Goal: Task Accomplishment & Management: Manage account settings

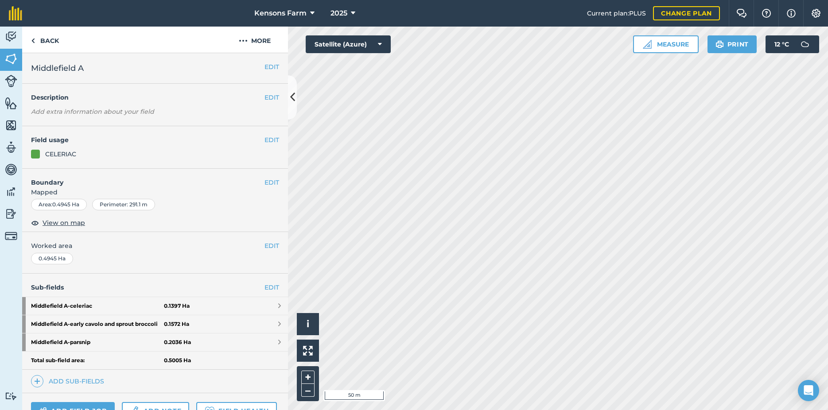
scroll to position [98, 0]
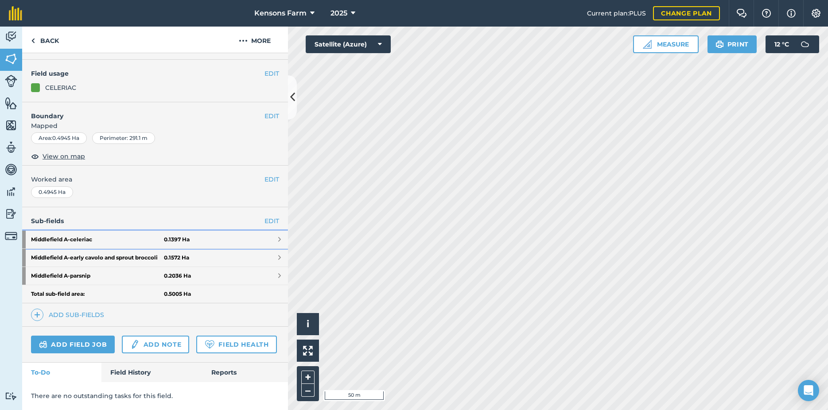
click at [266, 231] on link "Middlefield A - celeriac 0.1397 Ha" at bounding box center [155, 240] width 266 height 18
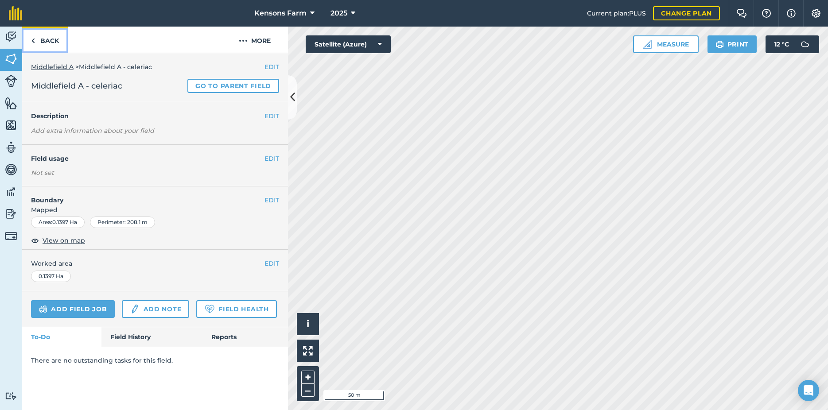
click at [34, 37] on img at bounding box center [33, 40] width 4 height 11
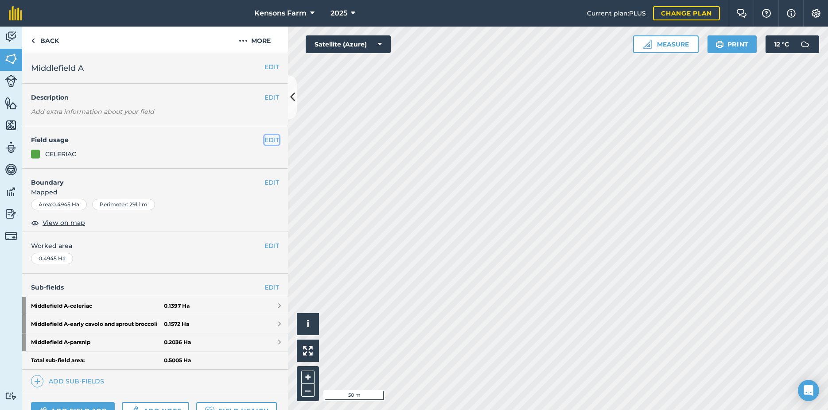
click at [264, 139] on button "EDIT" at bounding box center [271, 140] width 15 height 10
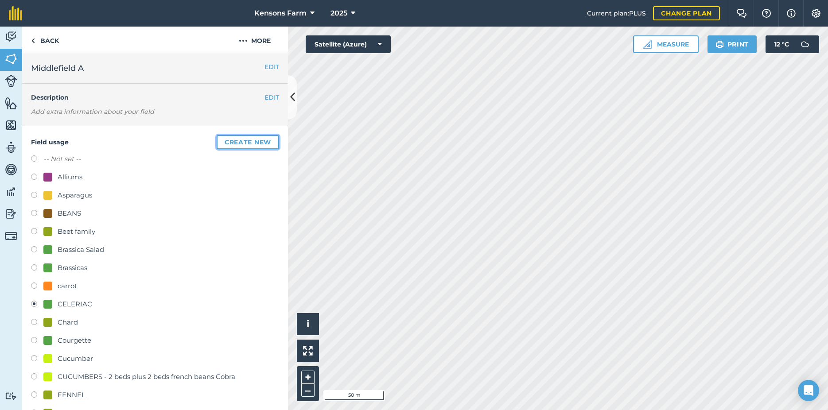
click at [234, 143] on button "Create new" at bounding box center [248, 142] width 62 height 14
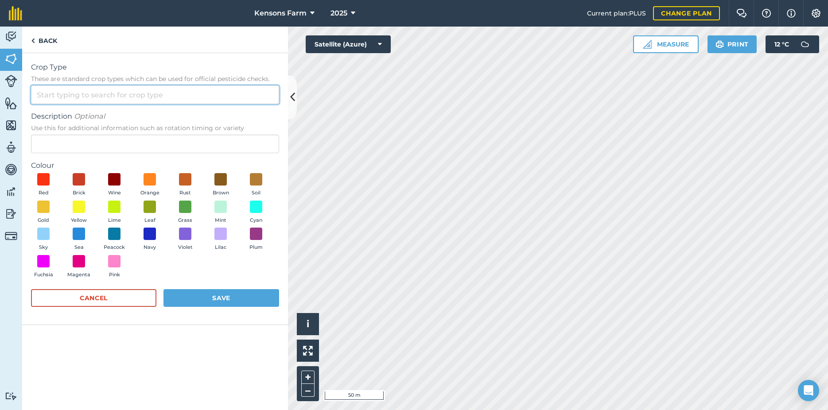
click at [132, 98] on input "Crop Type These are standard crop types which can be used for official pesticid…" at bounding box center [155, 94] width 248 height 19
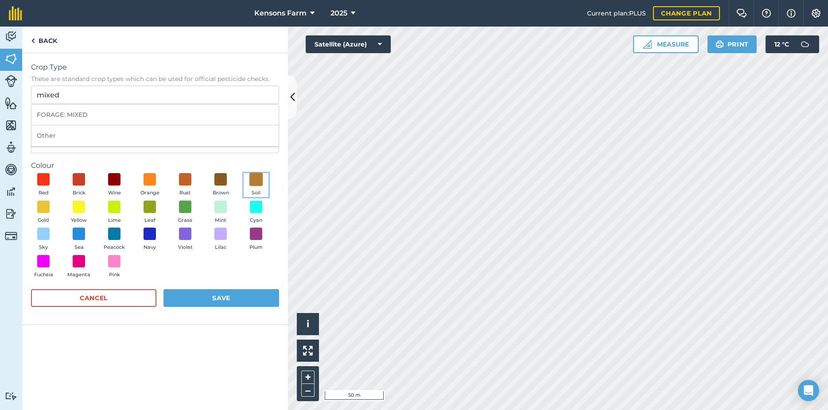
click at [258, 179] on span at bounding box center [256, 180] width 14 height 14
click at [205, 301] on button "Save" at bounding box center [221, 298] width 116 height 18
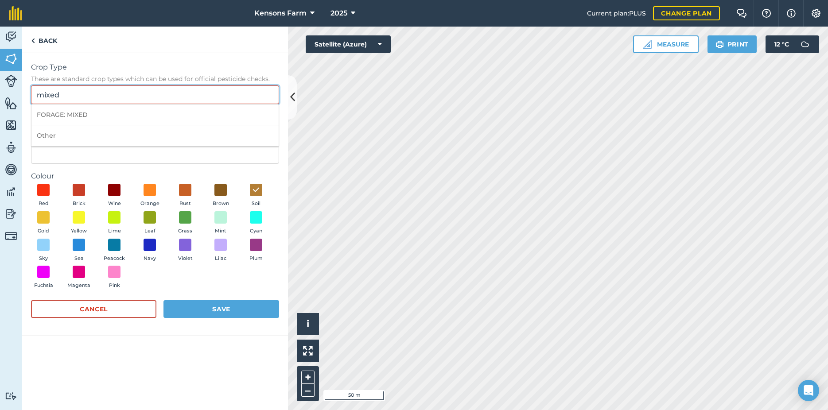
drag, startPoint x: 186, startPoint y: 88, endPoint x: 179, endPoint y: 90, distance: 7.0
click at [183, 89] on input "mixed" at bounding box center [155, 94] width 248 height 19
click at [57, 140] on li "Other" at bounding box center [154, 135] width 247 height 21
type input "Other"
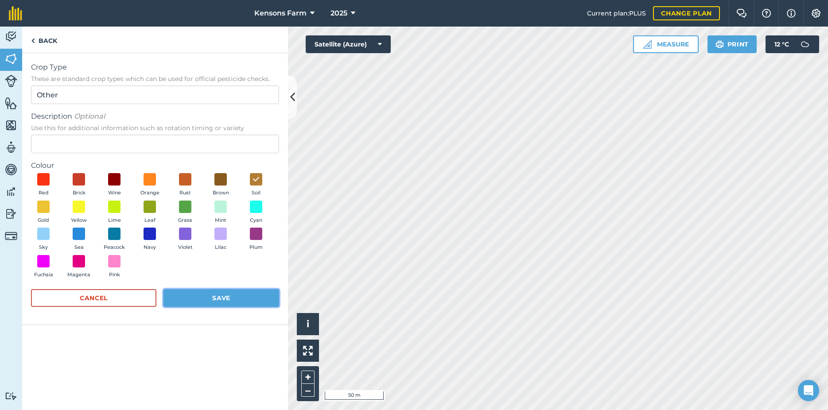
click at [208, 303] on button "Save" at bounding box center [221, 298] width 116 height 18
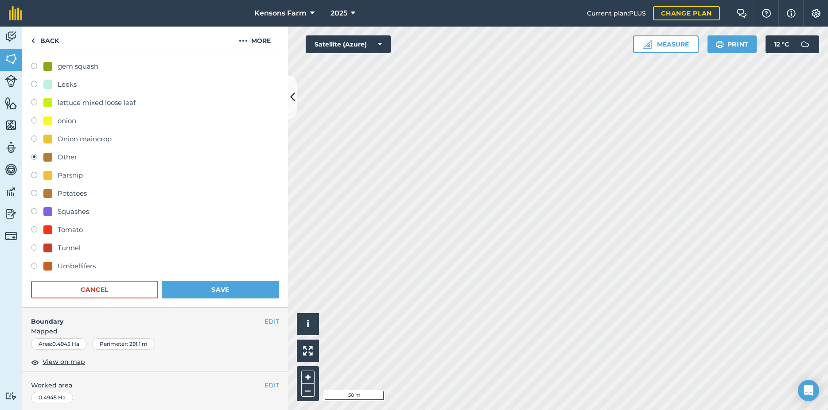
scroll to position [478, 0]
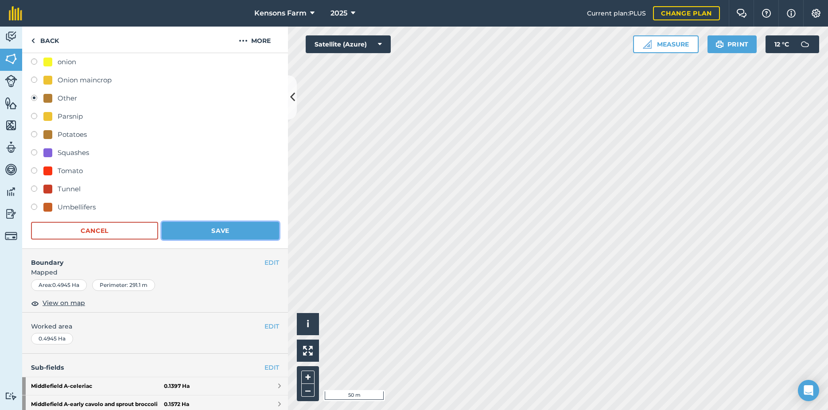
click at [205, 232] on button "Save" at bounding box center [220, 231] width 117 height 18
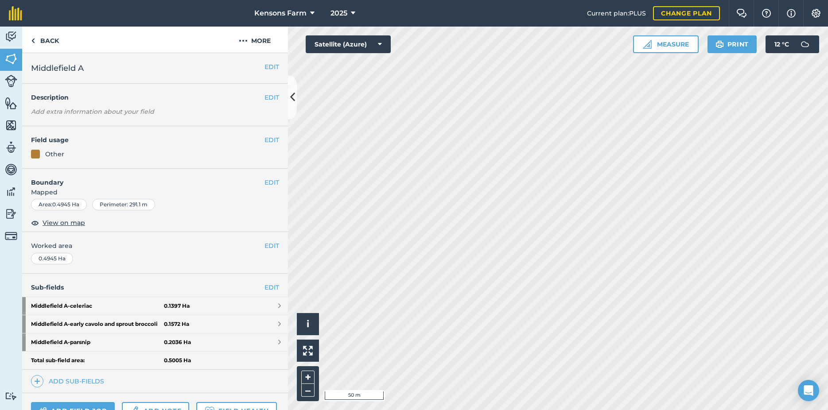
scroll to position [96, 0]
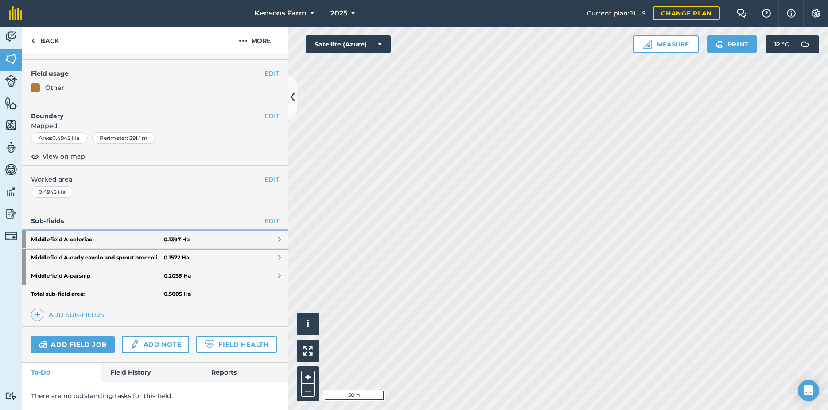
click at [266, 231] on link "Middlefield A - celeriac 0.1397 Ha" at bounding box center [155, 240] width 266 height 18
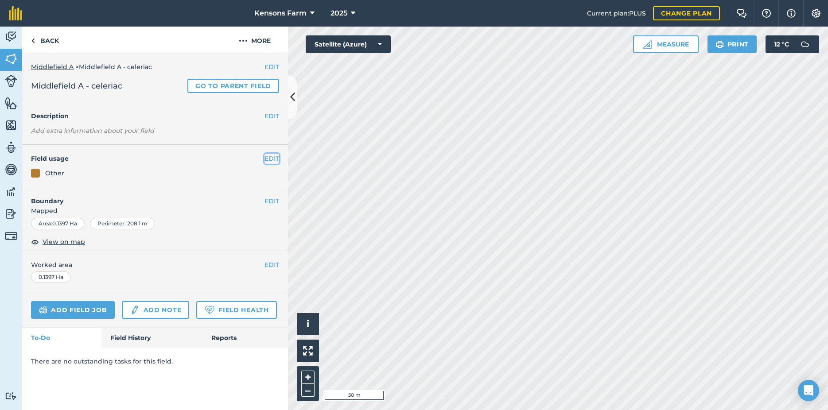
click at [273, 156] on button "EDIT" at bounding box center [271, 159] width 15 height 10
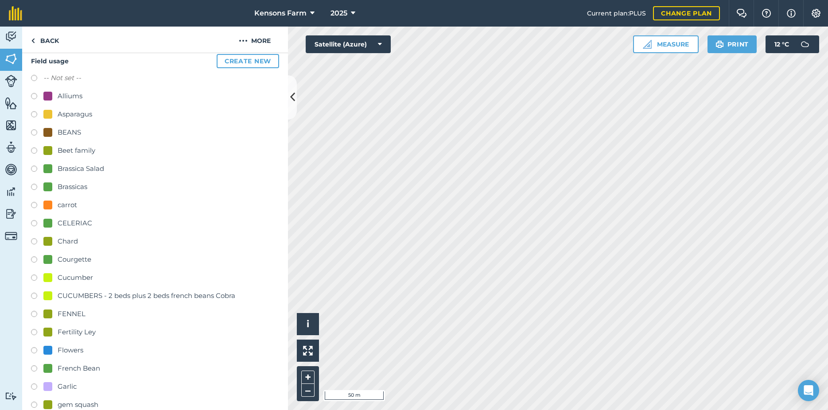
scroll to position [143, 0]
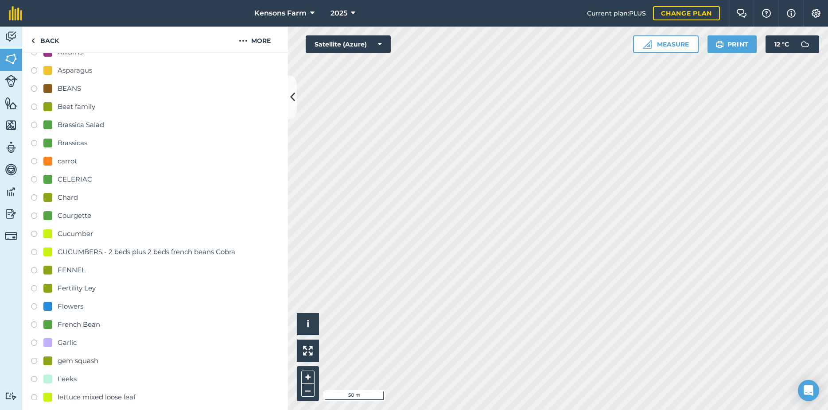
click at [67, 179] on div "CELERIAC" at bounding box center [75, 179] width 35 height 11
radio input "true"
radio input "false"
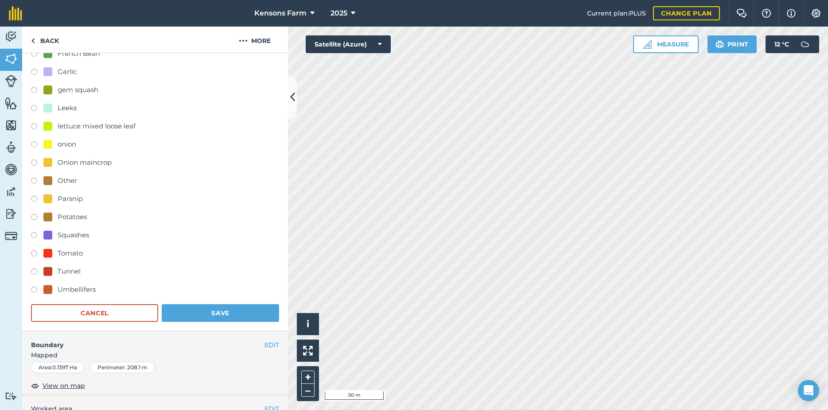
scroll to position [430, 0]
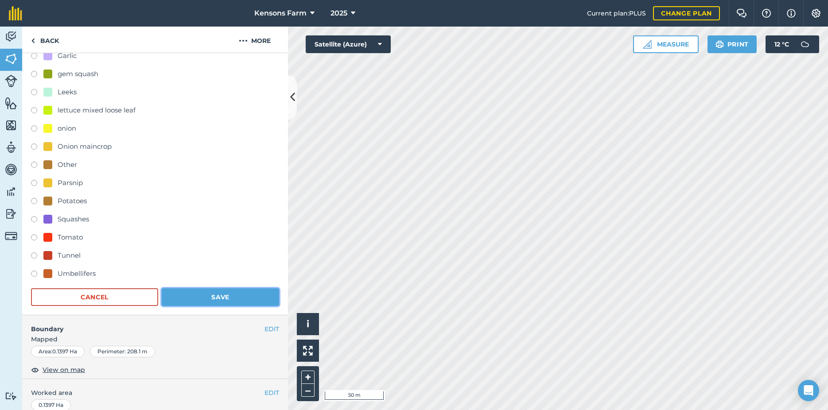
click at [203, 297] on button "Save" at bounding box center [220, 297] width 117 height 18
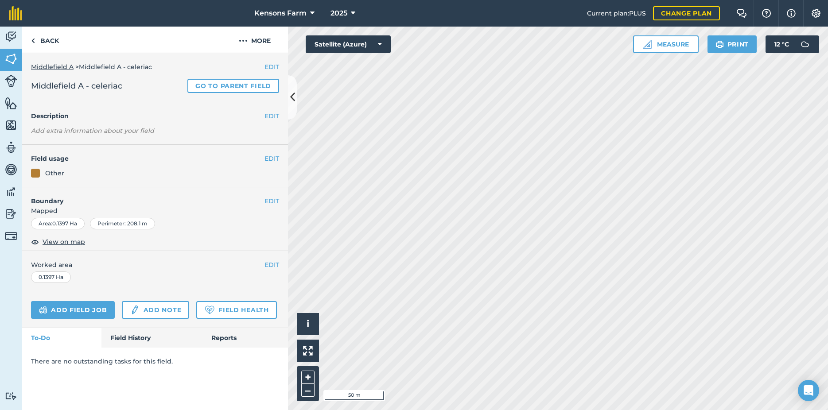
scroll to position [0, 0]
click at [45, 41] on link "Back" at bounding box center [45, 40] width 46 height 26
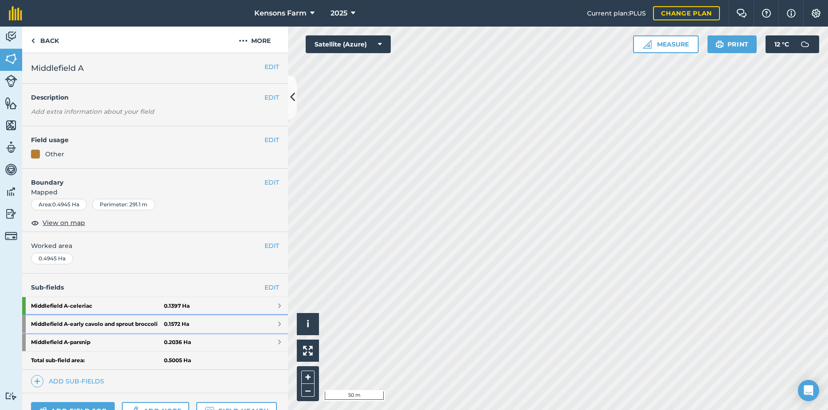
click at [269, 331] on link "Middlefield A - early cavolo and sprout broccoli 0.1572 Ha" at bounding box center [155, 324] width 266 height 18
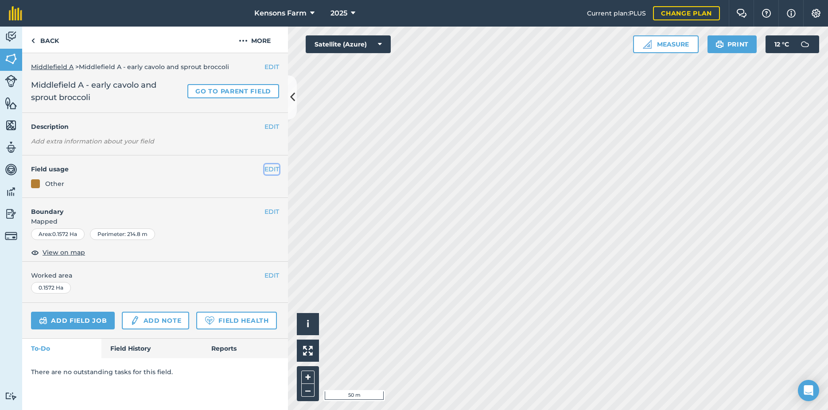
click at [270, 168] on button "EDIT" at bounding box center [271, 169] width 15 height 10
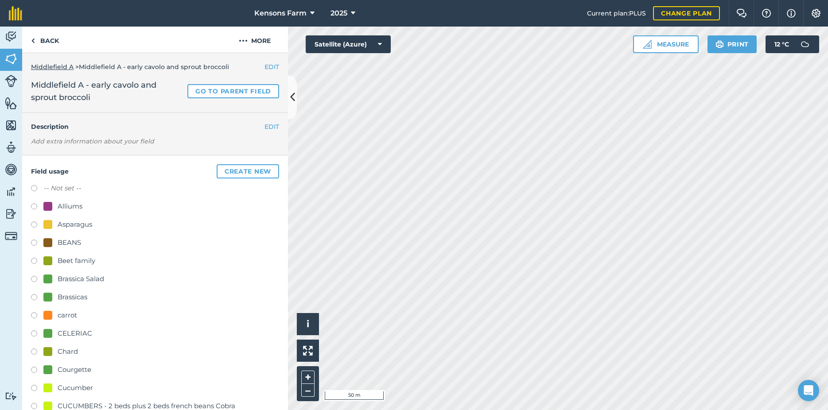
drag, startPoint x: 33, startPoint y: 296, endPoint x: 43, endPoint y: 293, distance: 9.7
click at [34, 295] on label at bounding box center [37, 298] width 12 height 9
radio input "true"
radio input "false"
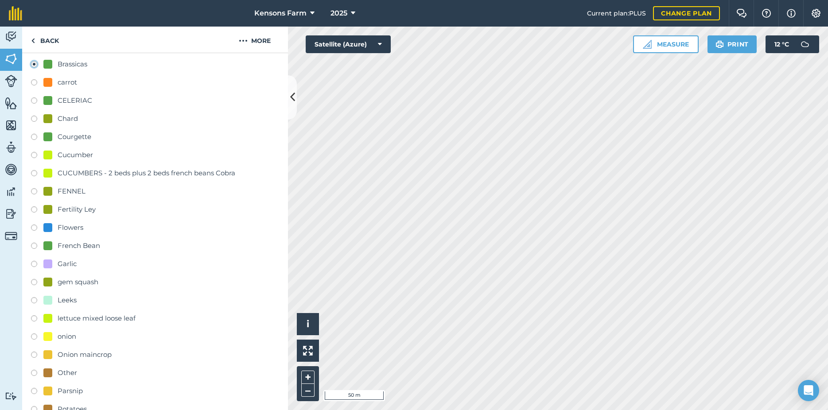
scroll to position [335, 0]
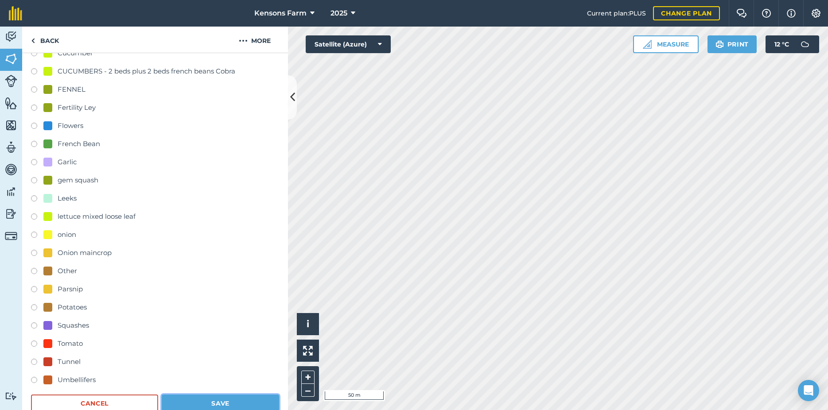
click at [221, 401] on button "Save" at bounding box center [220, 404] width 117 height 18
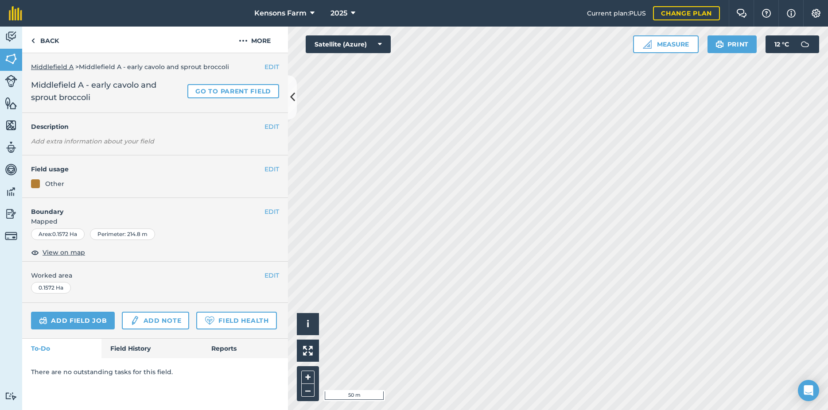
scroll to position [0, 0]
click at [268, 125] on button "EDIT" at bounding box center [271, 127] width 15 height 10
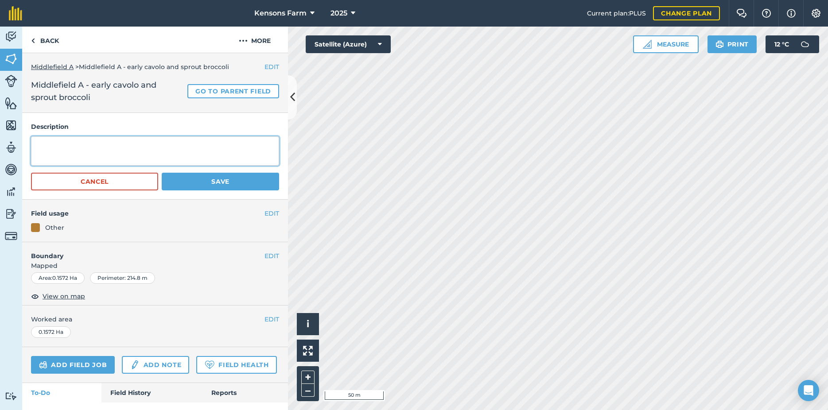
click at [101, 156] on textarea at bounding box center [155, 150] width 248 height 29
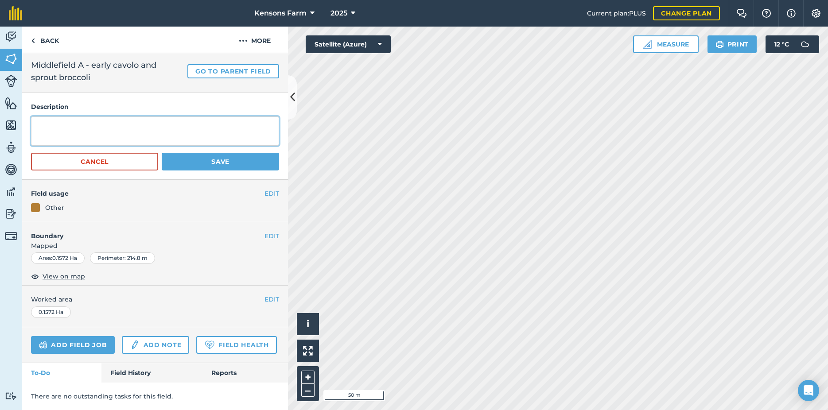
click at [82, 116] on textarea at bounding box center [155, 130] width 248 height 29
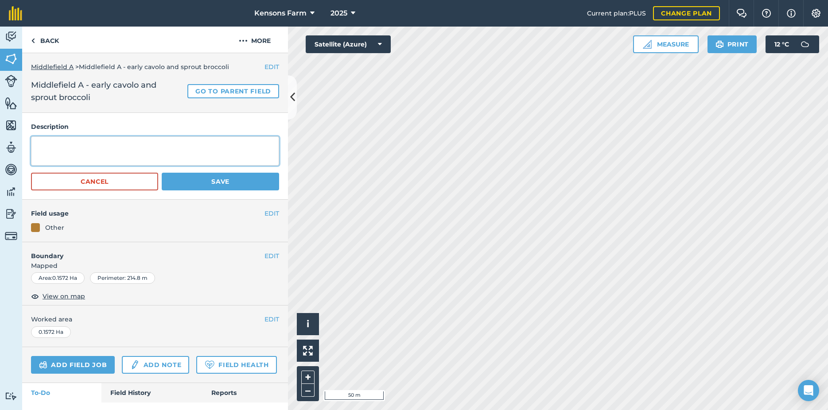
type textarea "B"
type textarea "Sprouting broccoli montebello 1760 mods planted [DATE]"
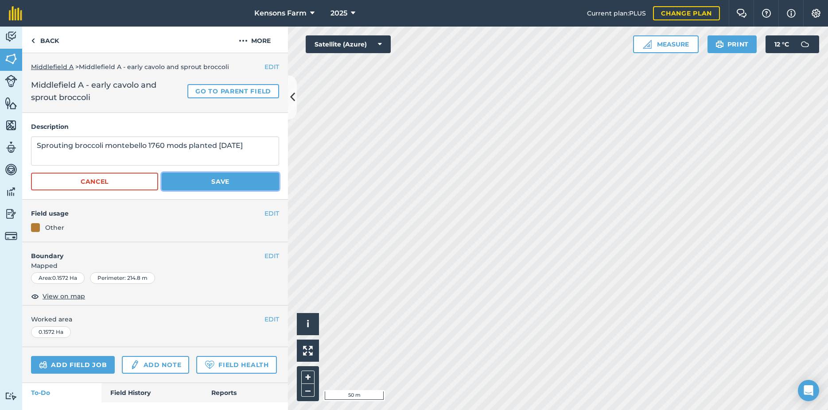
click at [245, 183] on button "Save" at bounding box center [220, 182] width 117 height 18
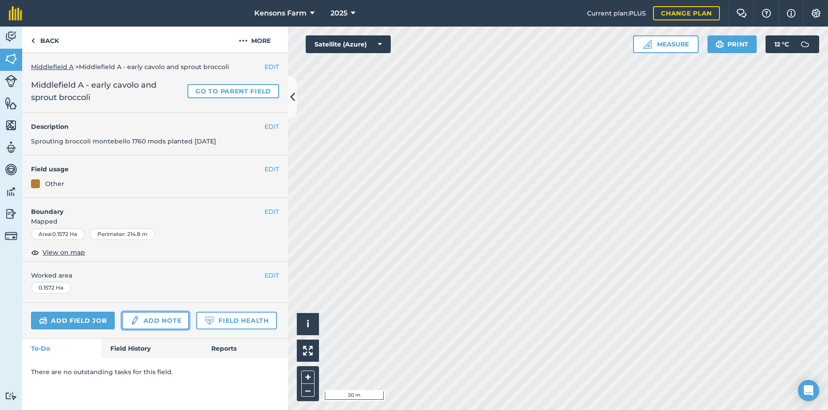
click at [146, 323] on link "Add note" at bounding box center [155, 321] width 67 height 18
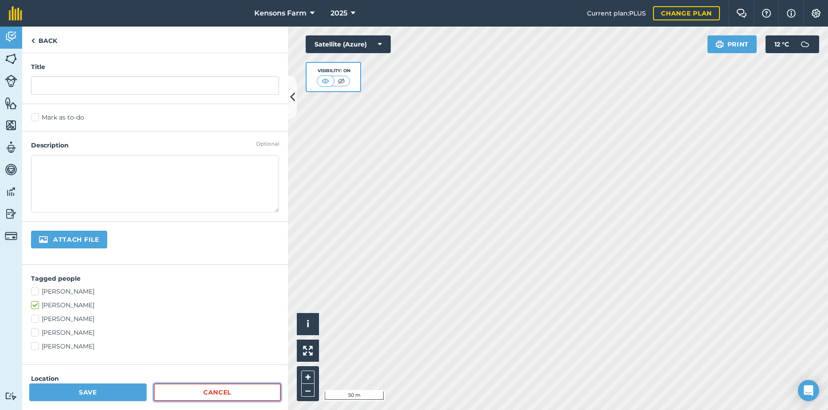
click at [235, 393] on link "Cancel" at bounding box center [217, 392] width 127 height 18
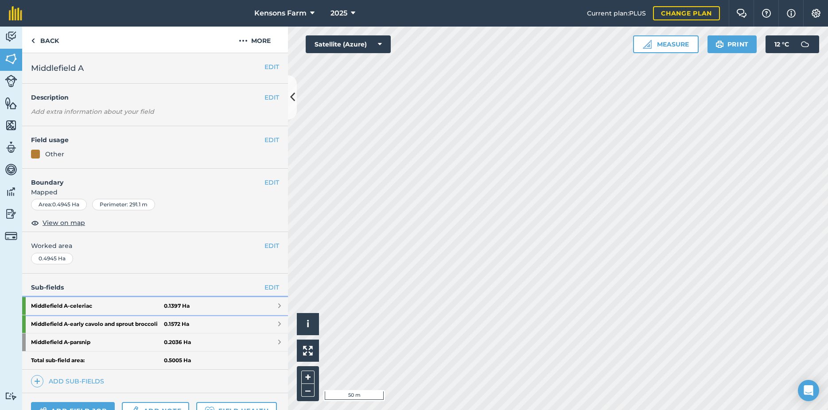
click at [270, 307] on link "Middlefield A - celeriac 0.1397 Ha" at bounding box center [155, 306] width 266 height 18
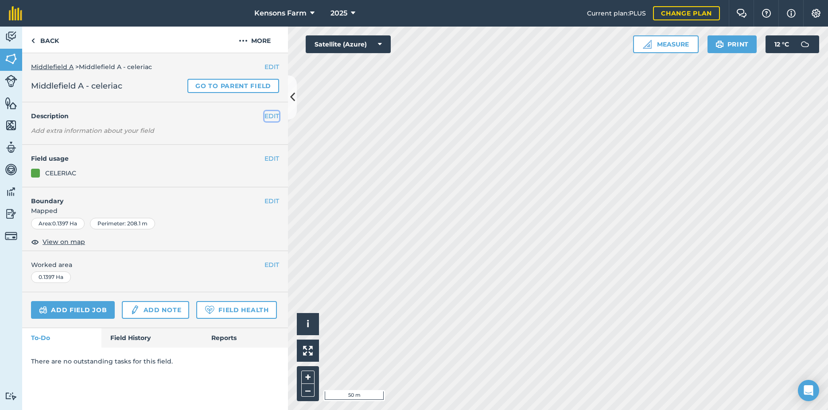
click at [266, 118] on button "EDIT" at bounding box center [271, 116] width 15 height 10
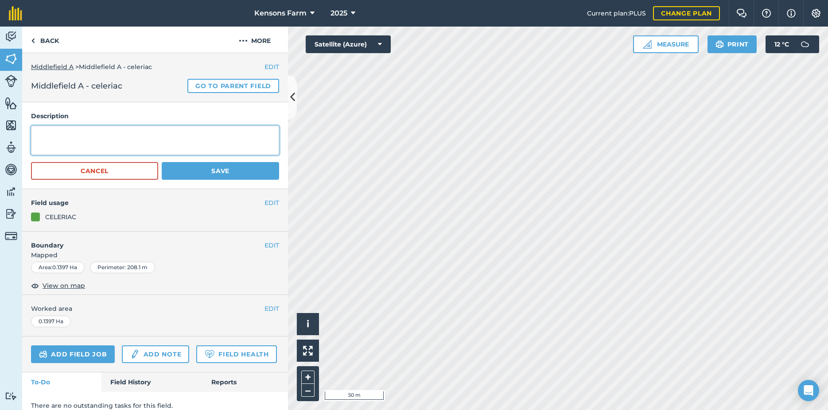
click at [89, 130] on textarea at bounding box center [155, 140] width 248 height 29
type textarea "celeriac pincino 9900 blocks [DATE]"
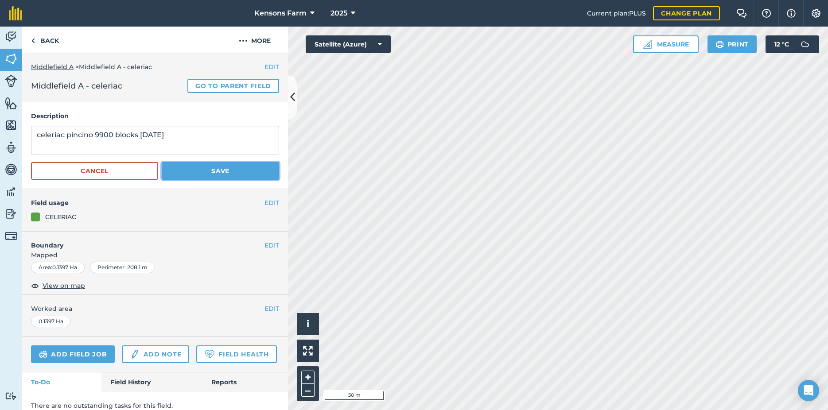
click at [231, 178] on button "Save" at bounding box center [220, 171] width 117 height 18
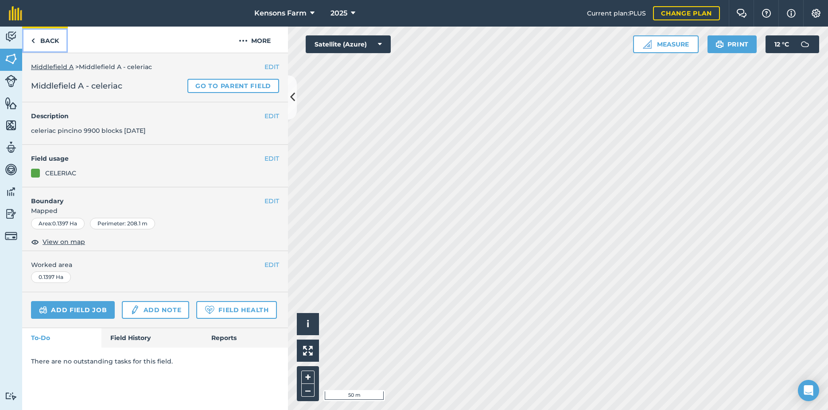
drag, startPoint x: 42, startPoint y: 41, endPoint x: 251, endPoint y: 120, distance: 223.3
click at [42, 41] on link "Back" at bounding box center [45, 40] width 46 height 26
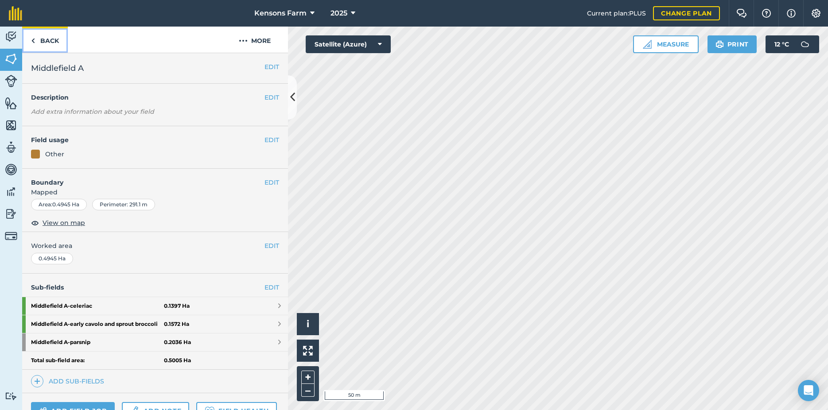
scroll to position [98, 0]
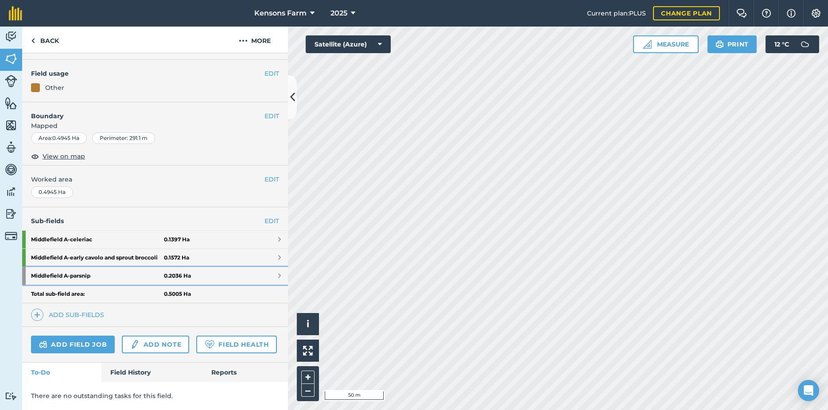
click at [278, 272] on span at bounding box center [279, 275] width 3 height 7
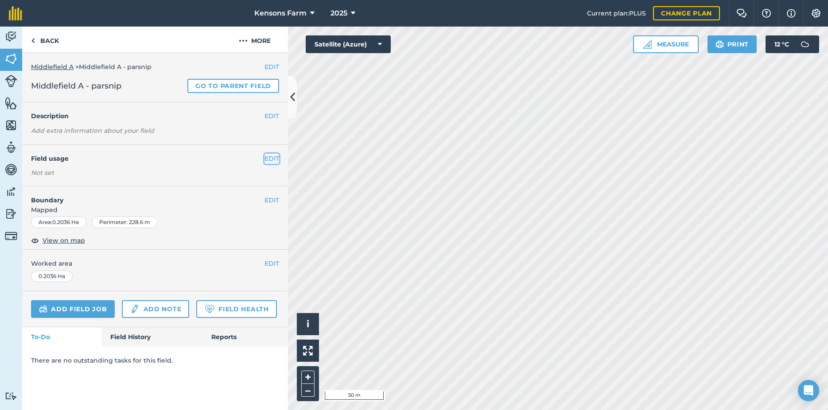
click at [274, 159] on button "EDIT" at bounding box center [271, 159] width 15 height 10
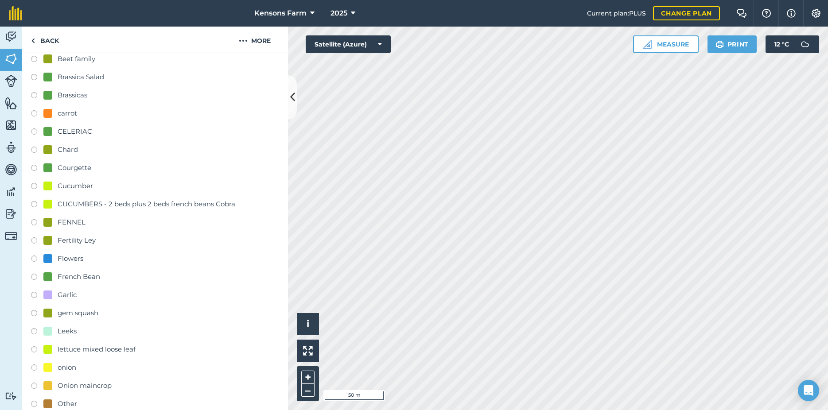
scroll to position [335, 0]
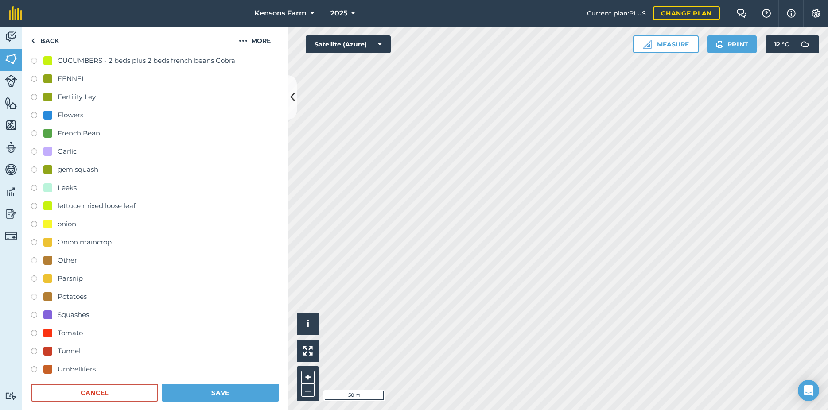
click at [36, 279] on label at bounding box center [37, 279] width 12 height 9
radio input "true"
radio input "false"
click at [220, 392] on button "Save" at bounding box center [220, 393] width 117 height 18
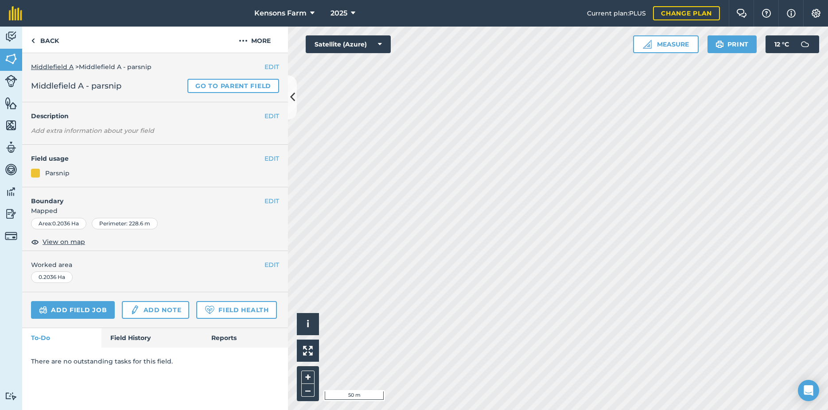
scroll to position [0, 0]
click at [272, 115] on button "EDIT" at bounding box center [271, 116] width 15 height 10
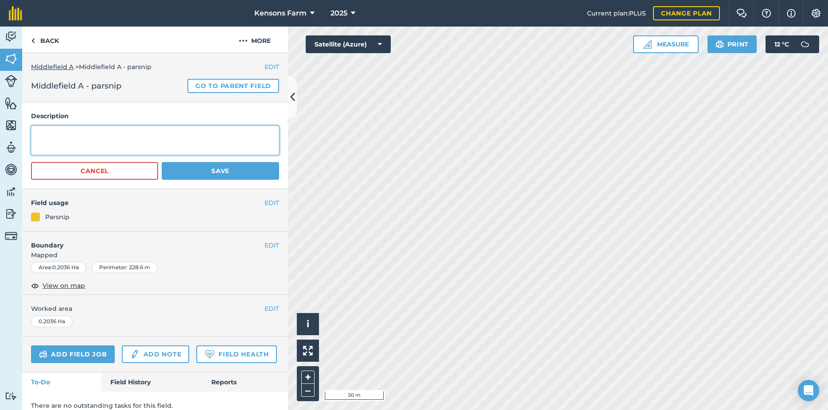
click at [64, 132] on textarea at bounding box center [155, 140] width 248 height 29
type textarea "parsnip palace 100,000 seeds drilled [DATE]"
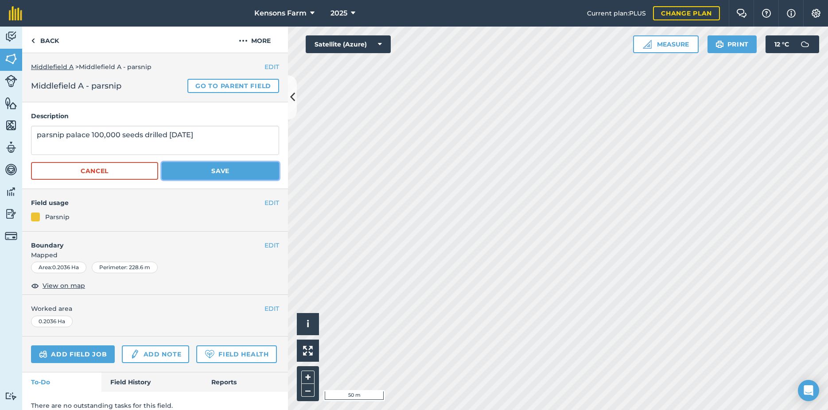
click at [218, 171] on button "Save" at bounding box center [220, 171] width 117 height 18
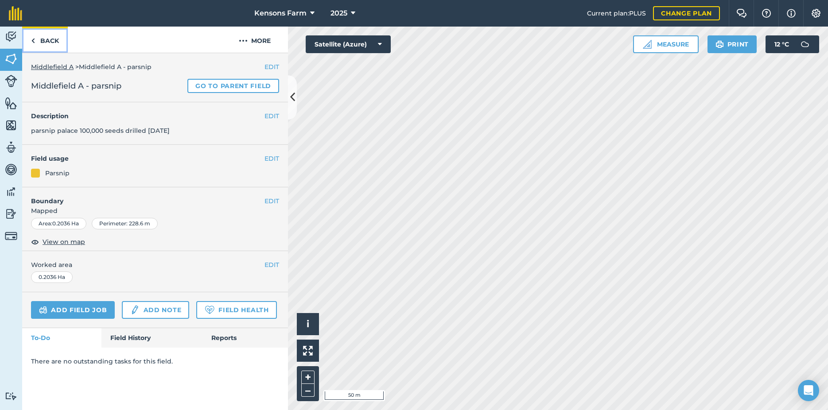
click at [34, 40] on img at bounding box center [33, 40] width 4 height 11
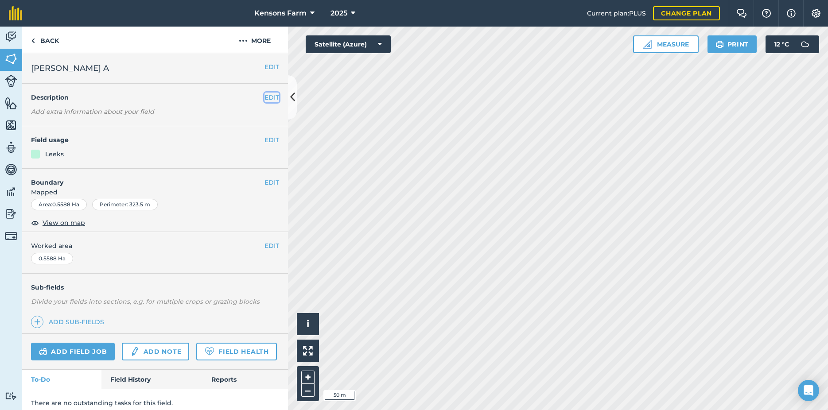
click at [268, 99] on button "EDIT" at bounding box center [271, 98] width 15 height 10
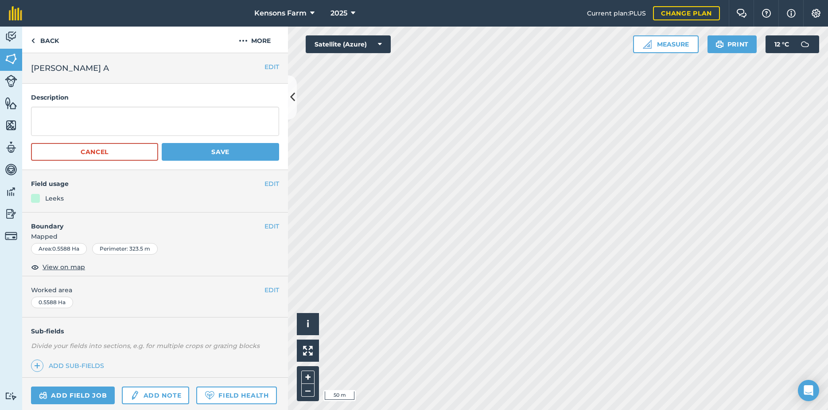
scroll to position [76, 0]
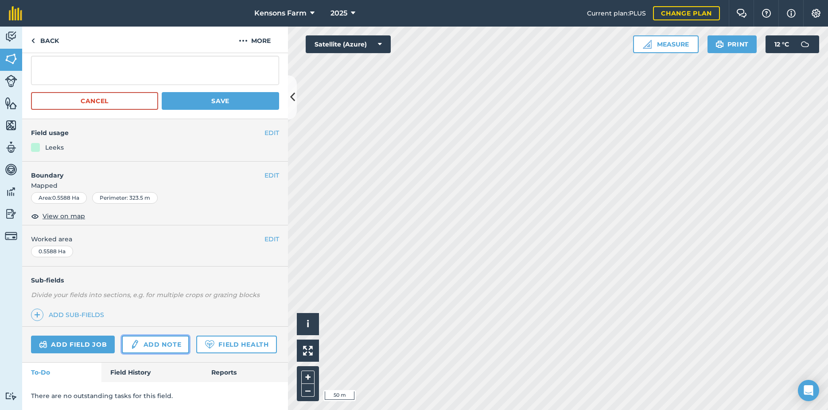
click at [162, 336] on link "Add note" at bounding box center [155, 345] width 67 height 18
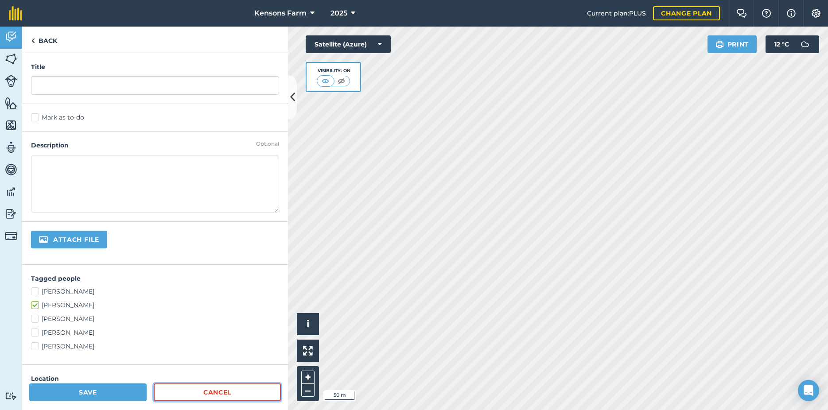
click at [202, 390] on link "Cancel" at bounding box center [217, 392] width 127 height 18
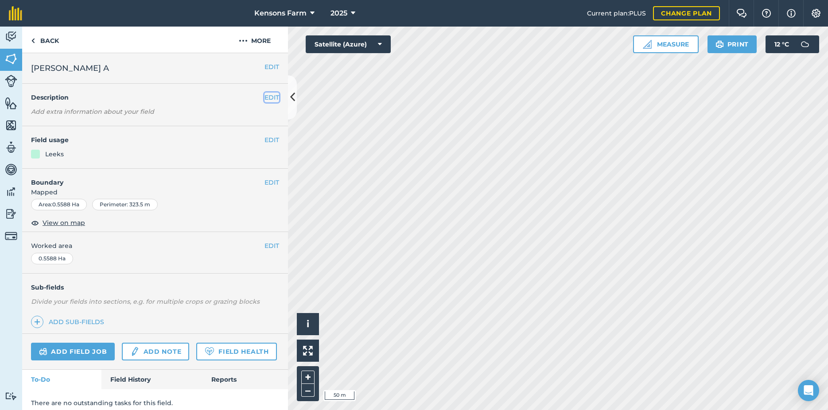
click at [264, 94] on button "EDIT" at bounding box center [271, 98] width 15 height 10
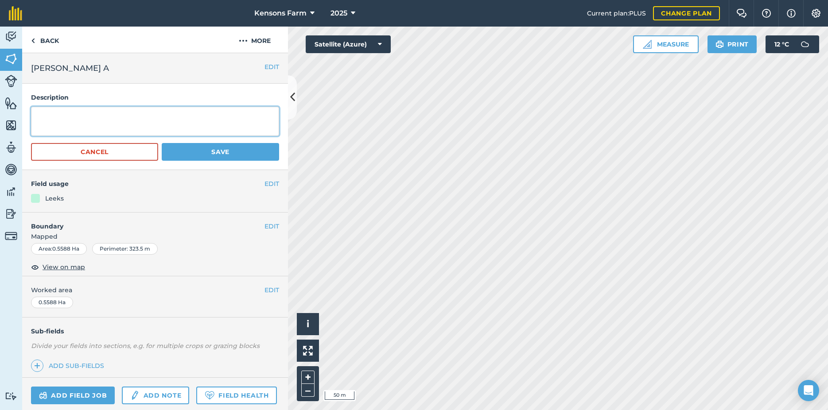
click at [136, 116] on textarea at bounding box center [155, 121] width 248 height 29
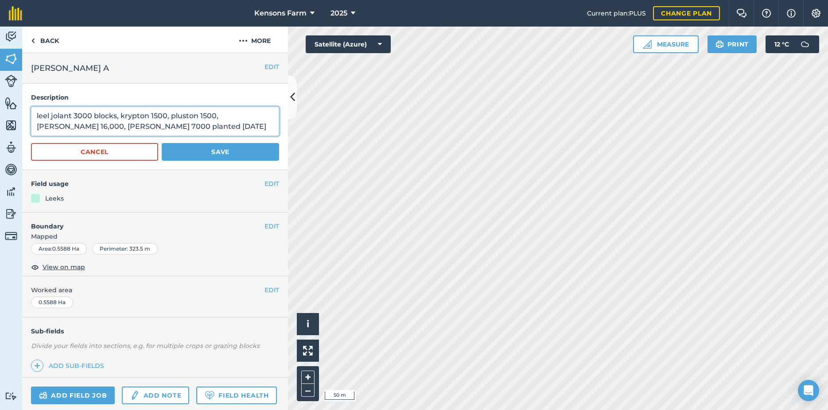
type textarea "leel jolant 3000 blocks, krypton 1500, pluston 1500, [PERSON_NAME] 16,000, [PER…"
click at [221, 155] on button "Save" at bounding box center [220, 152] width 117 height 18
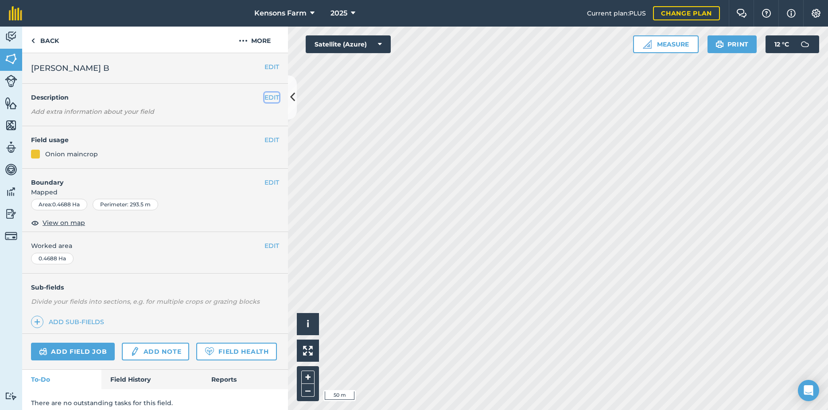
click at [265, 97] on button "EDIT" at bounding box center [271, 98] width 15 height 10
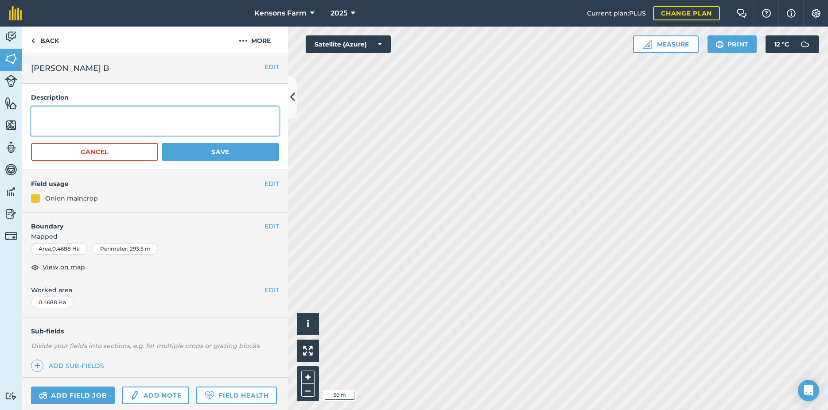
click at [111, 118] on textarea at bounding box center [155, 121] width 248 height 29
type textarea "onion hylander blocks 31,000 planted 23/24/[DATE]"
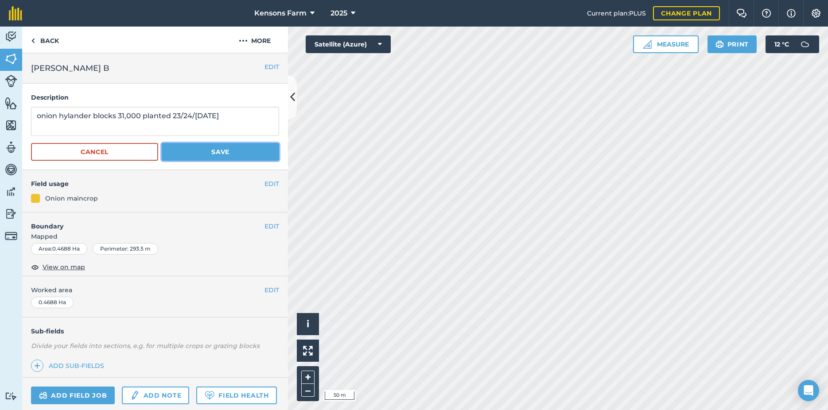
click at [240, 152] on button "Save" at bounding box center [220, 152] width 117 height 18
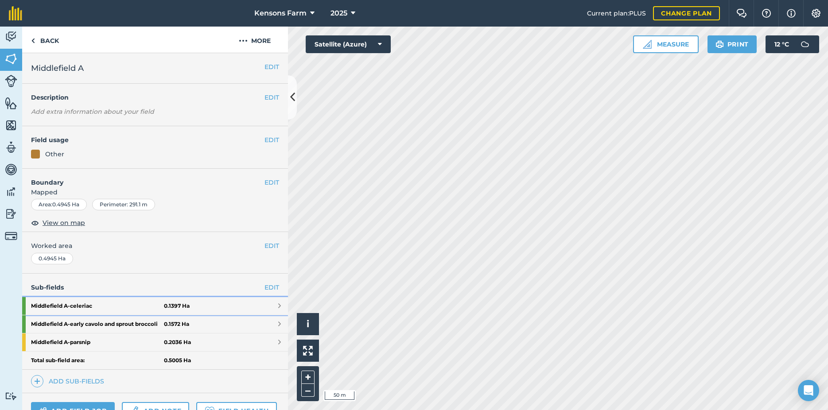
click at [278, 305] on span at bounding box center [279, 305] width 3 height 7
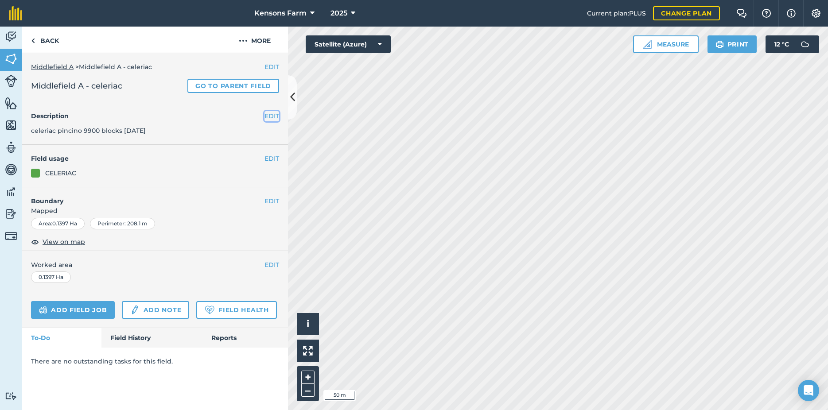
click at [269, 117] on button "EDIT" at bounding box center [271, 116] width 15 height 10
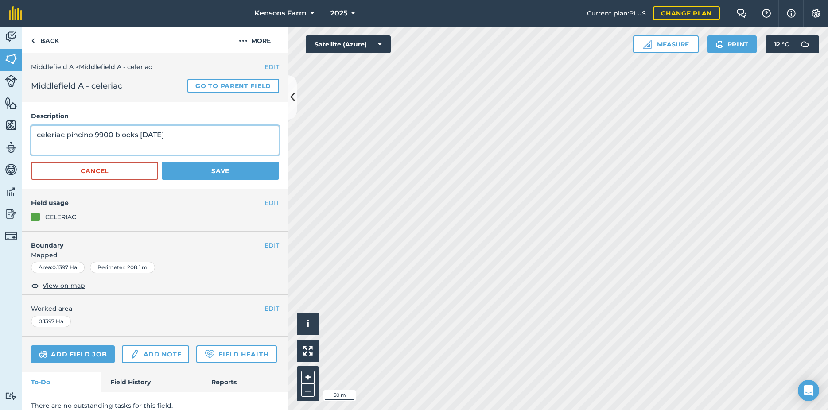
drag, startPoint x: 141, startPoint y: 135, endPoint x: 147, endPoint y: 135, distance: 6.2
click at [147, 135] on textarea "celeriac pincino 9900 blocks [DATE]" at bounding box center [155, 140] width 248 height 29
type textarea "celeriac pincino 9900 blocks [DATE]"
click at [237, 171] on button "Save" at bounding box center [220, 171] width 117 height 18
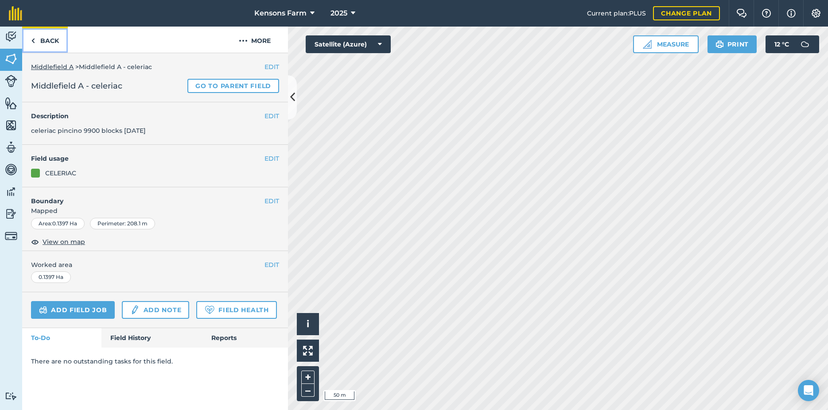
click at [55, 40] on link "Back" at bounding box center [45, 40] width 46 height 26
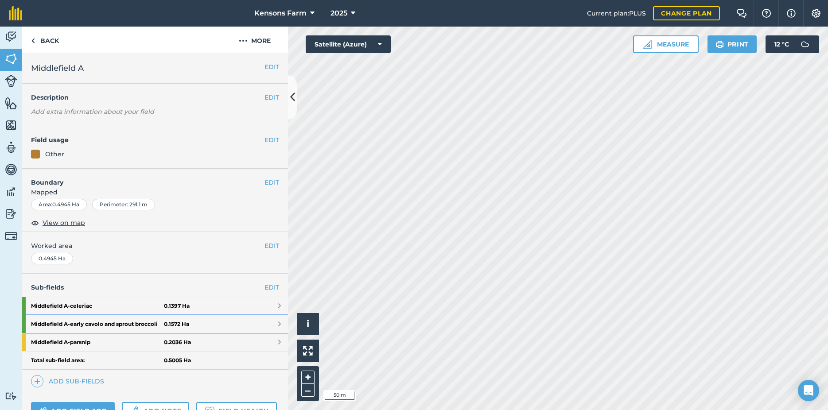
click at [270, 333] on link "Middlefield A - early cavolo and sprout broccoli 0.1572 Ha" at bounding box center [155, 324] width 266 height 18
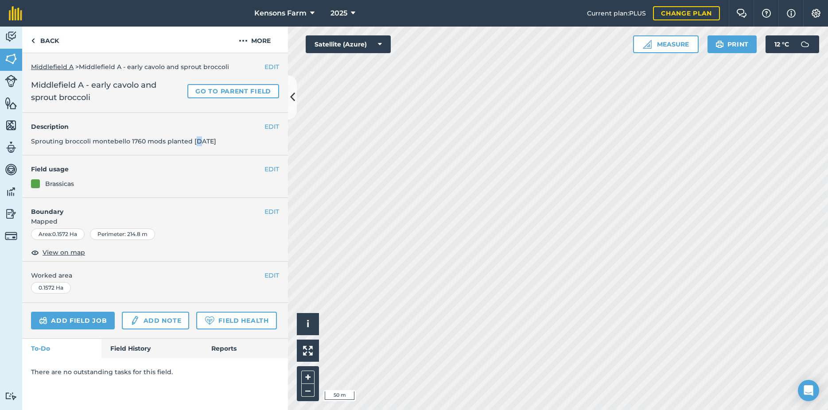
click at [197, 142] on span "Sprouting broccoli montebello 1760 mods planted [DATE]" at bounding box center [123, 141] width 185 height 8
click at [272, 128] on button "EDIT" at bounding box center [271, 127] width 15 height 10
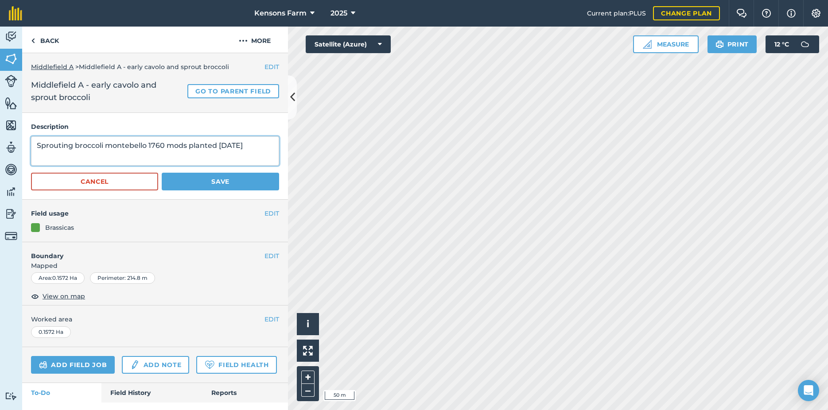
click at [226, 144] on textarea "Sprouting broccoli montebello 1760 mods planted [DATE]" at bounding box center [155, 150] width 248 height 29
type textarea "Sprouting broccoli montebello 1760 mods planted [DATE]"
click at [218, 179] on button "Save" at bounding box center [220, 182] width 117 height 18
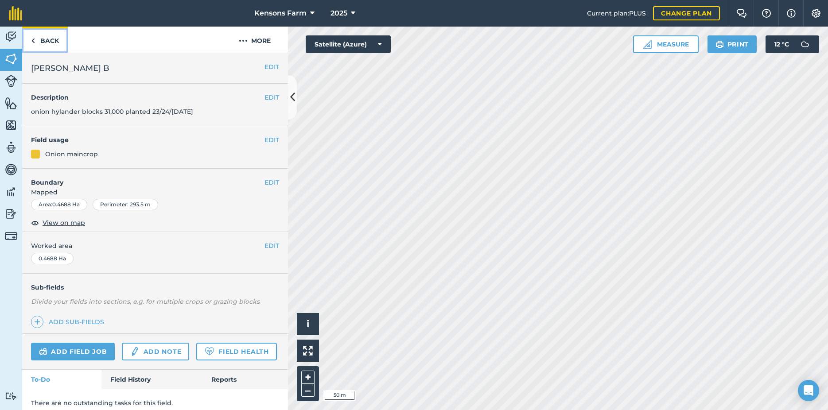
click at [34, 40] on img at bounding box center [33, 40] width 4 height 11
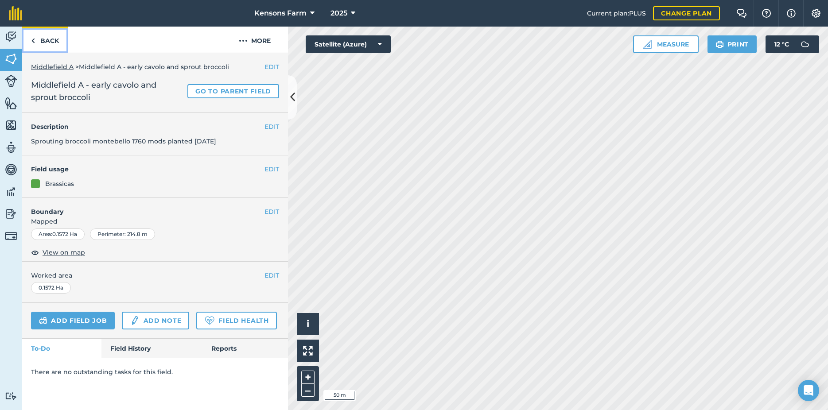
click at [32, 40] on img at bounding box center [33, 40] width 4 height 11
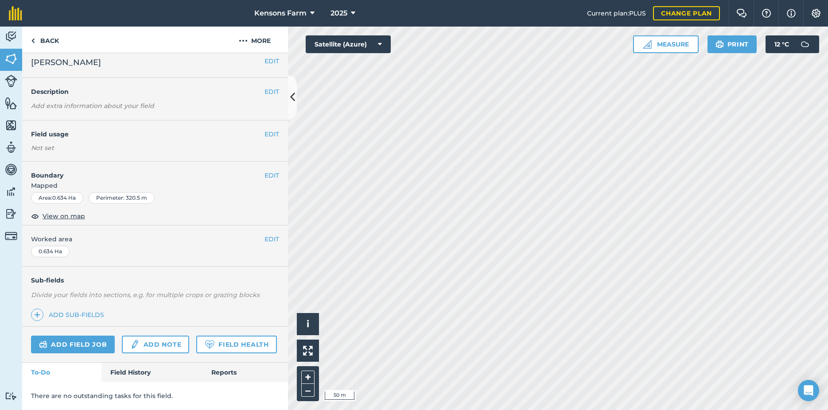
scroll to position [31, 0]
click at [72, 309] on link "Add sub-fields" at bounding box center [69, 315] width 77 height 12
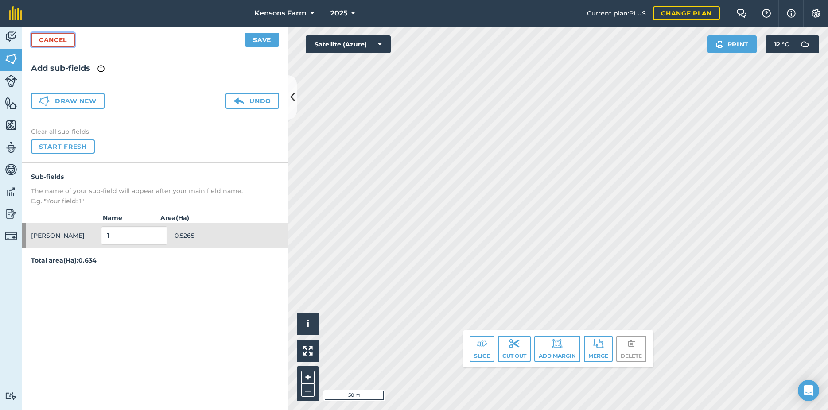
click at [49, 43] on link "Cancel" at bounding box center [53, 40] width 44 height 14
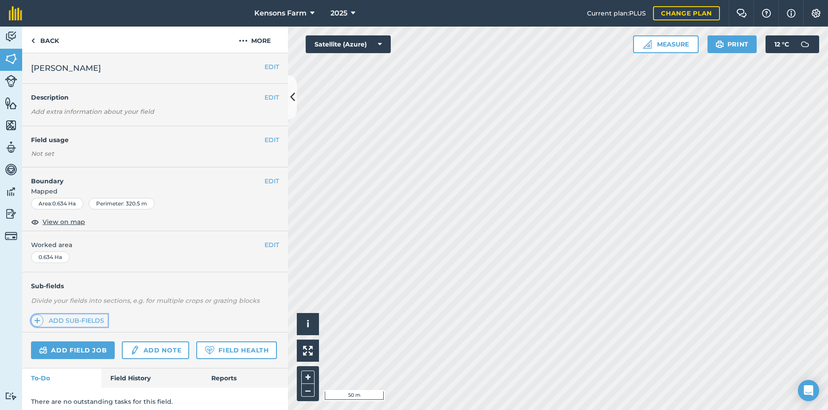
click at [62, 321] on link "Add sub-fields" at bounding box center [69, 320] width 77 height 12
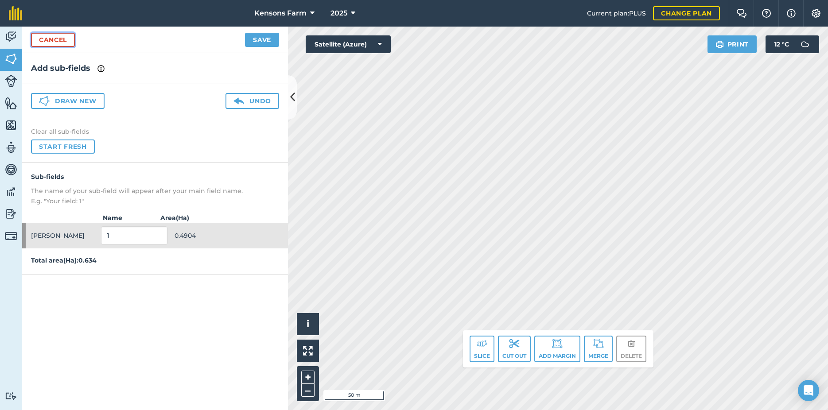
click at [48, 40] on link "Cancel" at bounding box center [53, 40] width 44 height 14
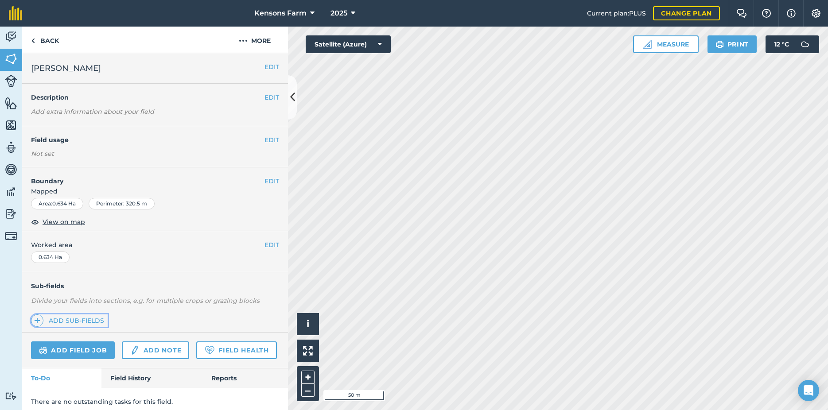
click at [66, 320] on link "Add sub-fields" at bounding box center [69, 320] width 77 height 12
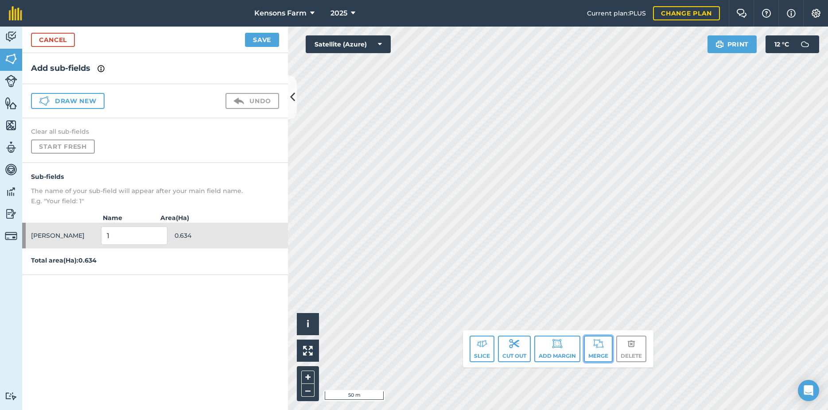
click at [594, 351] on button "Merge" at bounding box center [598, 349] width 29 height 27
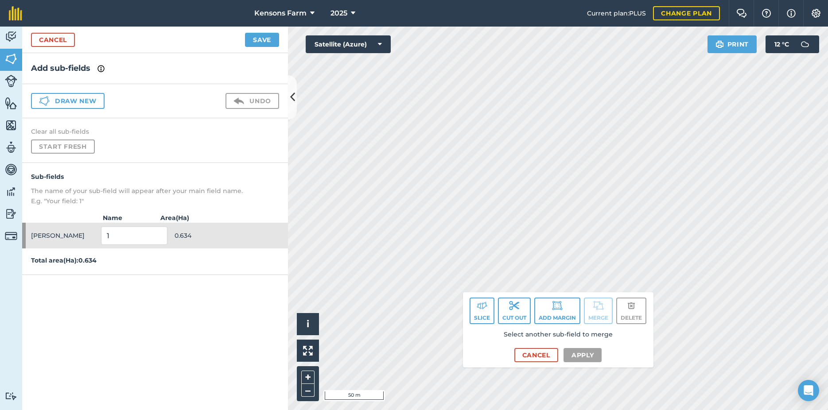
click at [620, 348] on div "Select another sub-field to merge Cancel Apply" at bounding box center [558, 345] width 176 height 33
click at [58, 40] on link "Cancel" at bounding box center [53, 40] width 44 height 14
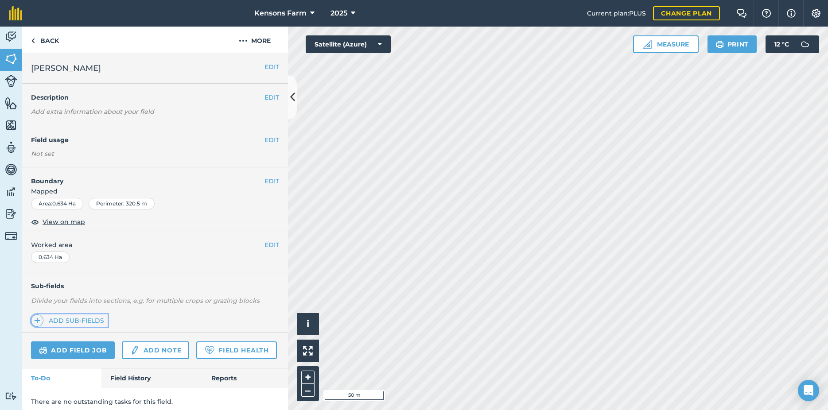
click at [63, 321] on link "Add sub-fields" at bounding box center [69, 320] width 77 height 12
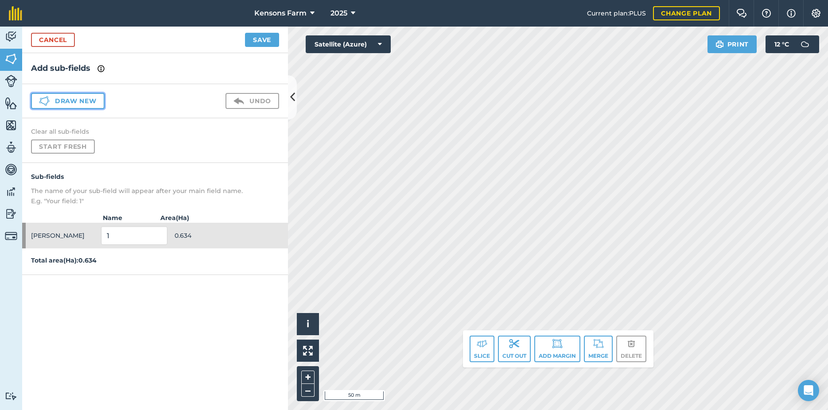
click at [74, 103] on button "Draw new" at bounding box center [68, 101] width 74 height 16
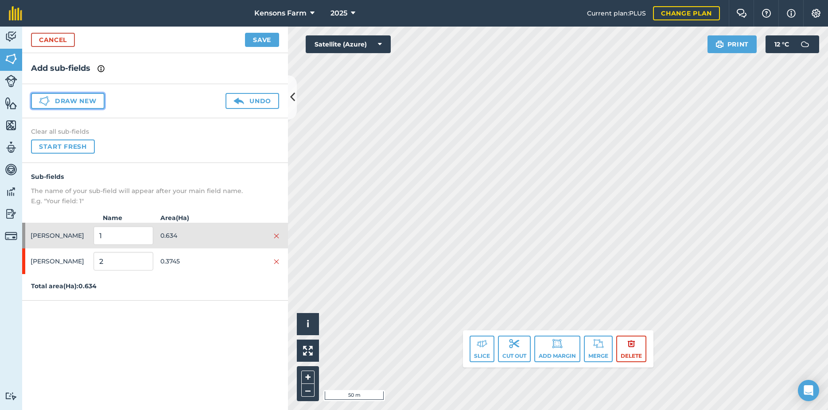
drag, startPoint x: 78, startPoint y: 102, endPoint x: 100, endPoint y: 112, distance: 23.6
click at [80, 102] on button "Draw new" at bounding box center [68, 101] width 74 height 16
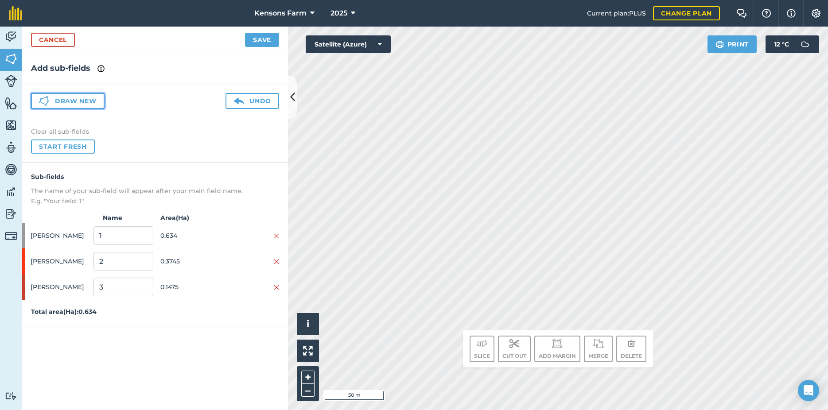
drag, startPoint x: 67, startPoint y: 104, endPoint x: 125, endPoint y: 112, distance: 58.6
click at [68, 104] on button "Draw new" at bounding box center [68, 101] width 74 height 16
click at [277, 235] on img at bounding box center [276, 235] width 5 height 7
drag, startPoint x: 116, startPoint y: 240, endPoint x: 89, endPoint y: 237, distance: 26.2
click at [93, 237] on input "2" at bounding box center [122, 235] width 59 height 19
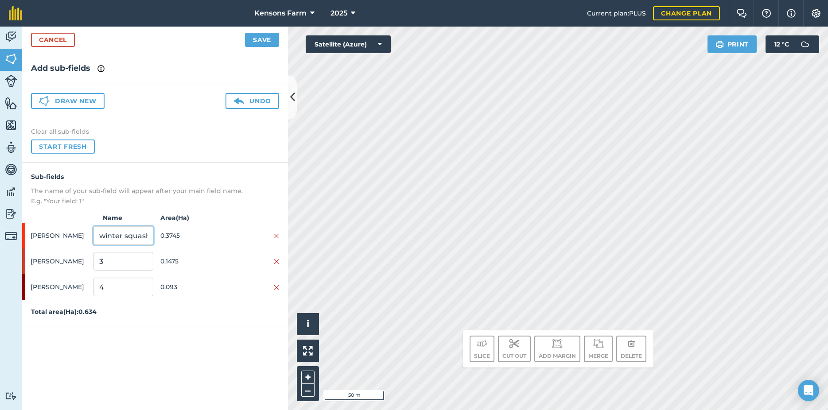
scroll to position [0, 3]
type input "winter squash"
click at [116, 259] on input "3" at bounding box center [122, 261] width 59 height 19
drag, startPoint x: 111, startPoint y: 260, endPoint x: 90, endPoint y: 261, distance: 21.3
click at [93, 261] on input "3" at bounding box center [122, 261] width 59 height 19
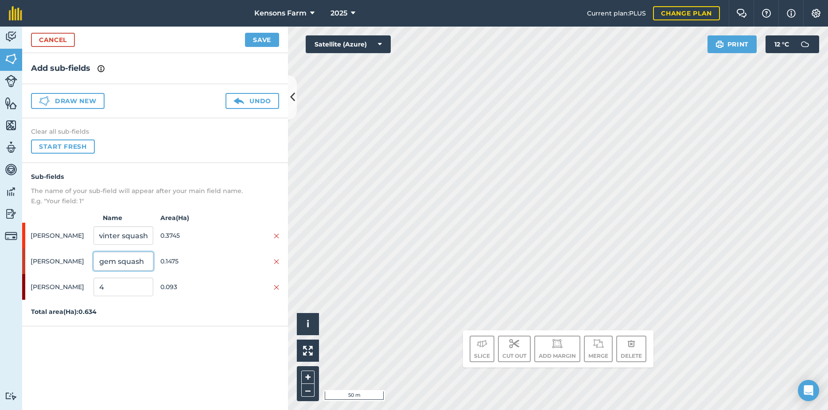
type input "gem squash"
click at [107, 286] on input "4" at bounding box center [122, 287] width 59 height 19
drag, startPoint x: 108, startPoint y: 286, endPoint x: 103, endPoint y: 286, distance: 4.9
click at [103, 286] on input "4" at bounding box center [122, 287] width 59 height 19
type input "beetroot"
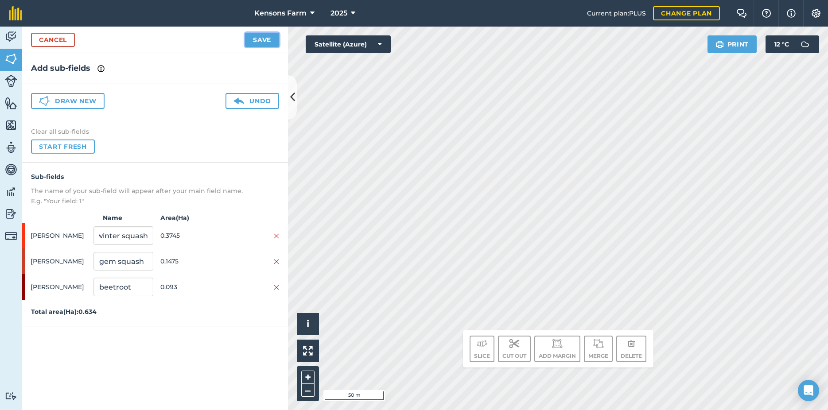
click at [253, 40] on button "Save" at bounding box center [262, 40] width 34 height 14
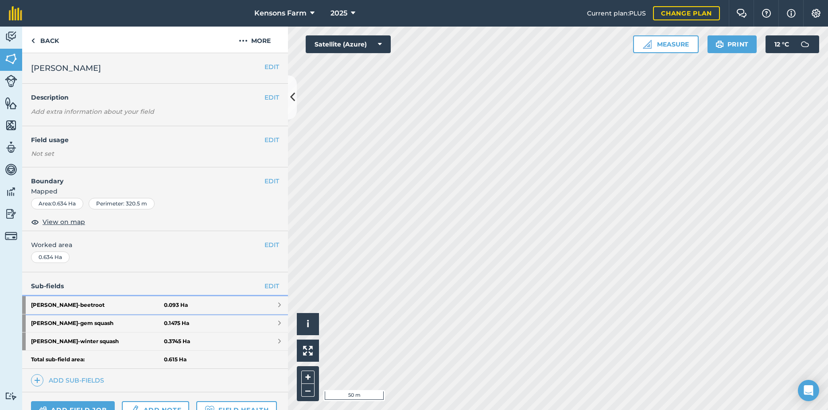
click at [270, 304] on link "[PERSON_NAME] C - beetroot 0.093 Ha" at bounding box center [155, 305] width 266 height 18
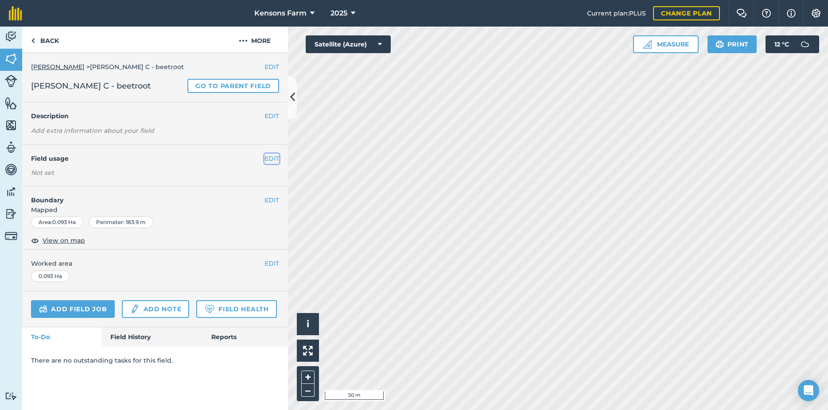
click at [271, 160] on button "EDIT" at bounding box center [271, 159] width 15 height 10
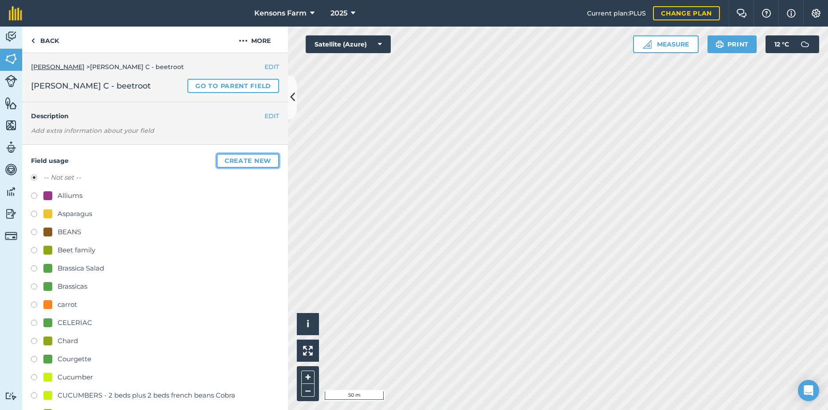
click at [232, 160] on button "Create new" at bounding box center [248, 161] width 62 height 14
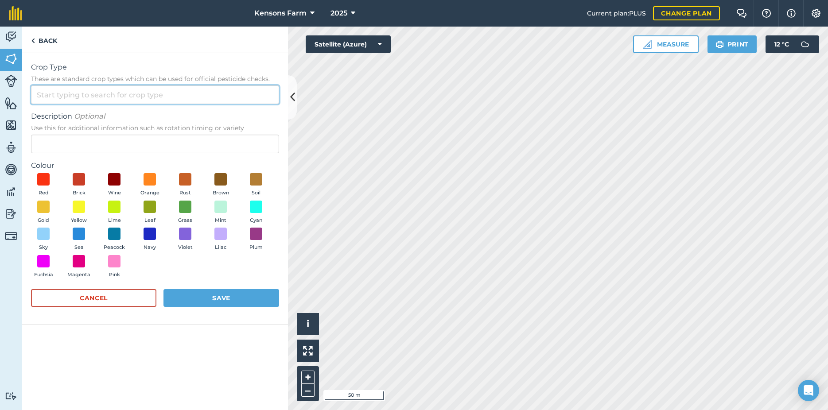
click at [100, 95] on input "Crop Type These are standard crop types which can be used for official pesticid…" at bounding box center [155, 94] width 248 height 19
type input "beetroot"
click at [55, 184] on button "Red" at bounding box center [43, 185] width 25 height 24
click at [114, 180] on span at bounding box center [115, 180] width 14 height 14
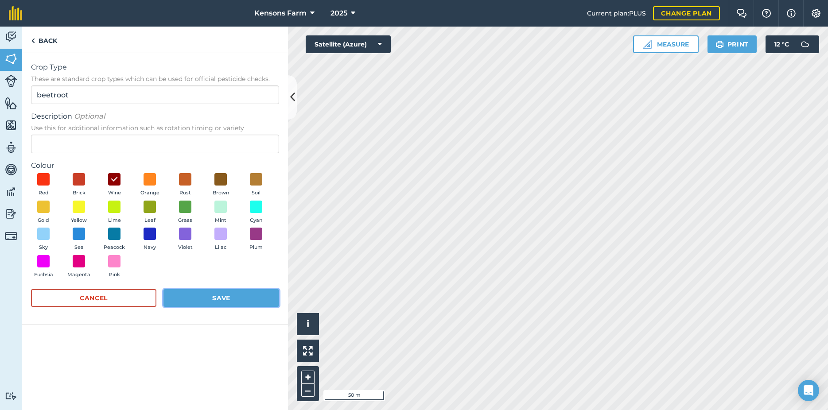
click at [205, 299] on button "Save" at bounding box center [221, 298] width 116 height 18
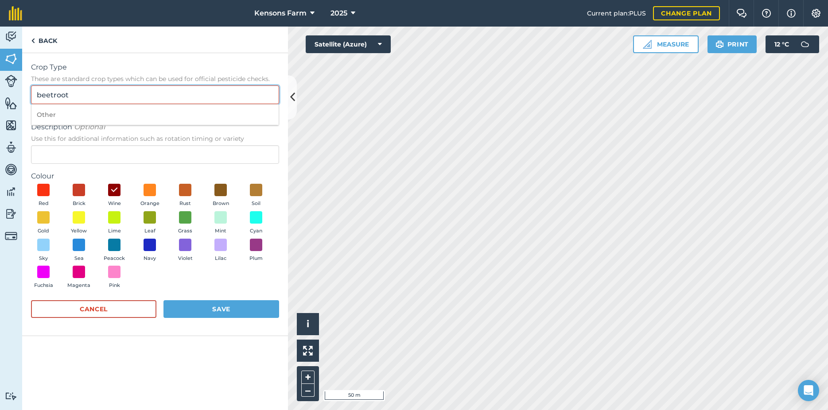
drag, startPoint x: 85, startPoint y: 92, endPoint x: 77, endPoint y: 92, distance: 8.4
click at [77, 92] on input "beetroot" at bounding box center [155, 94] width 248 height 19
drag, startPoint x: 79, startPoint y: 92, endPoint x: 25, endPoint y: 97, distance: 54.2
click at [31, 97] on input "beetroot" at bounding box center [155, 94] width 248 height 19
click at [201, 306] on button "Save" at bounding box center [221, 309] width 116 height 18
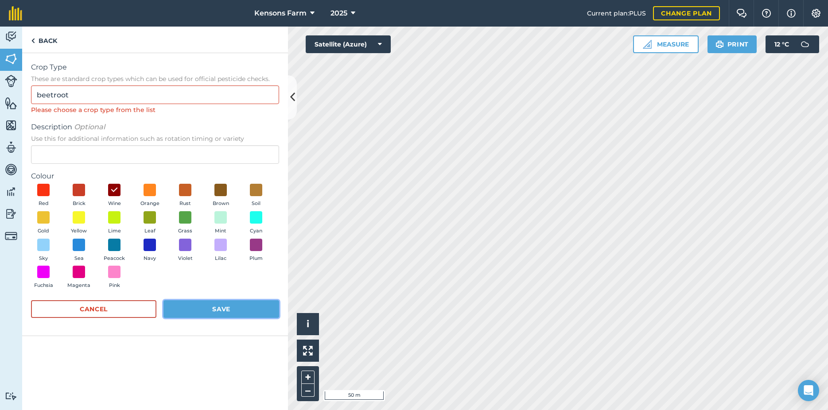
click at [207, 313] on button "Save" at bounding box center [221, 309] width 116 height 18
click at [212, 309] on button "Save" at bounding box center [221, 309] width 116 height 18
drag, startPoint x: 106, startPoint y: 89, endPoint x: 106, endPoint y: 96, distance: 6.2
click at [106, 90] on input "beetroot" at bounding box center [155, 94] width 248 height 19
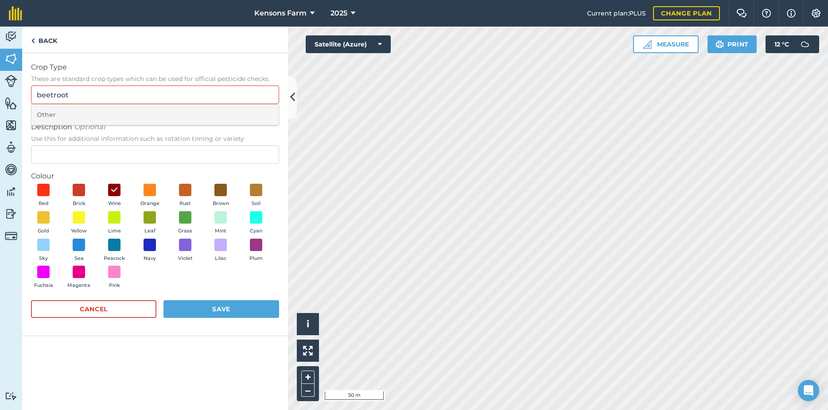
click at [109, 118] on li "Other" at bounding box center [154, 115] width 247 height 21
type input "Other"
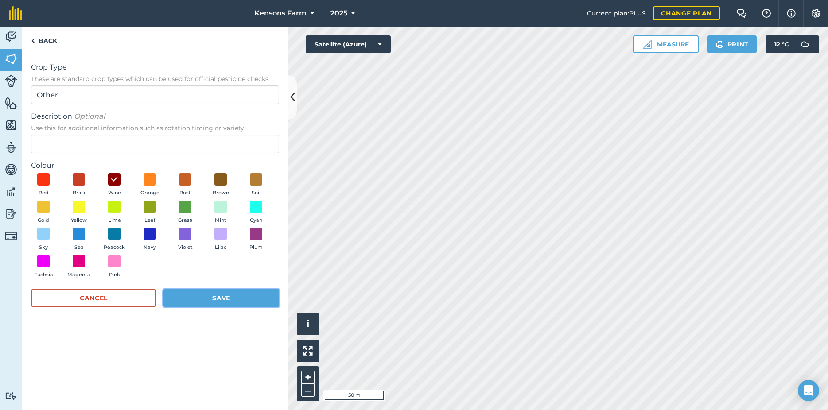
click at [208, 299] on button "Save" at bounding box center [221, 298] width 116 height 18
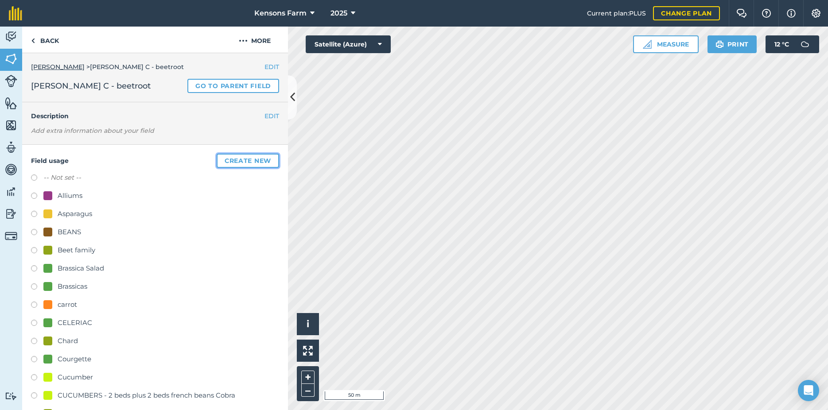
click at [219, 159] on button "Create new" at bounding box center [248, 161] width 62 height 14
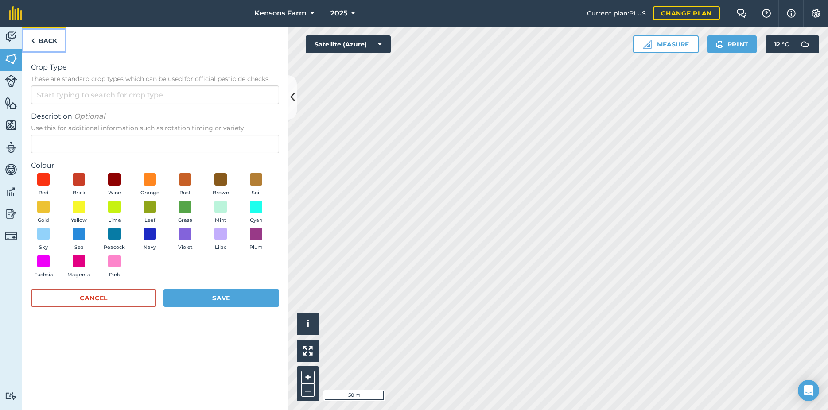
click at [39, 40] on link "Back" at bounding box center [44, 40] width 44 height 26
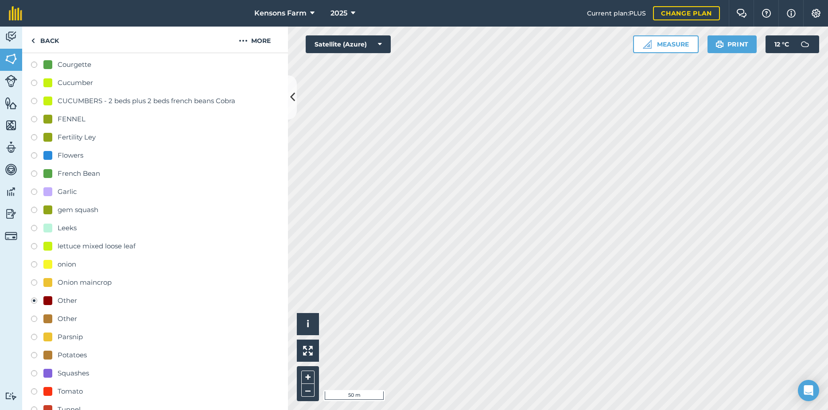
scroll to position [335, 0]
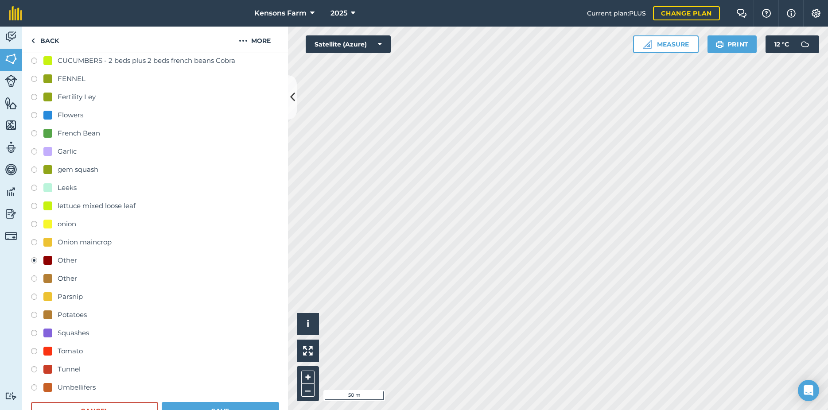
click at [65, 262] on div "Other" at bounding box center [67, 260] width 19 height 11
click at [103, 261] on div "Other" at bounding box center [155, 261] width 248 height 13
click at [70, 263] on div "Other" at bounding box center [67, 260] width 19 height 11
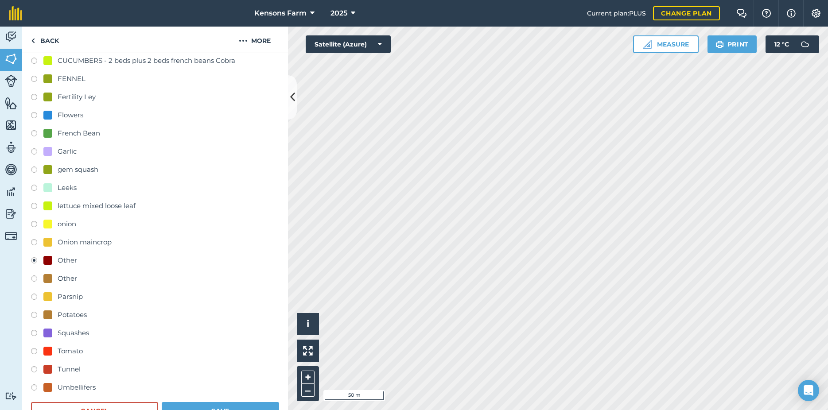
click at [70, 261] on div "Other" at bounding box center [67, 260] width 19 height 11
click at [59, 259] on div "Other" at bounding box center [67, 260] width 19 height 11
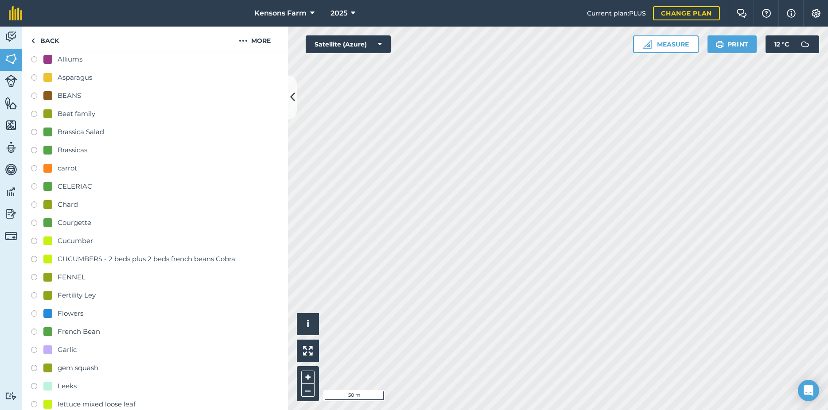
scroll to position [0, 0]
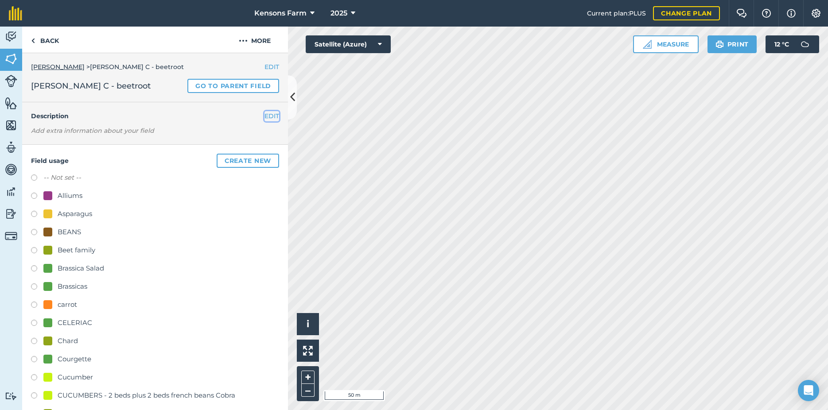
click at [264, 114] on button "EDIT" at bounding box center [271, 116] width 15 height 10
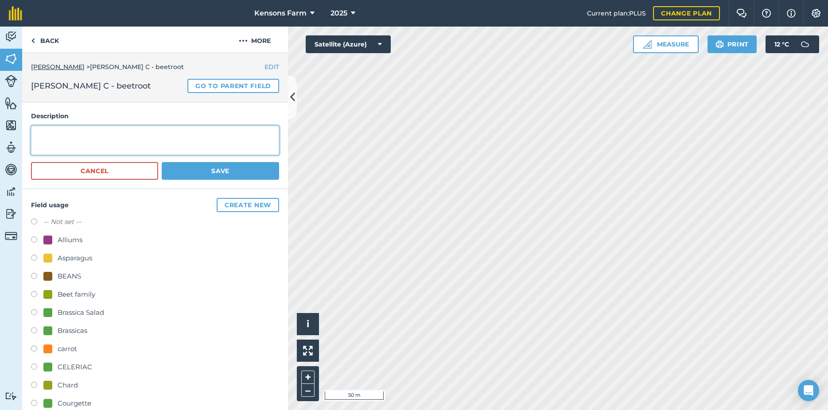
click at [135, 134] on textarea at bounding box center [155, 140] width 248 height 29
type textarea "beetroot pablo 5200 blocks"
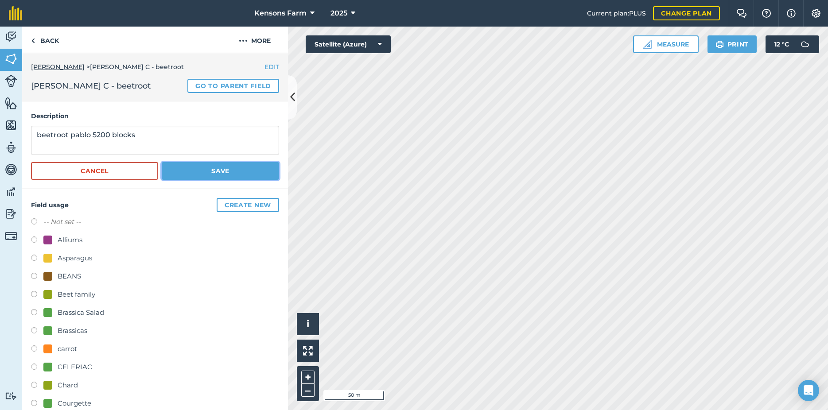
click at [197, 173] on button "Save" at bounding box center [220, 171] width 117 height 18
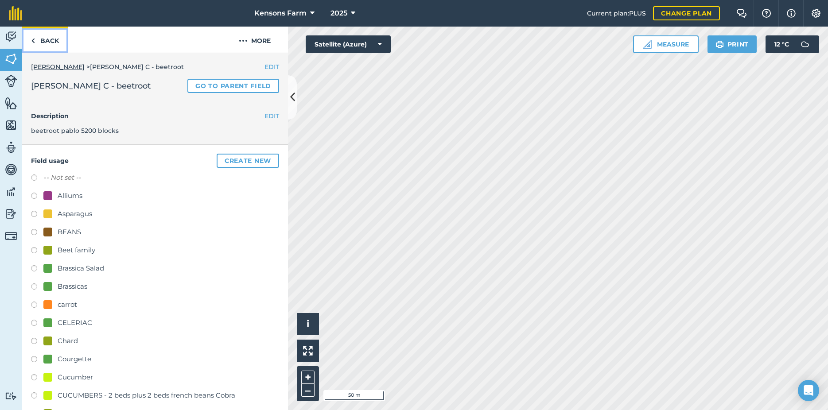
click at [37, 39] on link "Back" at bounding box center [45, 40] width 46 height 26
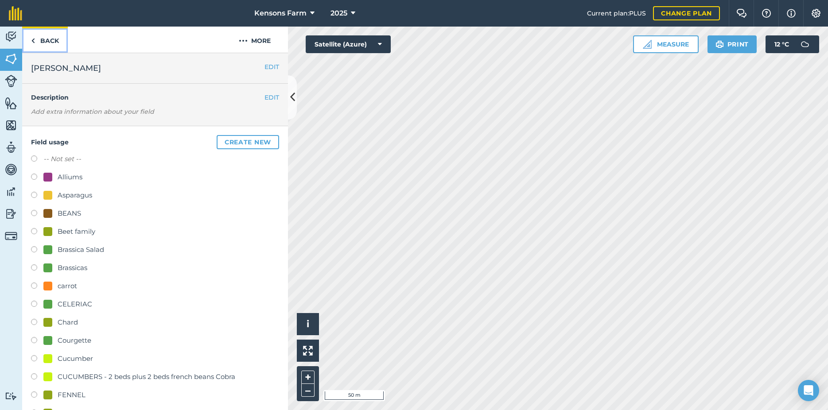
click at [34, 38] on img at bounding box center [33, 40] width 4 height 11
click at [40, 39] on link "Back" at bounding box center [45, 40] width 46 height 26
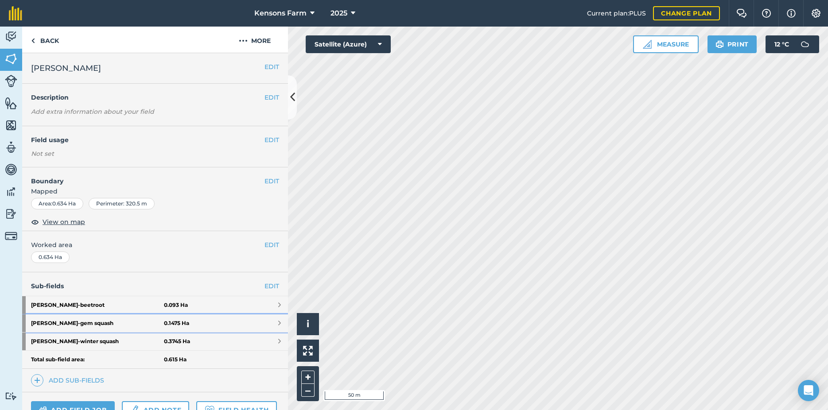
click at [270, 323] on link "[PERSON_NAME] C - gem squash 0.1475 Ha" at bounding box center [155, 323] width 266 height 18
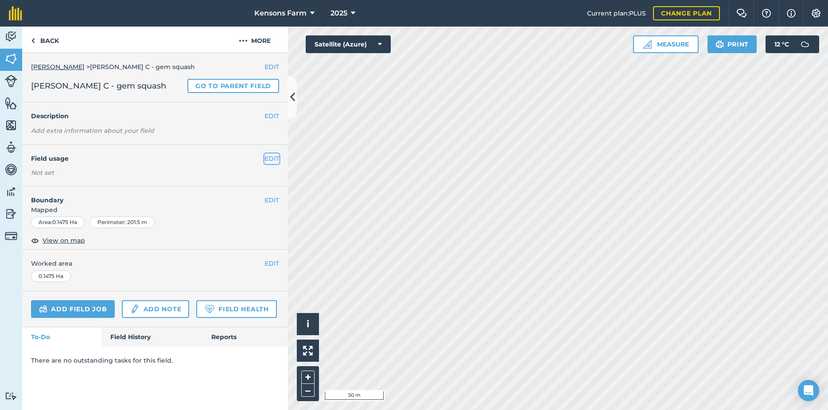
click at [273, 156] on button "EDIT" at bounding box center [271, 159] width 15 height 10
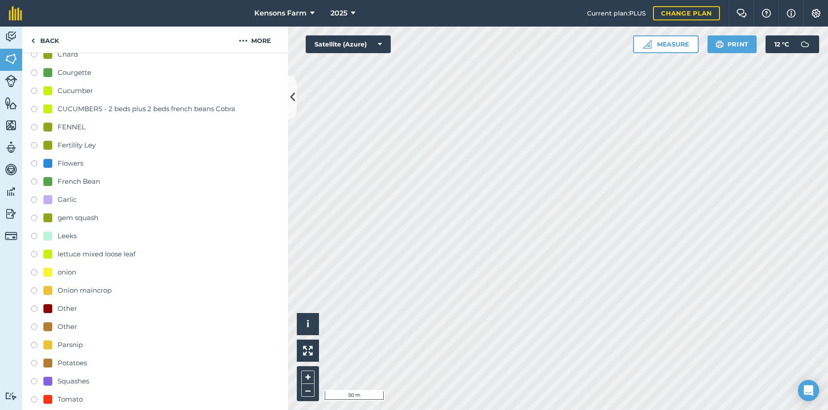
scroll to position [287, 0]
click at [35, 219] on label at bounding box center [37, 218] width 12 height 9
radio input "true"
radio input "false"
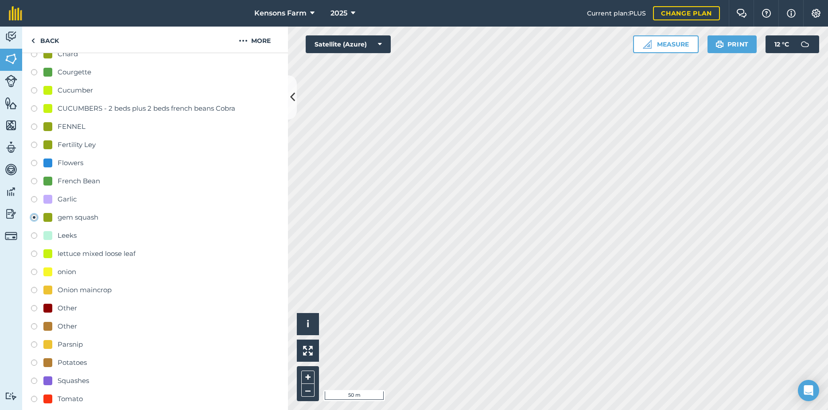
scroll to position [567, 0]
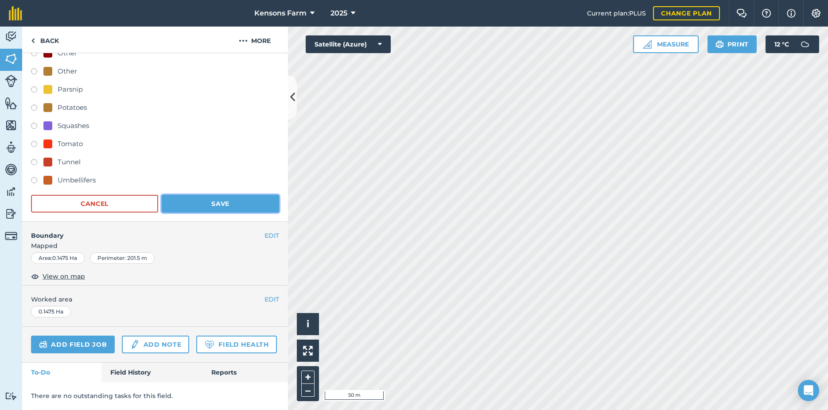
click at [207, 195] on button "Save" at bounding box center [220, 204] width 117 height 18
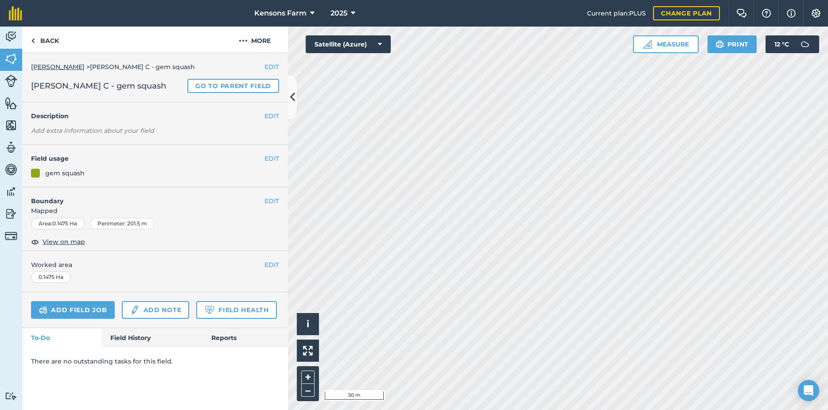
scroll to position [0, 0]
click at [271, 116] on button "EDIT" at bounding box center [271, 116] width 15 height 10
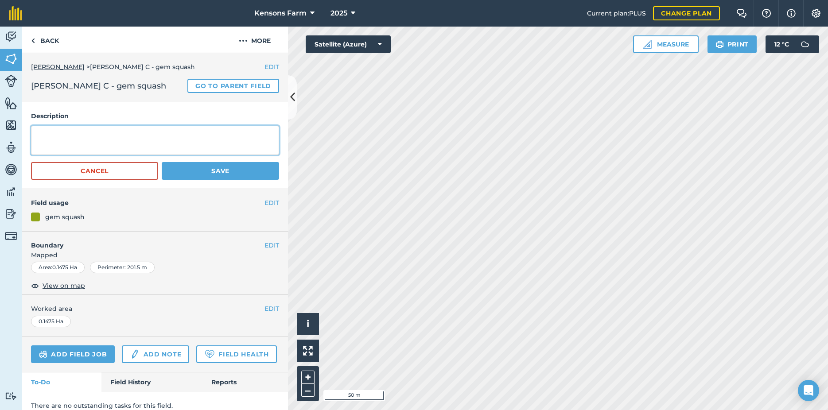
click at [109, 134] on textarea at bounding box center [155, 140] width 248 height 29
type textarea "gem squash gemini 2000 mods ([DATE] second batch)"
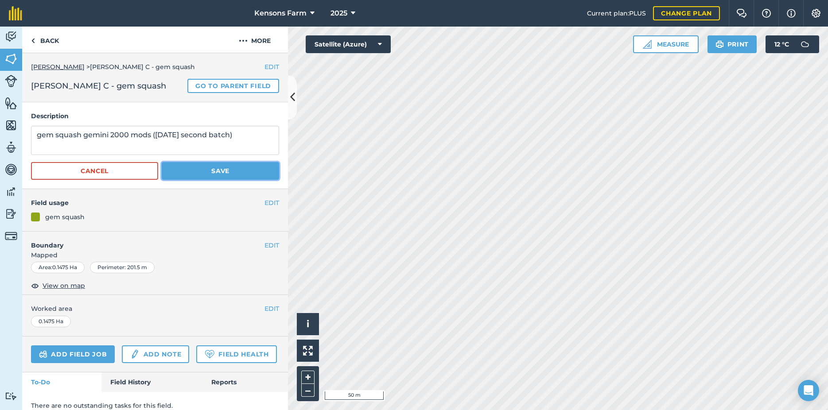
click at [238, 170] on button "Save" at bounding box center [220, 171] width 117 height 18
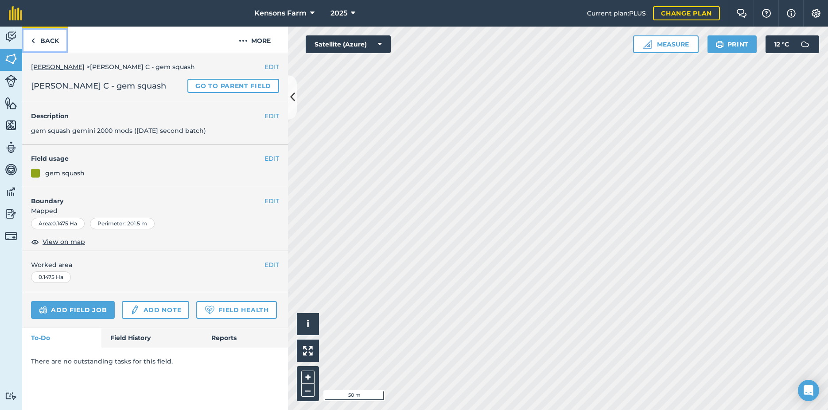
drag, startPoint x: 37, startPoint y: 39, endPoint x: 50, endPoint y: 53, distance: 20.0
click at [36, 39] on link "Back" at bounding box center [45, 40] width 46 height 26
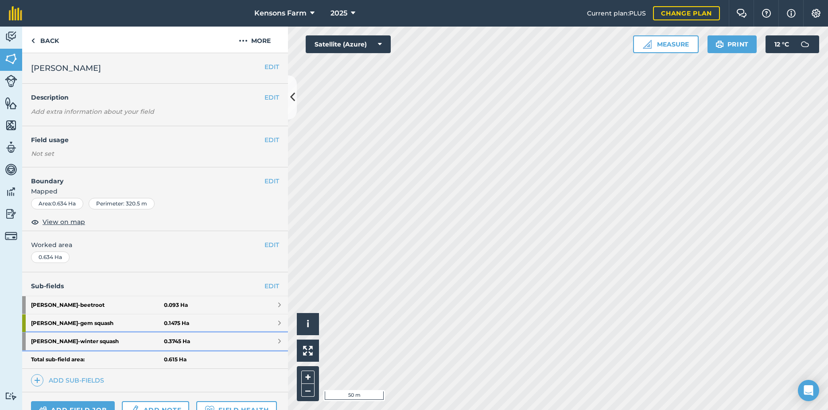
click at [278, 342] on span at bounding box center [279, 341] width 3 height 7
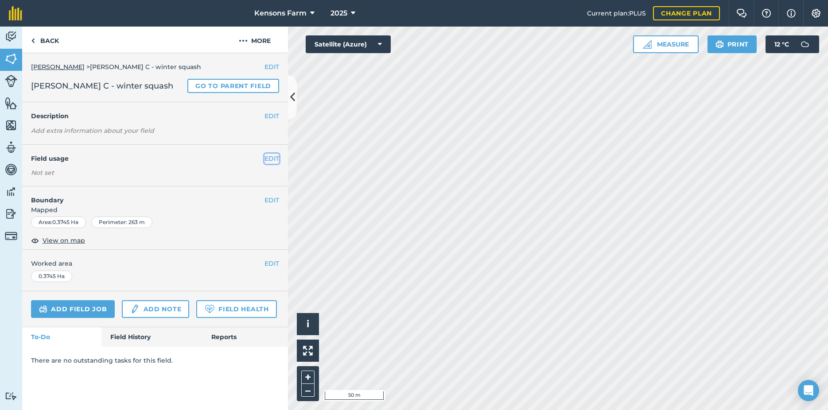
click at [273, 157] on button "EDIT" at bounding box center [271, 159] width 15 height 10
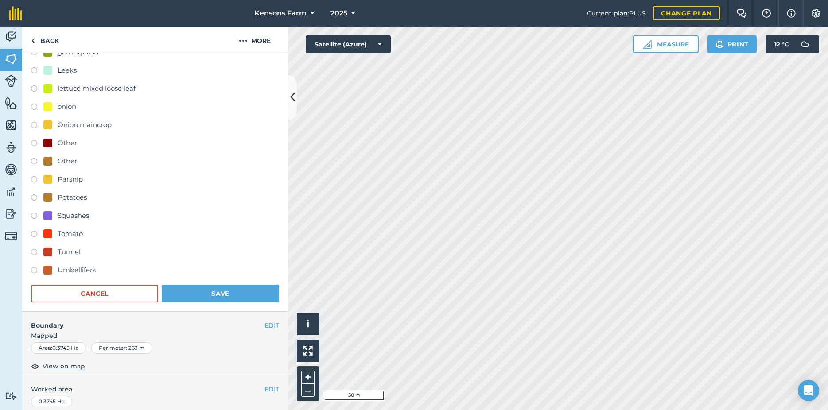
scroll to position [478, 0]
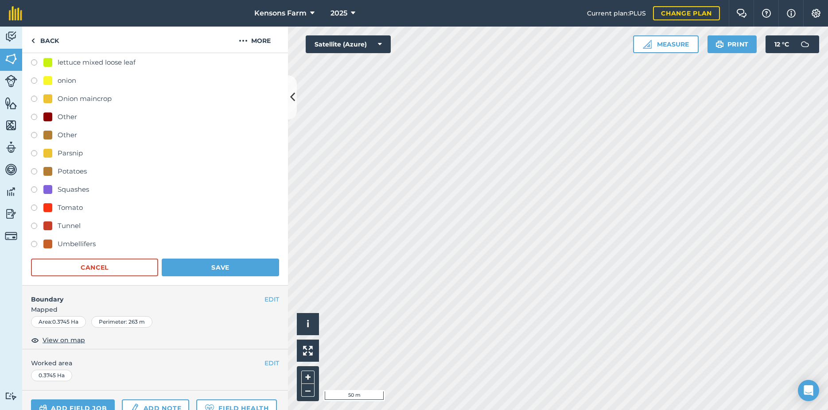
click at [34, 190] on label at bounding box center [37, 190] width 12 height 9
radio input "true"
radio input "false"
click at [194, 267] on button "Save" at bounding box center [220, 268] width 117 height 18
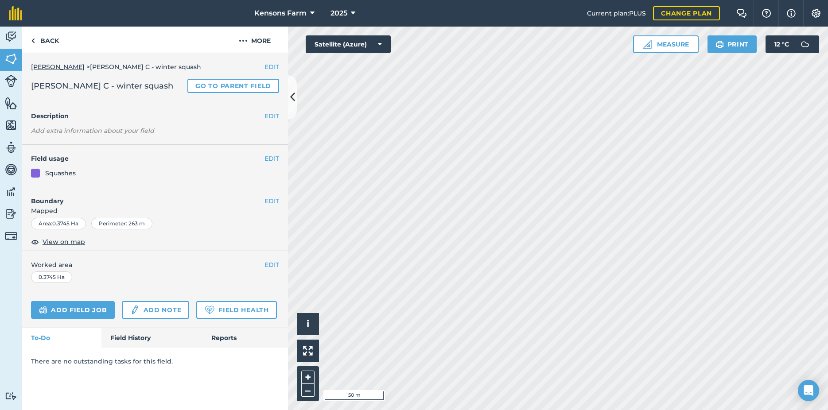
scroll to position [0, 0]
click at [268, 118] on button "EDIT" at bounding box center [271, 116] width 15 height 10
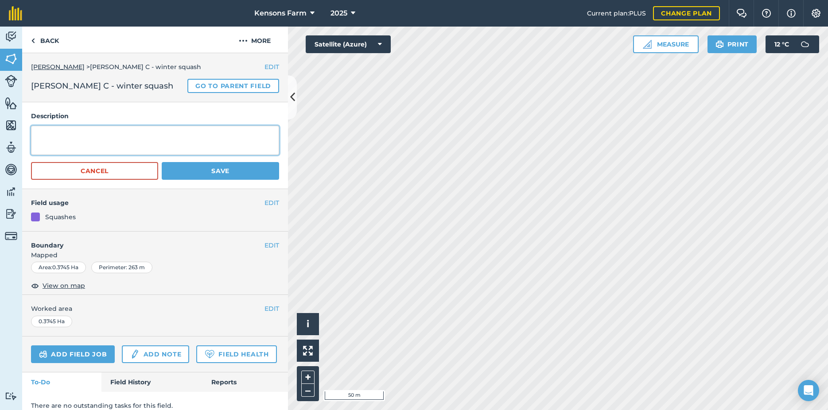
click at [99, 137] on textarea at bounding box center [155, 140] width 248 height 29
type textarea "uchiki kuri orange summer 540 mods"
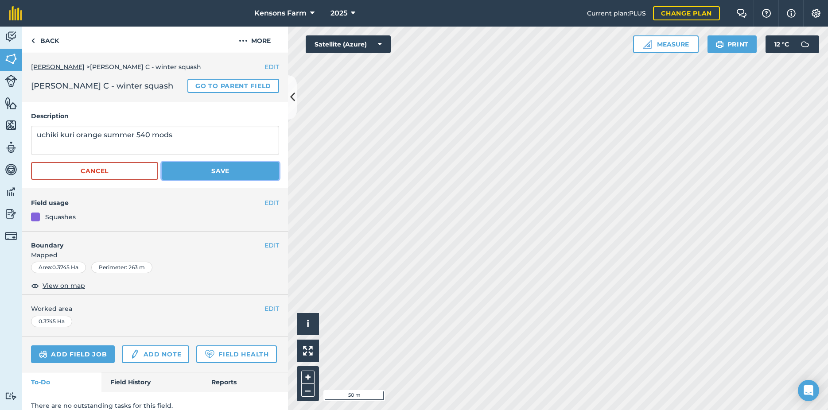
click at [226, 172] on button "Save" at bounding box center [220, 171] width 117 height 18
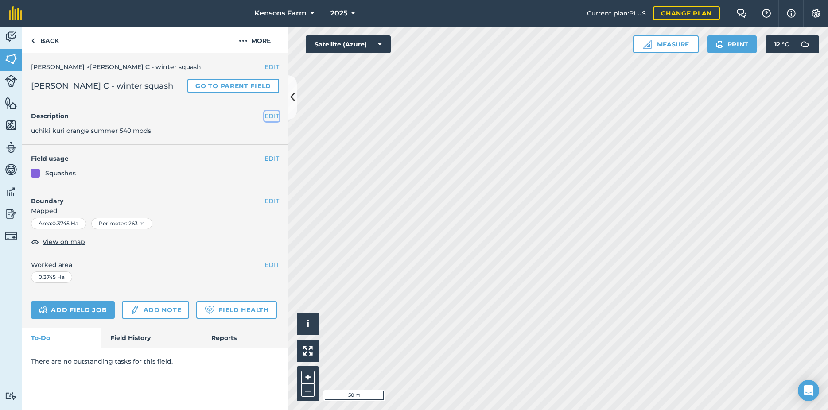
click at [275, 115] on button "EDIT" at bounding box center [271, 116] width 15 height 10
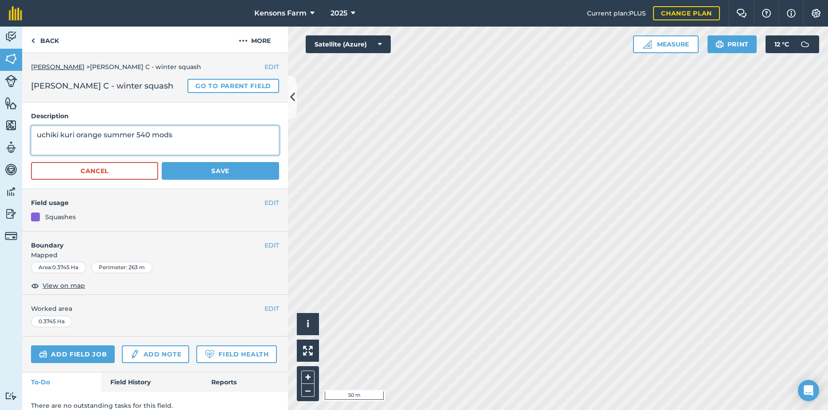
click at [208, 139] on textarea "uchiki kuri orange summer 540 mods" at bounding box center [155, 140] width 248 height 29
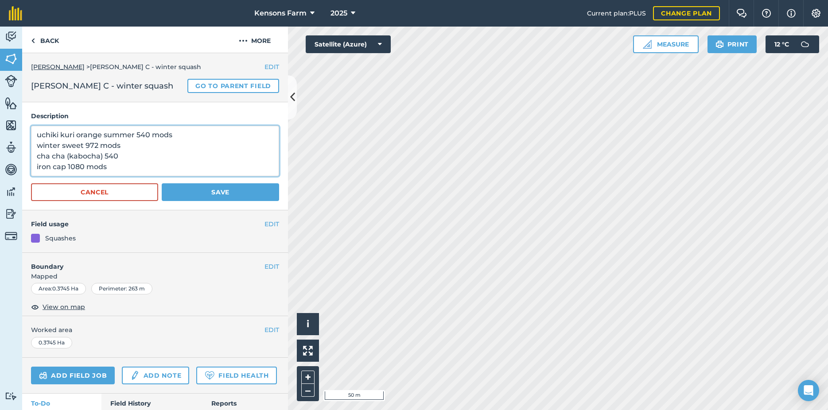
click at [127, 156] on textarea "uchiki kuri orange summer 540 mods winter sweet 972 mods cha cha (kabocha) 540 …" at bounding box center [155, 151] width 248 height 50
type textarea "uchiki kuri orange summer 540 mods winter sweet 972 mods cha cha (kabocha) 540 …"
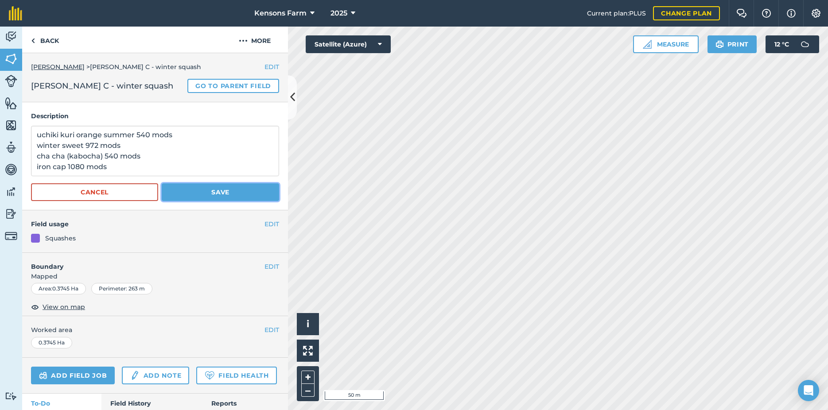
click at [197, 194] on button "Save" at bounding box center [220, 192] width 117 height 18
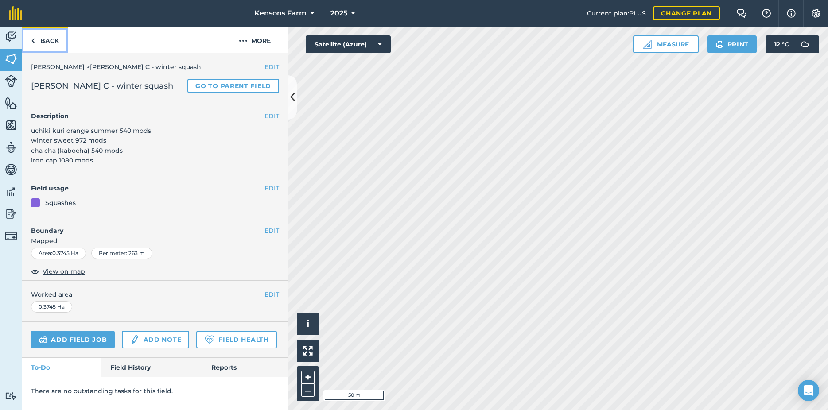
click at [45, 39] on link "Back" at bounding box center [45, 40] width 46 height 26
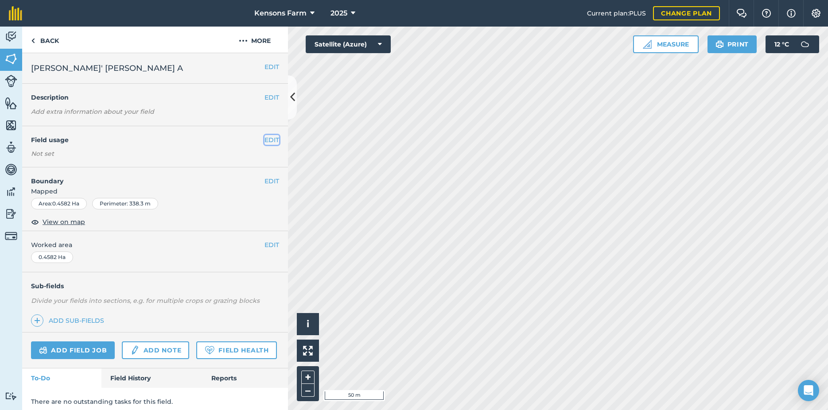
click at [267, 141] on button "EDIT" at bounding box center [271, 140] width 15 height 10
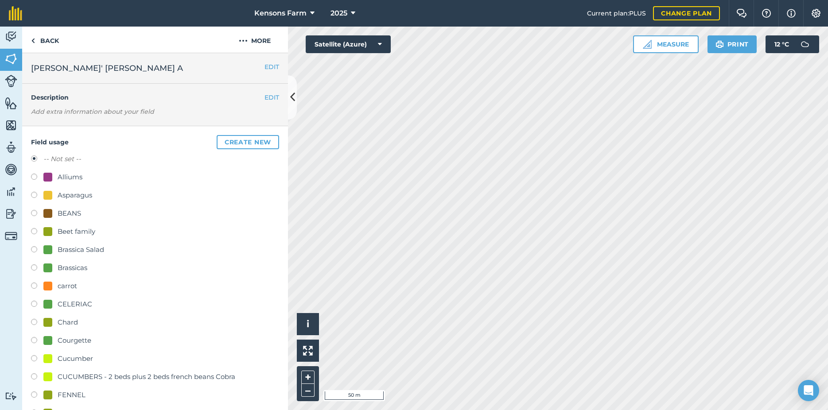
scroll to position [96, 0]
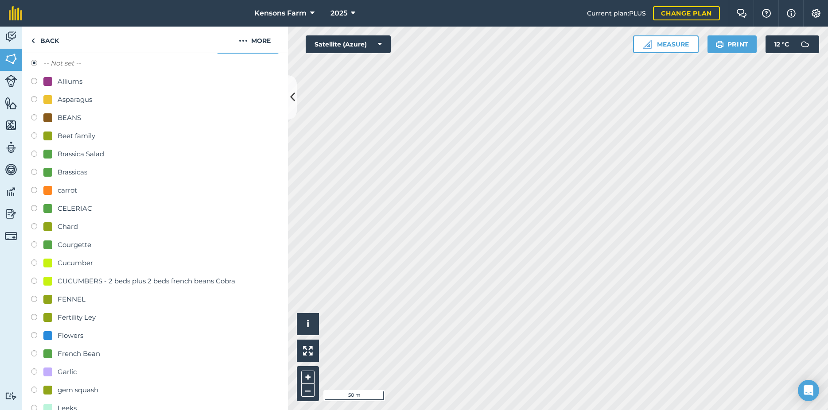
click at [35, 318] on label at bounding box center [37, 318] width 12 height 9
radio input "true"
radio input "false"
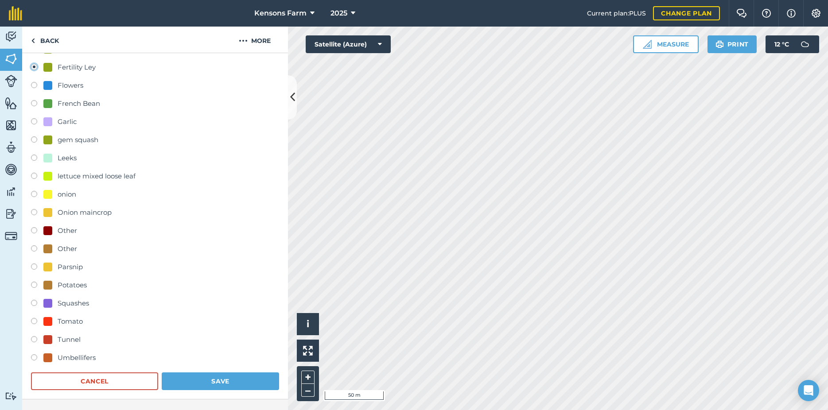
scroll to position [383, 0]
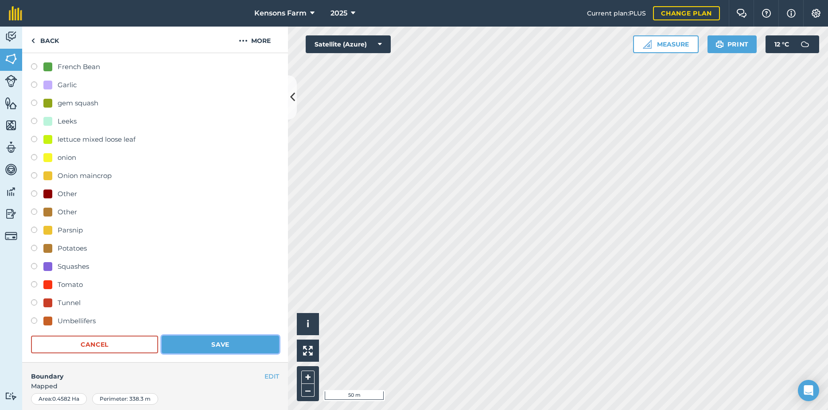
click at [190, 345] on button "Save" at bounding box center [220, 345] width 117 height 18
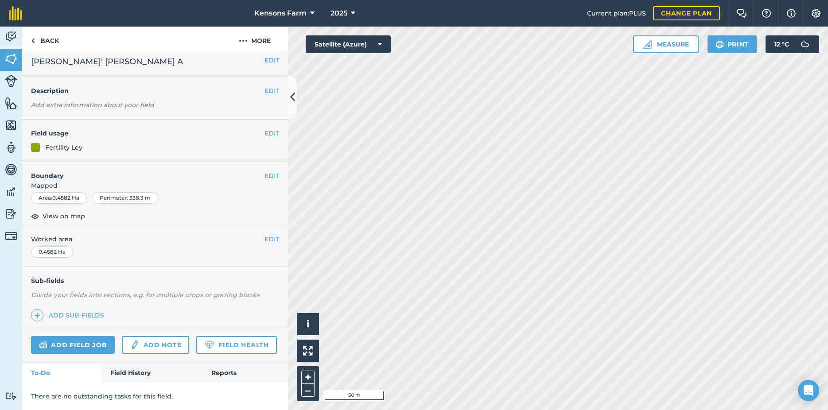
scroll to position [31, 0]
click at [264, 86] on button "EDIT" at bounding box center [271, 91] width 15 height 10
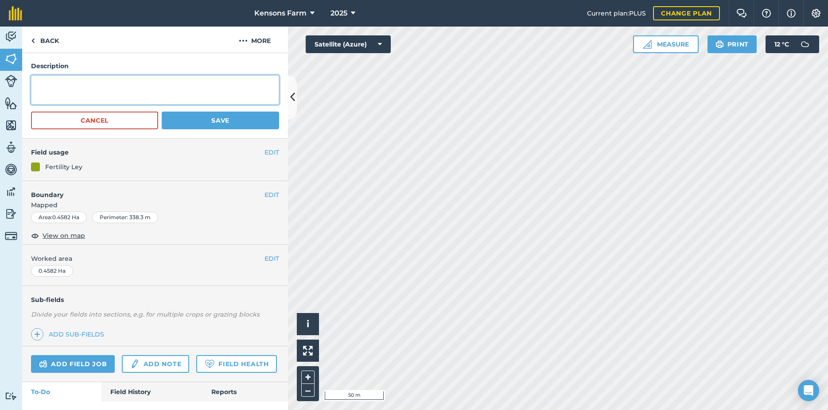
click at [127, 85] on textarea at bounding box center [155, 89] width 248 height 29
click at [132, 95] on textarea "fallow during summer to tackle [PERSON_NAME]/mint/thistle IRG/red clover sown" at bounding box center [155, 89] width 248 height 29
click at [232, 84] on textarea "fallow during summer to tackle [PERSON_NAME]/mint/thistle IRG/red clover sown […" at bounding box center [155, 89] width 248 height 29
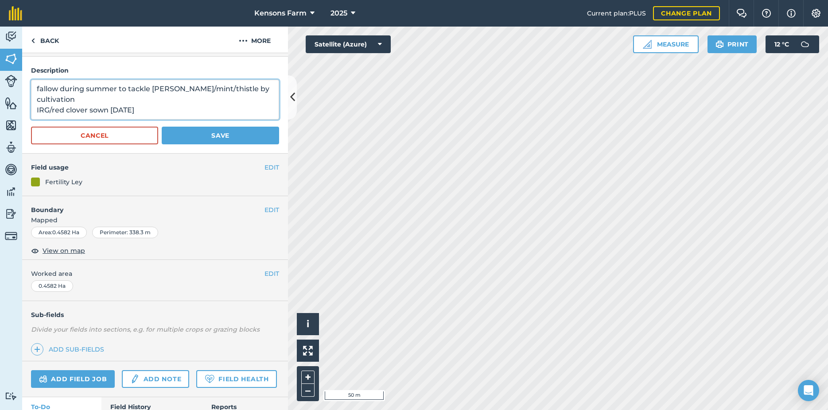
scroll to position [0, 0]
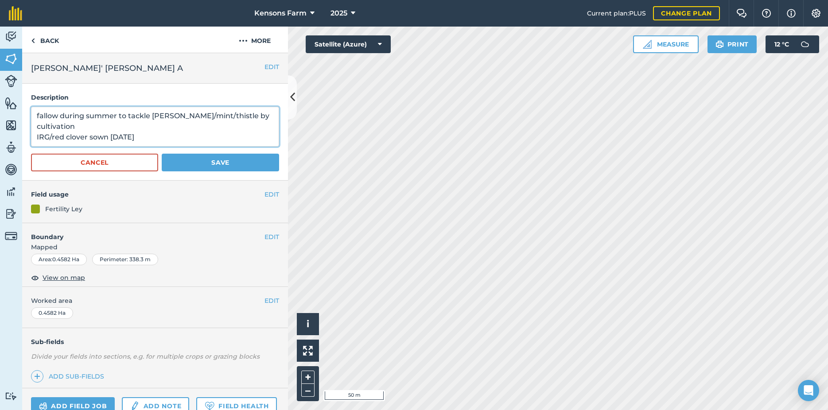
type textarea "fallow during summer to tackle [PERSON_NAME]/mint/thistle by cultivation IRG/re…"
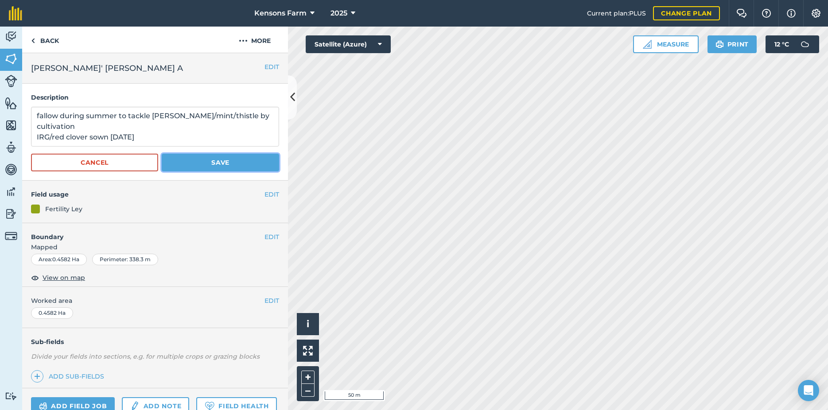
click at [217, 165] on button "Save" at bounding box center [220, 163] width 117 height 18
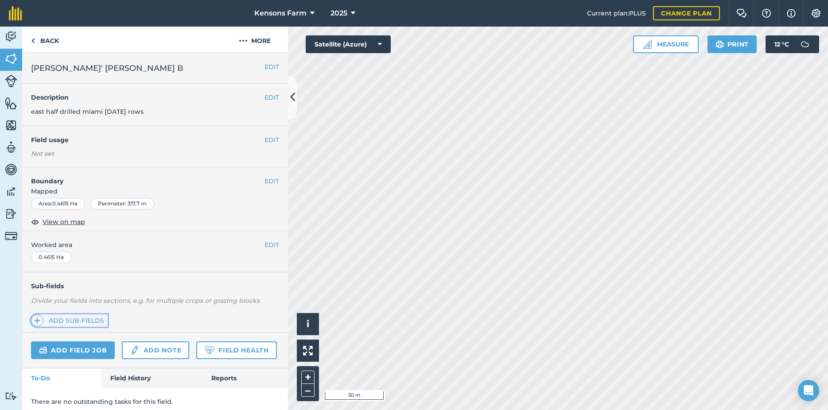
click at [79, 318] on link "Add sub-fields" at bounding box center [69, 320] width 77 height 12
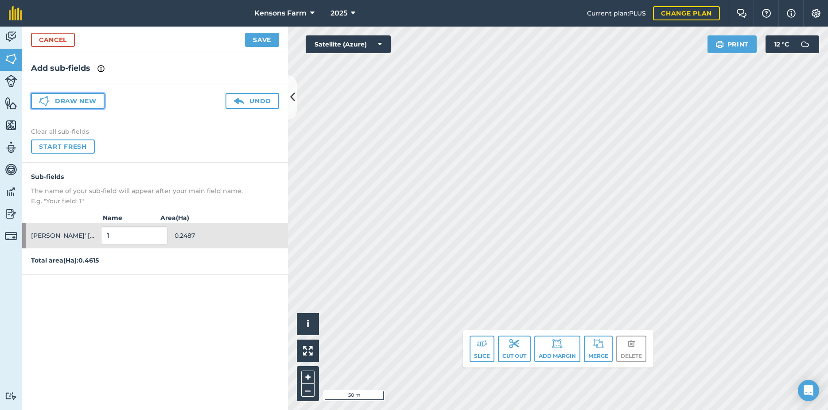
click at [77, 102] on button "Draw new" at bounding box center [68, 101] width 74 height 16
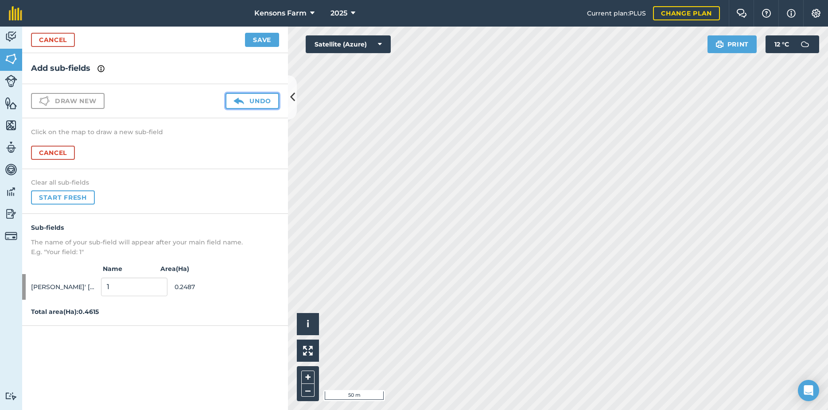
click at [241, 104] on img at bounding box center [238, 101] width 11 height 11
click at [49, 40] on link "Cancel" at bounding box center [53, 40] width 44 height 14
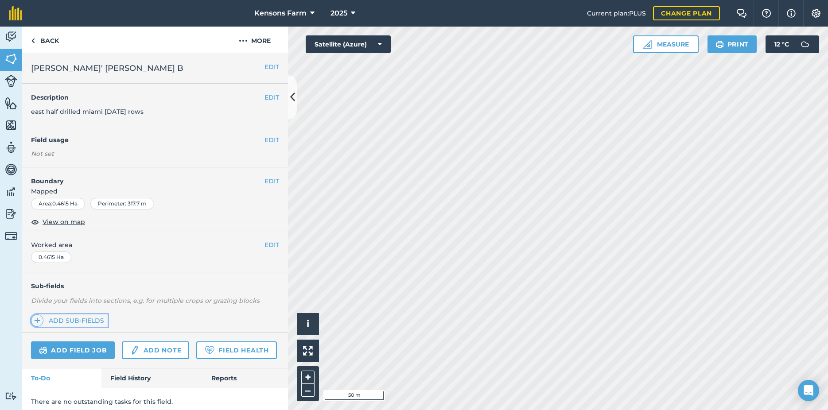
click at [71, 320] on link "Add sub-fields" at bounding box center [69, 320] width 77 height 12
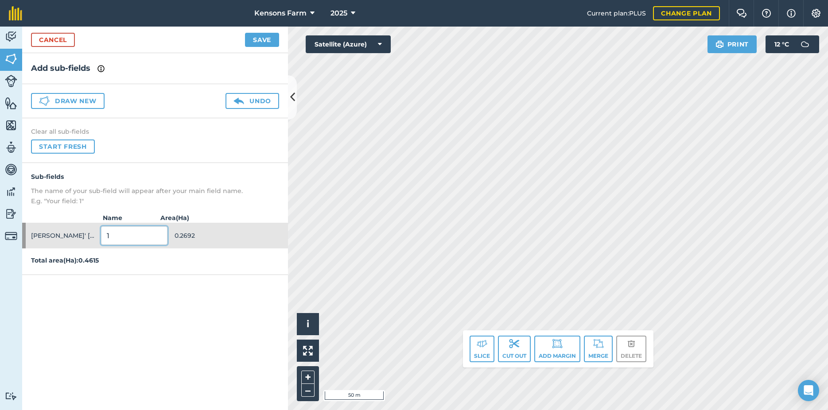
click at [135, 234] on input "1" at bounding box center [134, 235] width 66 height 19
click at [259, 39] on button "Save" at bounding box center [262, 40] width 34 height 14
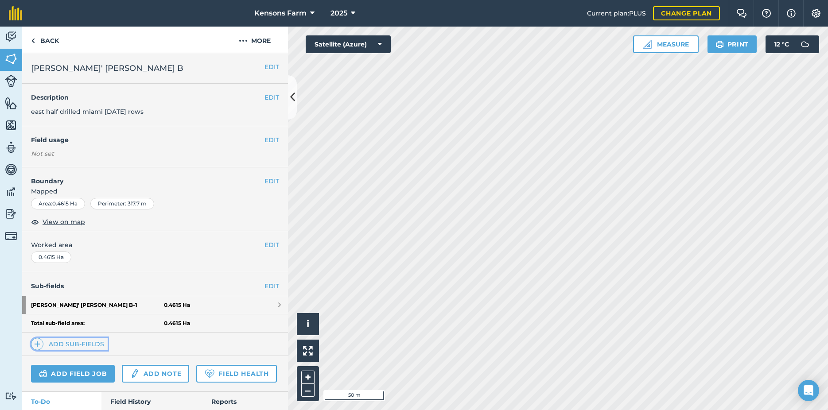
click at [79, 344] on link "Add sub-fields" at bounding box center [69, 344] width 77 height 12
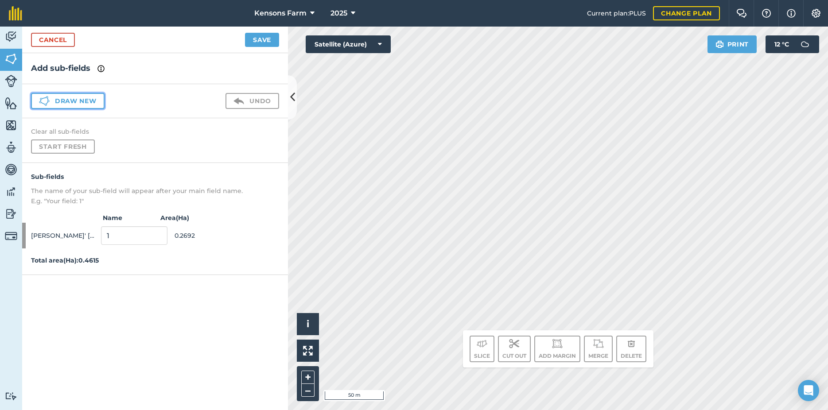
click at [82, 101] on button "Draw new" at bounding box center [68, 101] width 74 height 16
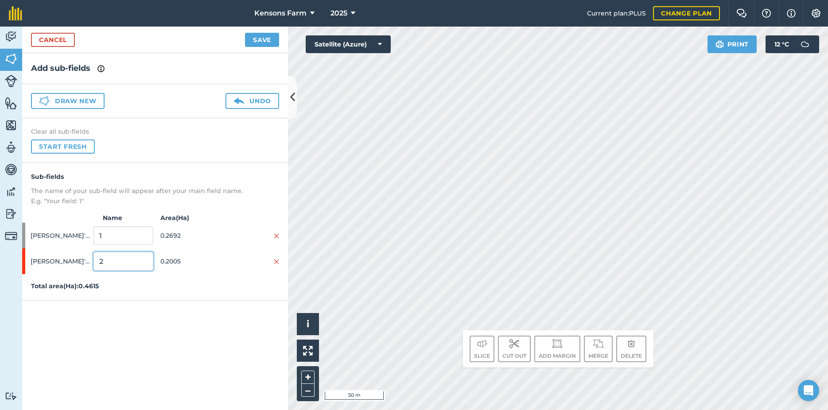
drag, startPoint x: 108, startPoint y: 263, endPoint x: 105, endPoint y: 257, distance: 6.7
click at [98, 263] on input "2" at bounding box center [122, 261] width 59 height 19
type input "IRG red clover"
drag, startPoint x: 105, startPoint y: 236, endPoint x: 96, endPoint y: 239, distance: 9.1
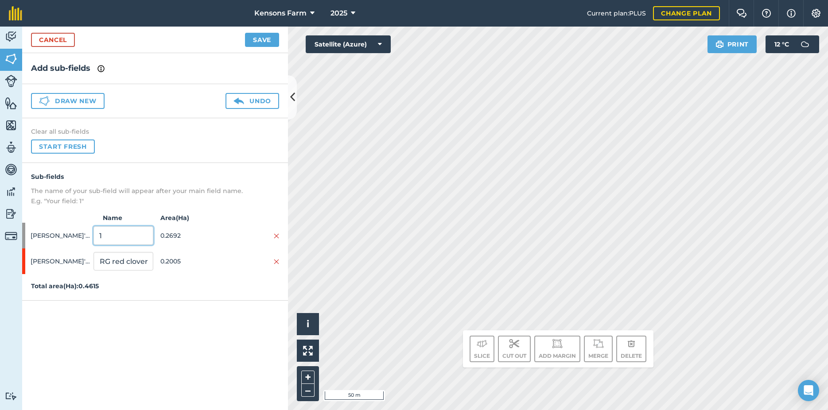
click at [96, 239] on input "1" at bounding box center [122, 235] width 59 height 19
type input "kale"
click at [263, 38] on button "Save" at bounding box center [262, 40] width 34 height 14
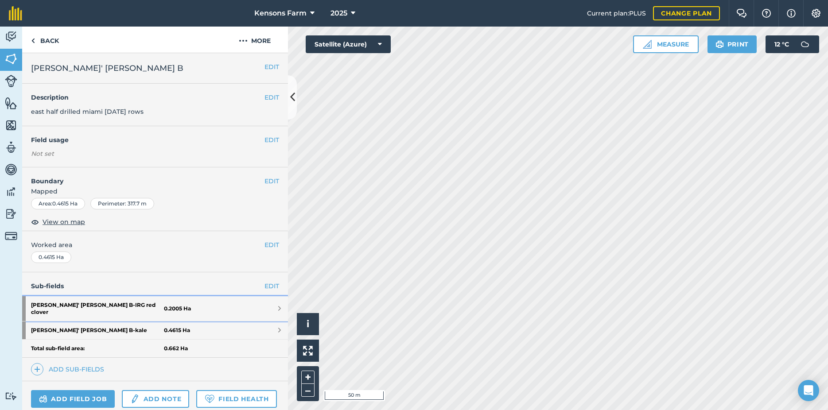
click at [273, 306] on link "[PERSON_NAME]' [PERSON_NAME] B - IRG red clover 0.2005 Ha" at bounding box center [155, 308] width 266 height 25
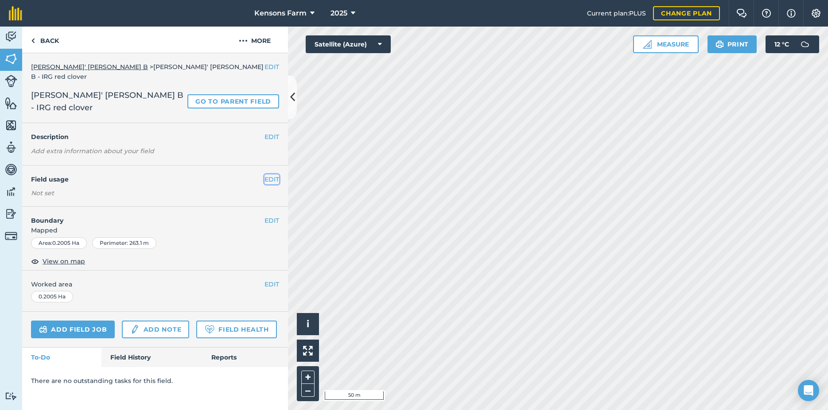
click at [275, 174] on button "EDIT" at bounding box center [271, 179] width 15 height 10
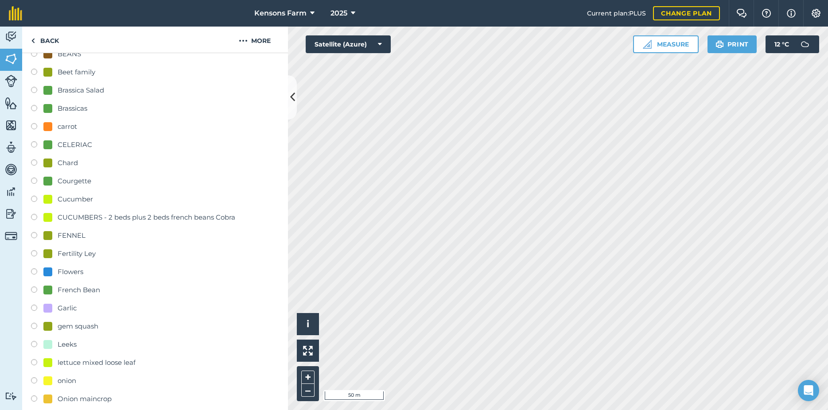
scroll to position [239, 0]
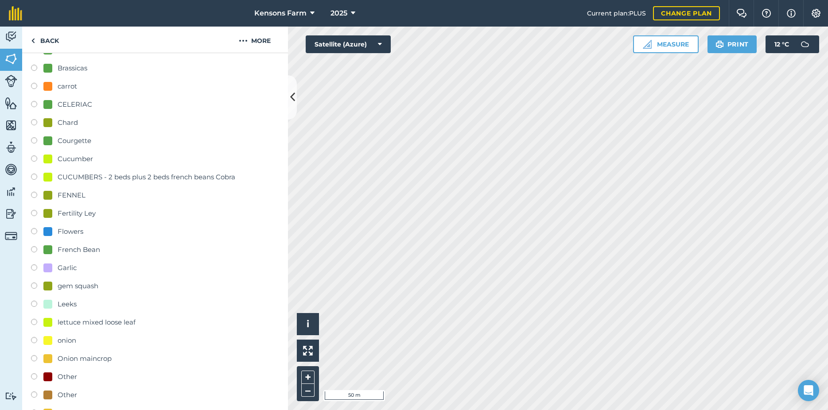
drag, startPoint x: 34, startPoint y: 190, endPoint x: 44, endPoint y: 190, distance: 9.8
click at [35, 210] on label at bounding box center [37, 214] width 12 height 9
radio input "true"
radio input "false"
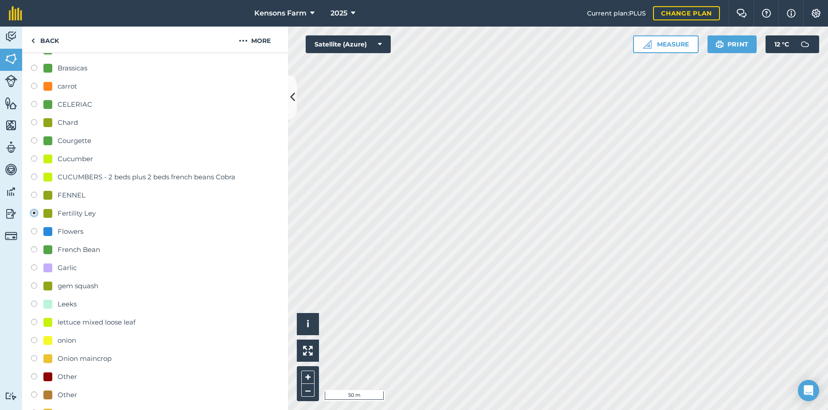
scroll to position [526, 0]
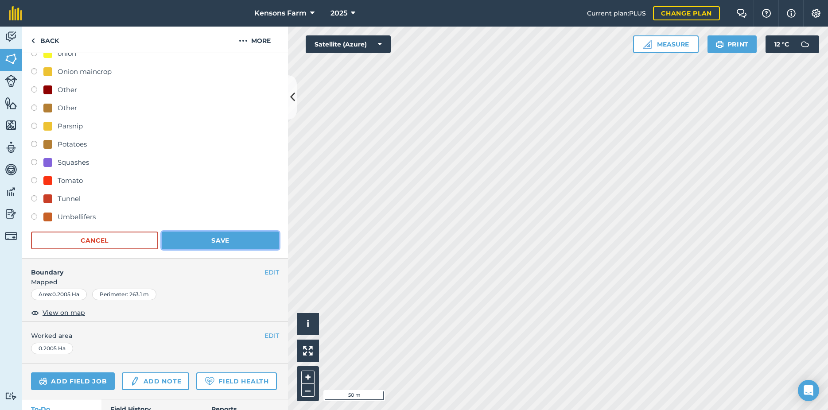
click at [223, 232] on button "Save" at bounding box center [220, 241] width 117 height 18
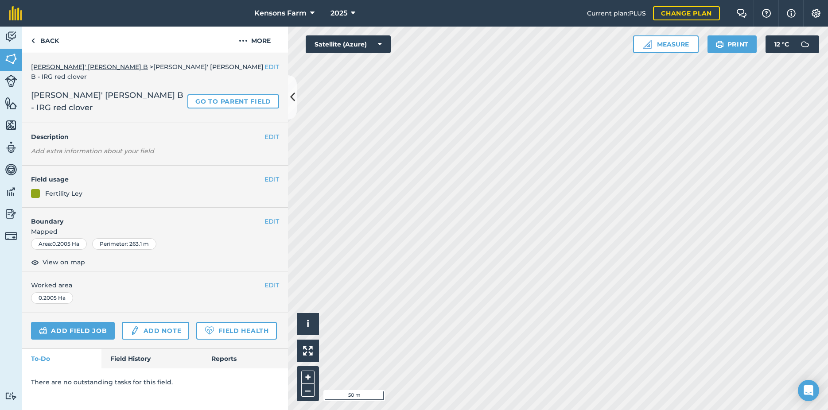
scroll to position [0, 0]
click at [276, 132] on button "EDIT" at bounding box center [271, 137] width 15 height 10
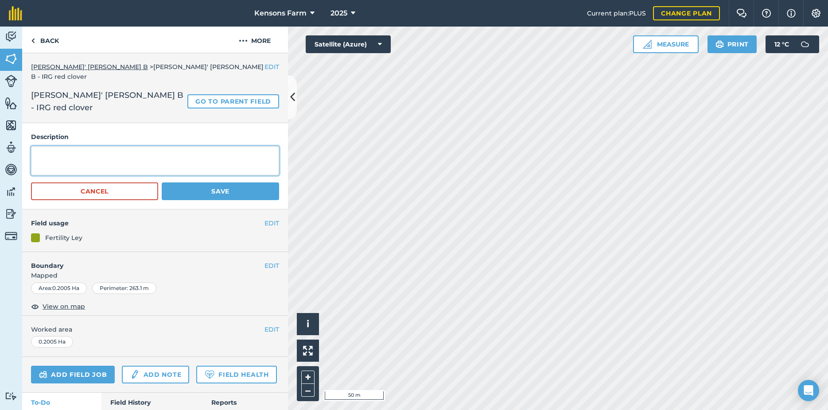
click at [97, 146] on textarea at bounding box center [155, 160] width 248 height 29
click at [48, 146] on textarea "IRG red clover sown [DATE] porr germination until September" at bounding box center [155, 160] width 248 height 29
click at [165, 146] on textarea "IRG red clover sown [DATE] poor germination until September" at bounding box center [155, 160] width 248 height 29
type textarea "IRG red clover sown [DATE] poor germination until September, topped, established"
click at [201, 182] on button "Save" at bounding box center [220, 191] width 117 height 18
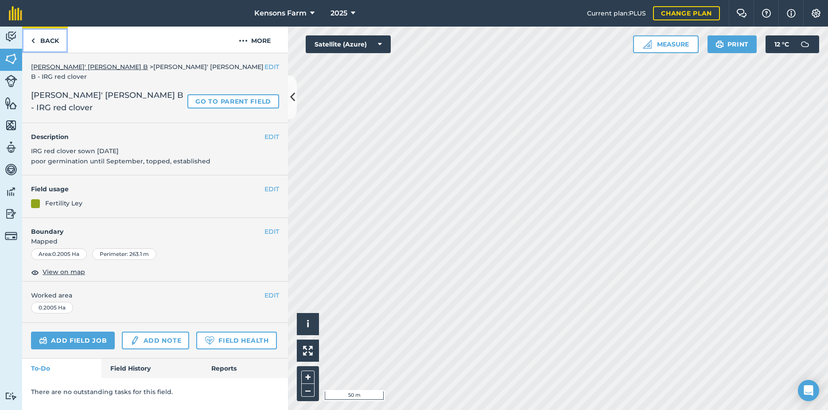
click at [38, 39] on link "Back" at bounding box center [45, 40] width 46 height 26
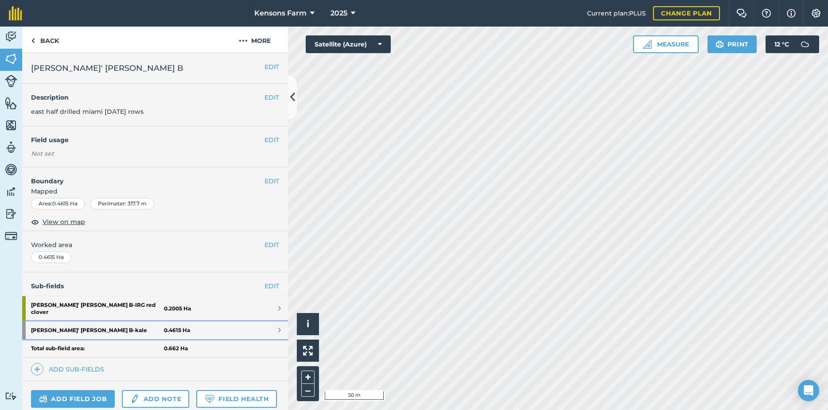
click at [278, 327] on span at bounding box center [279, 330] width 3 height 7
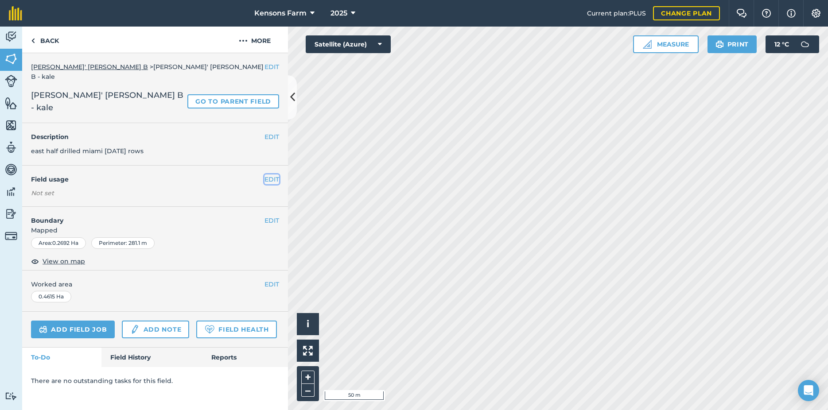
click at [272, 174] on button "EDIT" at bounding box center [271, 179] width 15 height 10
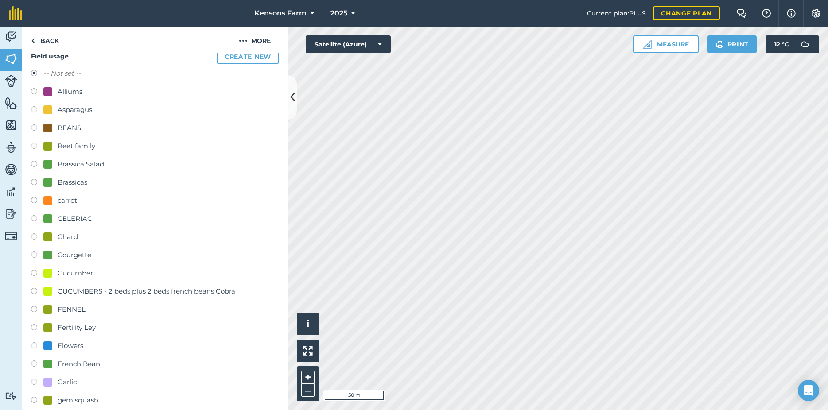
scroll to position [48, 0]
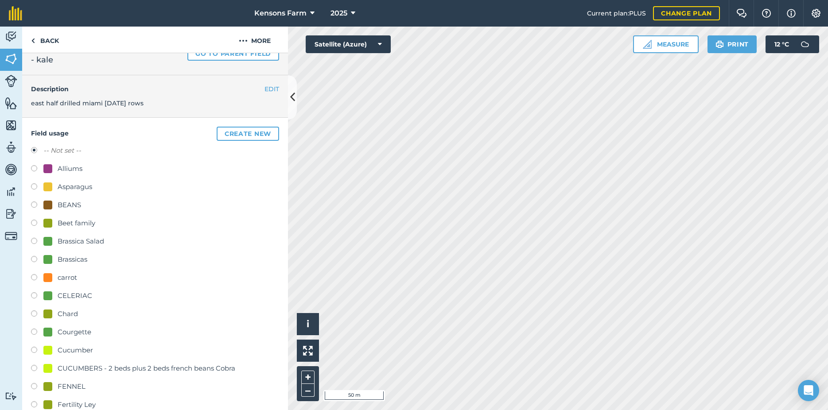
click at [34, 238] on label at bounding box center [37, 242] width 12 height 9
radio input "true"
radio input "false"
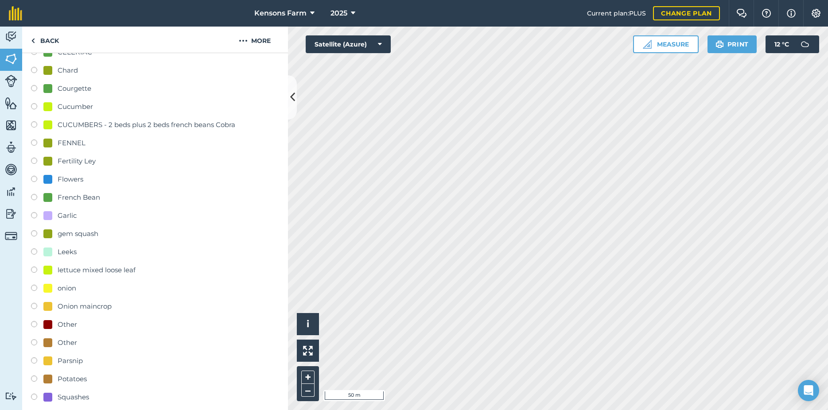
scroll to position [335, 0]
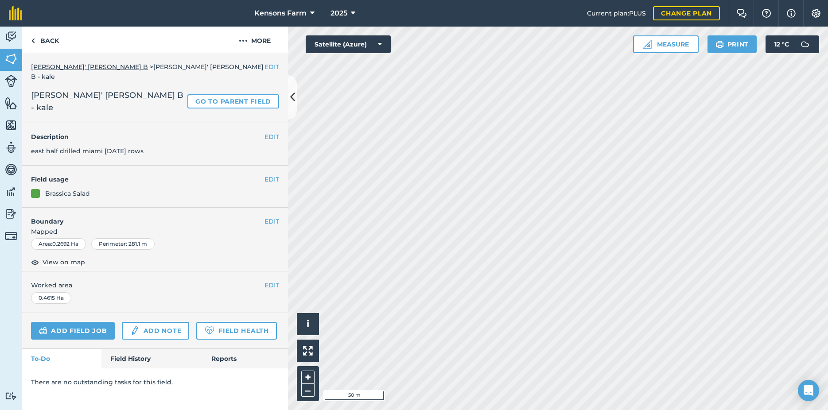
scroll to position [0, 0]
click at [275, 132] on button "EDIT" at bounding box center [271, 137] width 15 height 10
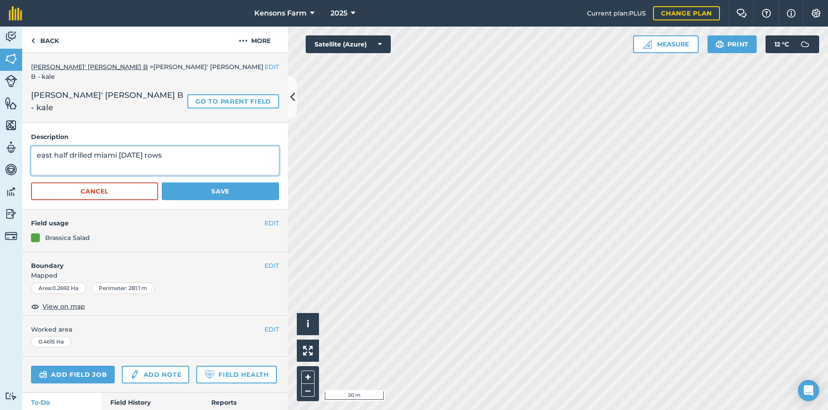
click at [148, 146] on textarea "east half drilled miami [DATE] rows" at bounding box center [155, 160] width 248 height 29
click at [203, 146] on textarea "east half drilled [GEOGRAPHIC_DATA] [DATE] 32 rows" at bounding box center [155, 160] width 248 height 29
type textarea "east half drilled [GEOGRAPHIC_DATA] [DATE] 32 rows"
click at [203, 182] on button "Save" at bounding box center [220, 191] width 117 height 18
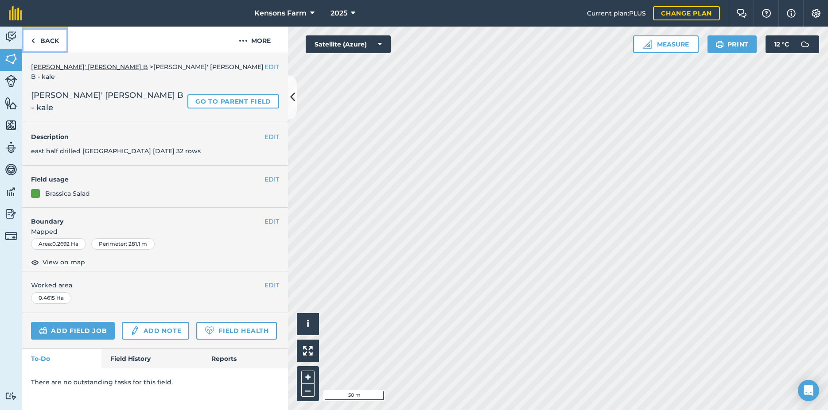
click at [38, 39] on link "Back" at bounding box center [45, 40] width 46 height 26
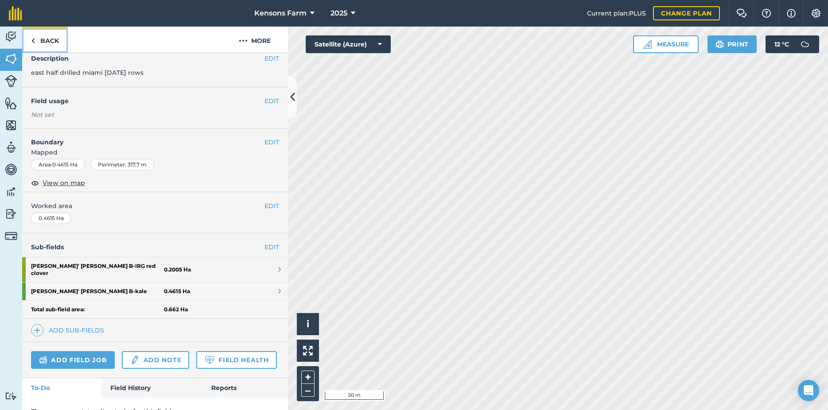
scroll to position [72, 0]
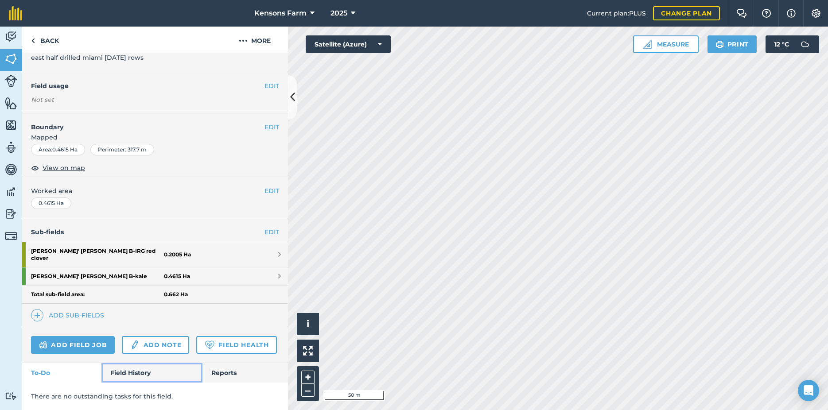
click at [141, 372] on link "Field History" at bounding box center [151, 372] width 101 height 19
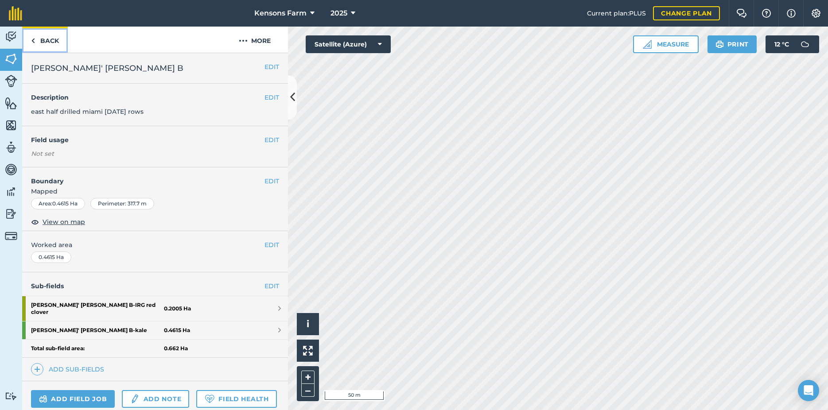
click at [32, 40] on img at bounding box center [33, 40] width 4 height 11
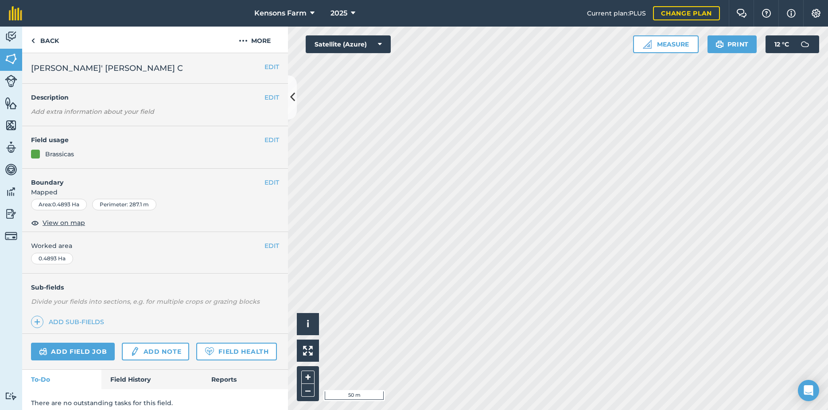
scroll to position [31, 0]
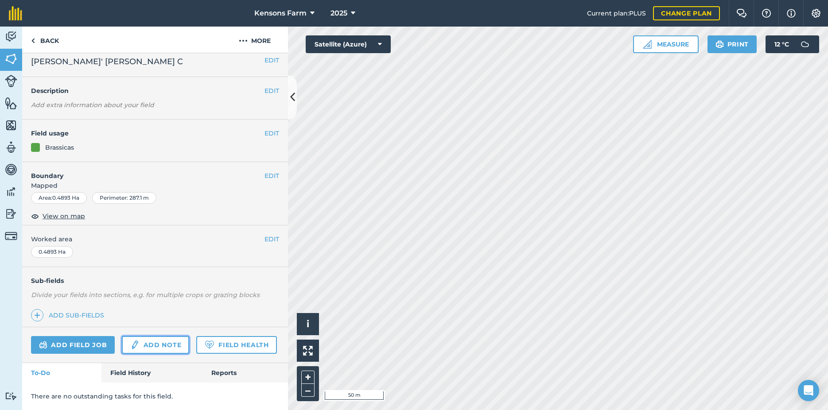
click at [158, 336] on link "Add note" at bounding box center [155, 345] width 67 height 18
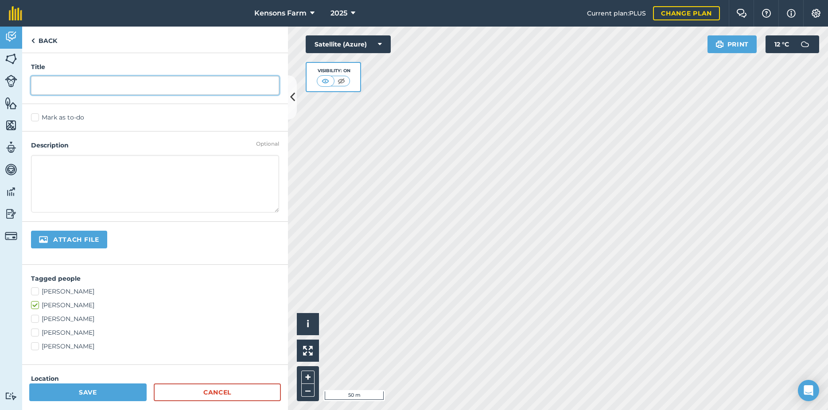
click at [48, 82] on input "text" at bounding box center [155, 85] width 248 height 19
type input "planting brussels sprouts kalettes red cabbage [DATE]"
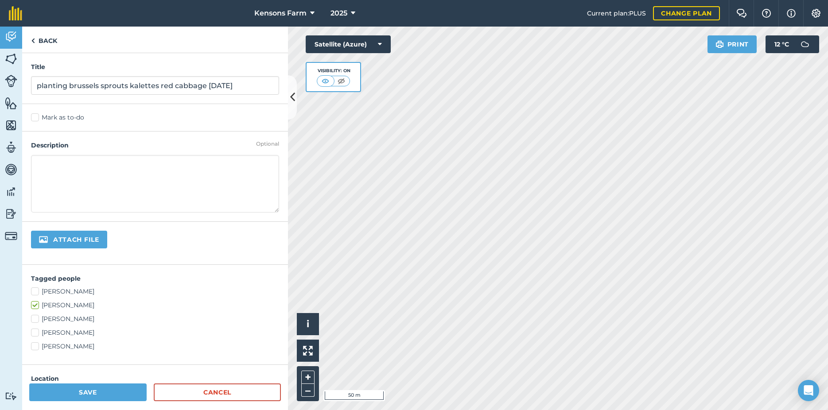
click at [63, 174] on textarea at bounding box center [155, 184] width 248 height 58
click at [127, 192] on textarea "brussels sprouts nautic 1100 brussels sprouts 1300 kalette Christmas [PERSON_NA…" at bounding box center [155, 184] width 248 height 58
click at [123, 179] on textarea "brussels sprouts nautic 1100 brussels sprouts 1300 kalette Christmas [PERSON_NA…" at bounding box center [155, 184] width 248 height 58
click at [114, 195] on textarea "brussels sprouts nautic 1100 brussels sprouts 1300 kalette Christmas rose 1100 …" at bounding box center [155, 184] width 248 height 58
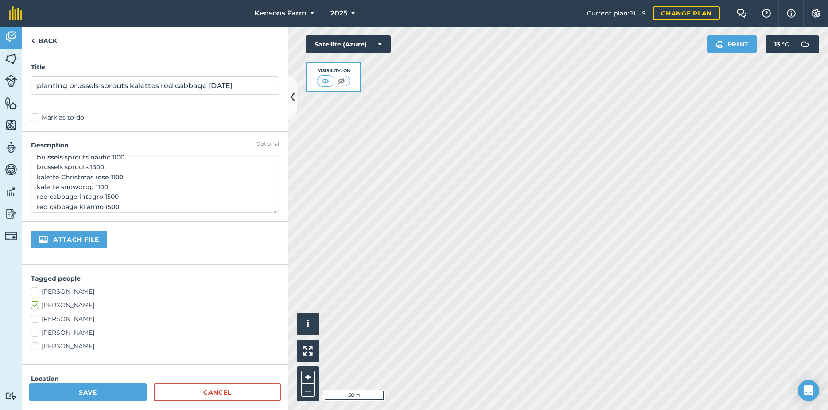
type textarea "brussels sprouts nautic 1100 brussels sprouts 1300 kalette Christmas rose 1100 …"
click at [160, 236] on div "Attach file" at bounding box center [155, 243] width 266 height 43
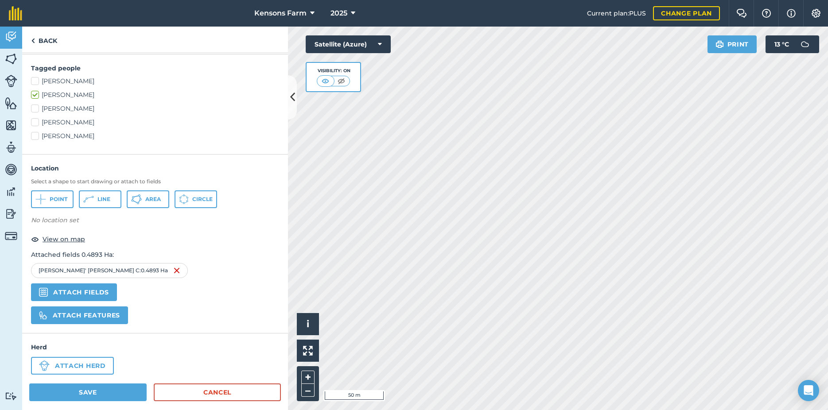
scroll to position [220, 0]
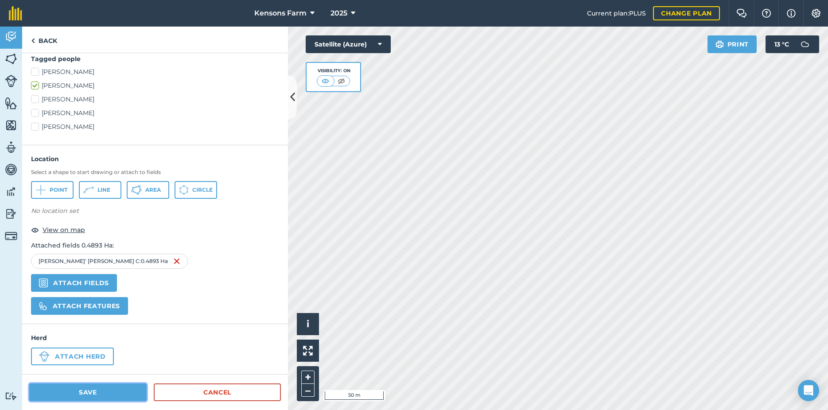
click at [110, 393] on button "Save" at bounding box center [87, 392] width 117 height 18
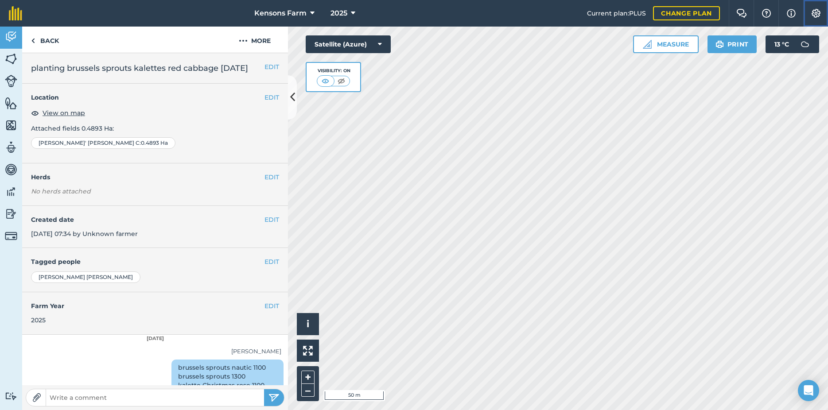
click at [815, 12] on img at bounding box center [815, 13] width 11 height 9
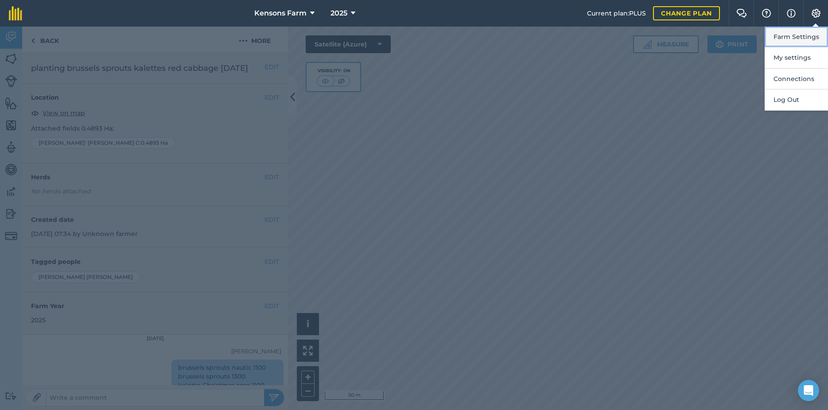
click at [797, 35] on button "Farm Settings" at bounding box center [795, 37] width 63 height 21
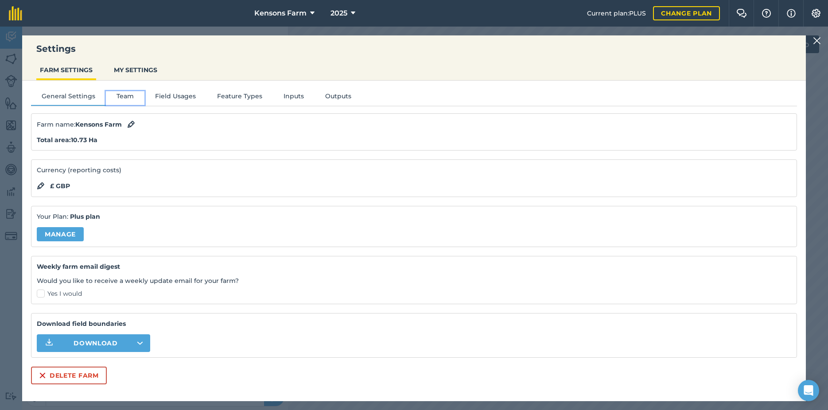
click at [120, 95] on button "Team" at bounding box center [125, 97] width 39 height 13
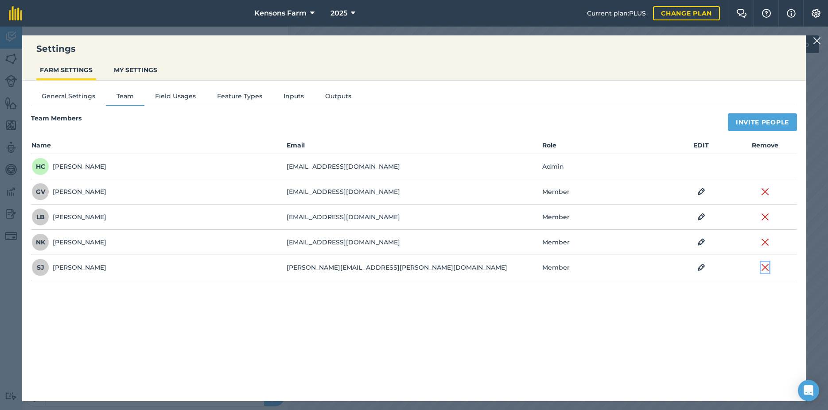
click at [761, 267] on img at bounding box center [765, 267] width 8 height 11
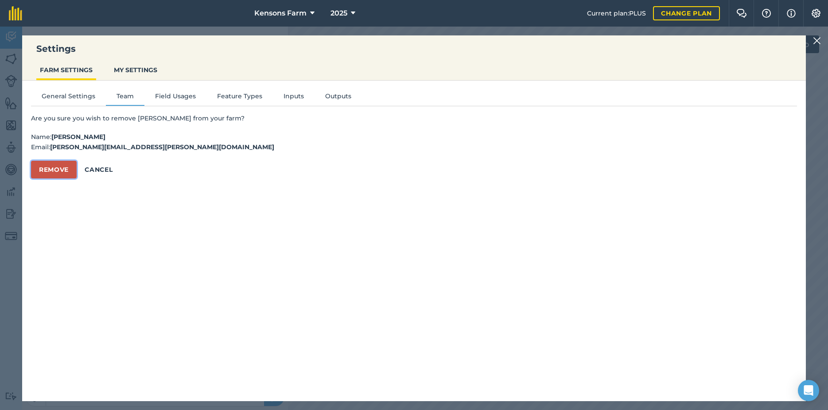
click at [46, 167] on button "Remove" at bounding box center [54, 170] width 46 height 18
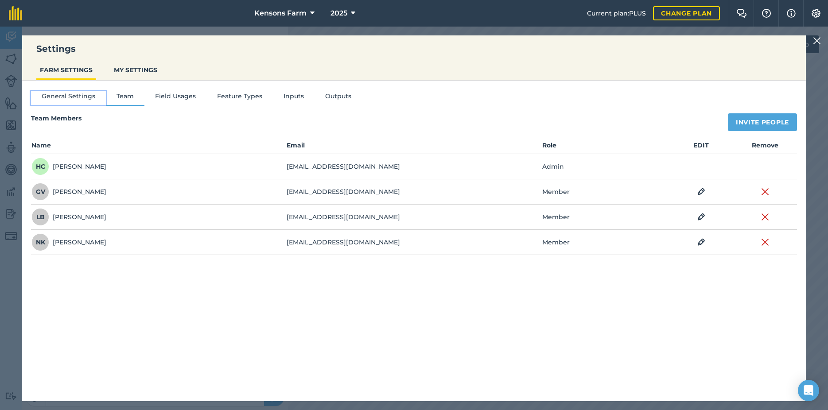
click at [63, 99] on button "General Settings" at bounding box center [68, 97] width 75 height 13
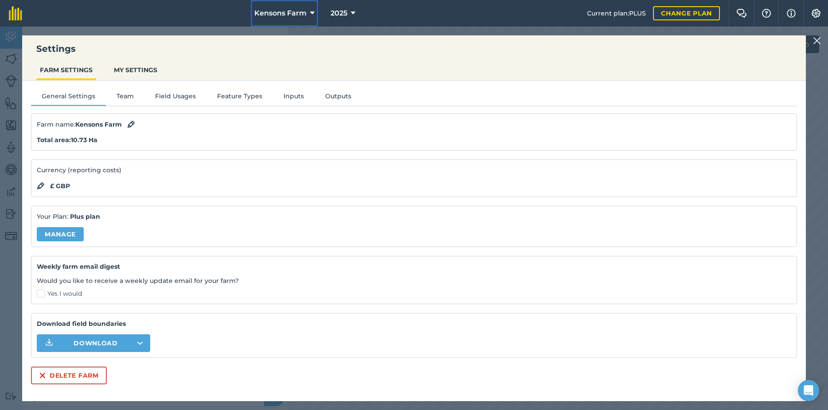
click at [279, 15] on span "Kensons Farm" at bounding box center [280, 13] width 52 height 11
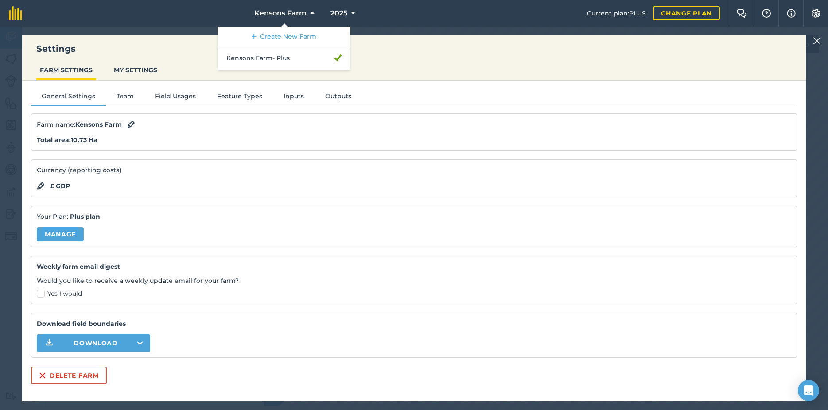
click at [114, 51] on h3 "Settings" at bounding box center [413, 49] width 783 height 12
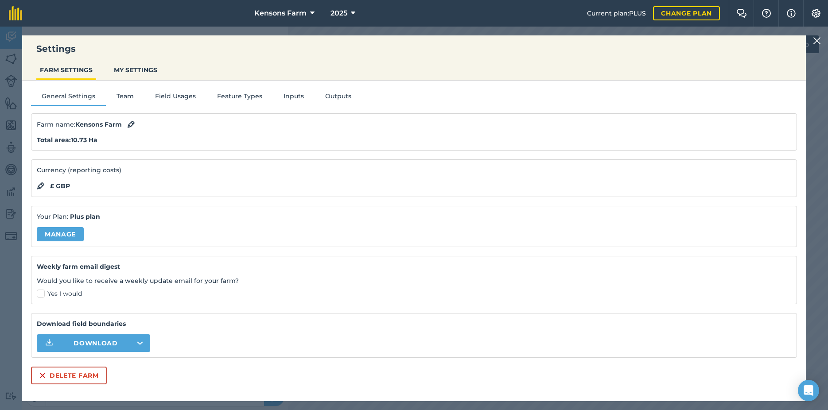
click at [819, 40] on img at bounding box center [817, 40] width 8 height 11
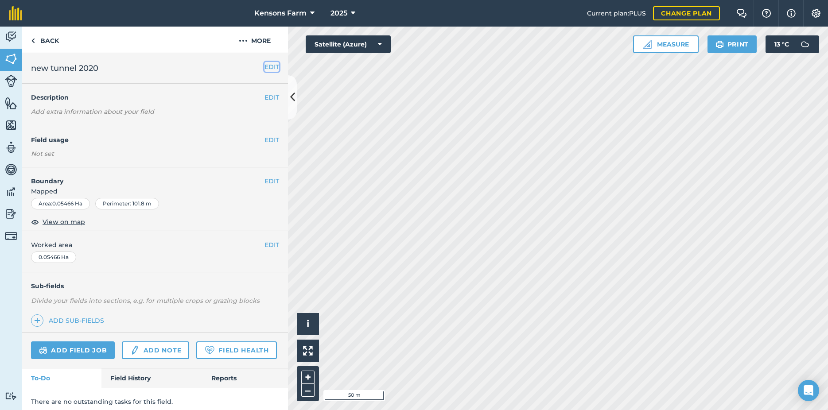
click at [264, 67] on button "EDIT" at bounding box center [271, 67] width 15 height 10
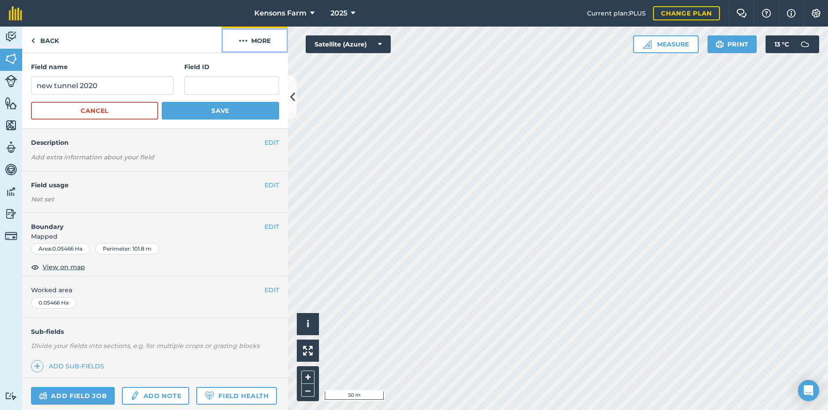
click at [246, 39] on img at bounding box center [243, 40] width 9 height 11
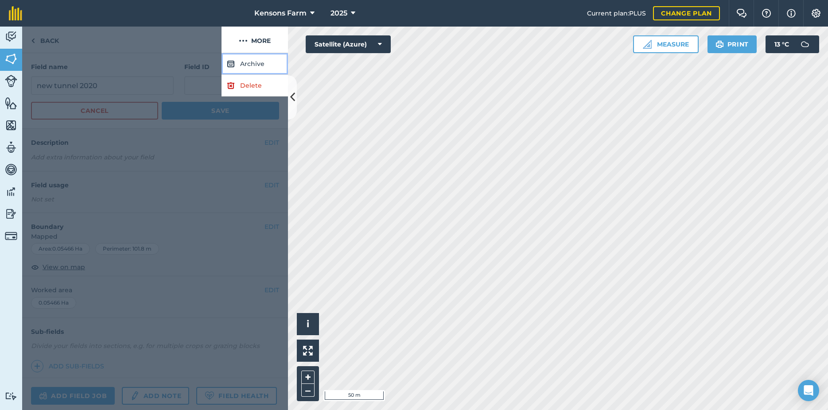
click at [250, 63] on button "Archive" at bounding box center [254, 64] width 66 height 22
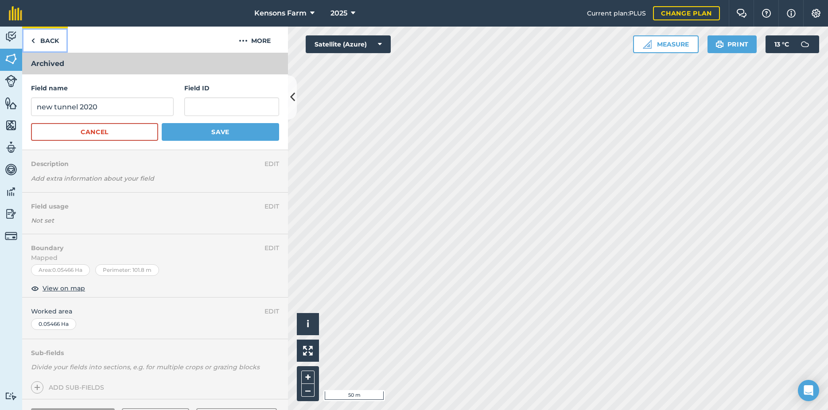
click at [35, 39] on link "Back" at bounding box center [45, 40] width 46 height 26
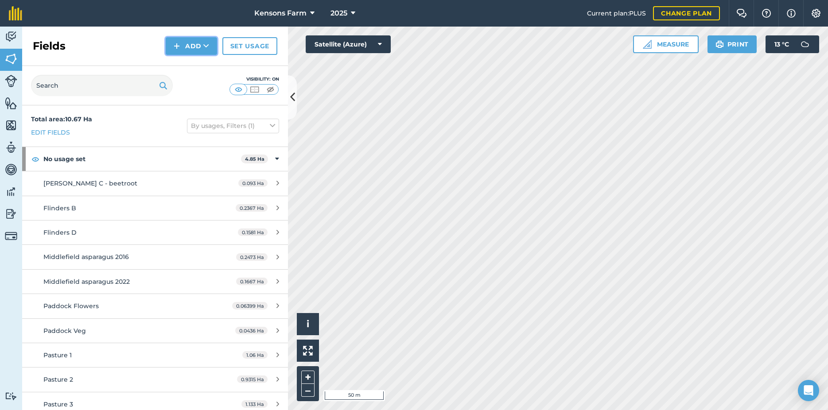
click at [189, 47] on button "Add" at bounding box center [191, 46] width 51 height 18
click at [189, 66] on link "Draw" at bounding box center [191, 65] width 49 height 19
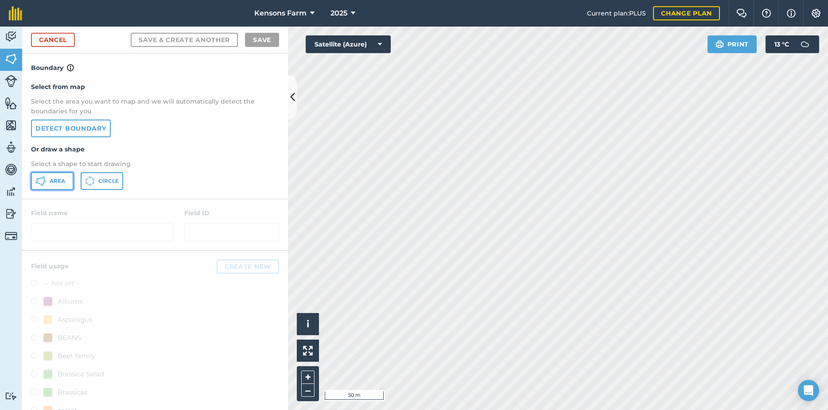
click at [55, 182] on span "Area" at bounding box center [57, 181] width 15 height 7
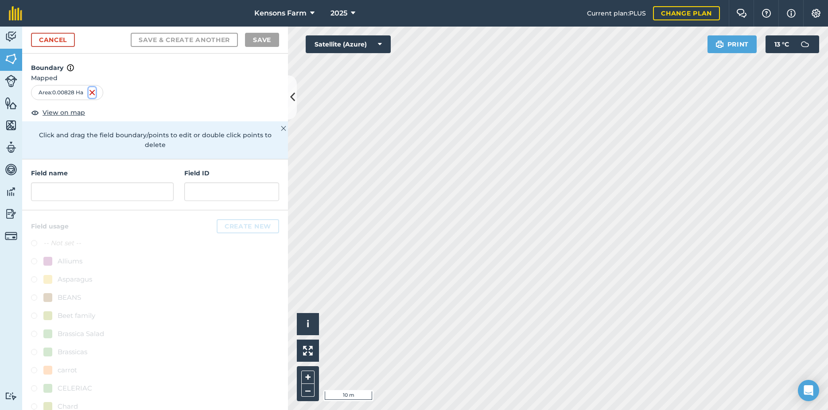
click at [92, 93] on img at bounding box center [92, 92] width 7 height 11
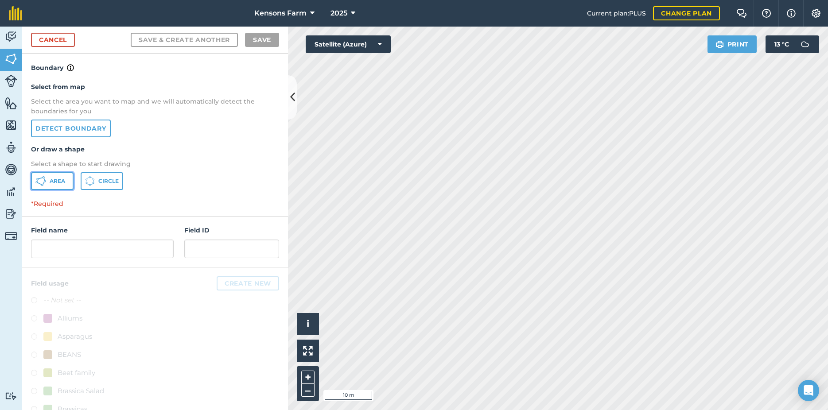
click at [56, 182] on span "Area" at bounding box center [57, 181] width 15 height 7
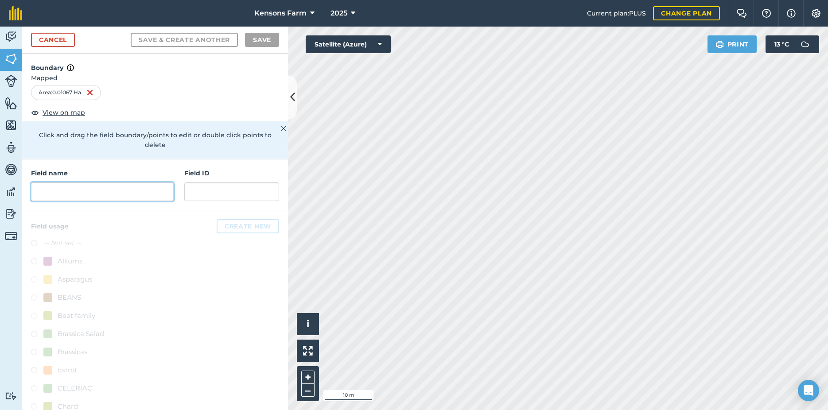
click at [121, 190] on input "text" at bounding box center [102, 191] width 143 height 19
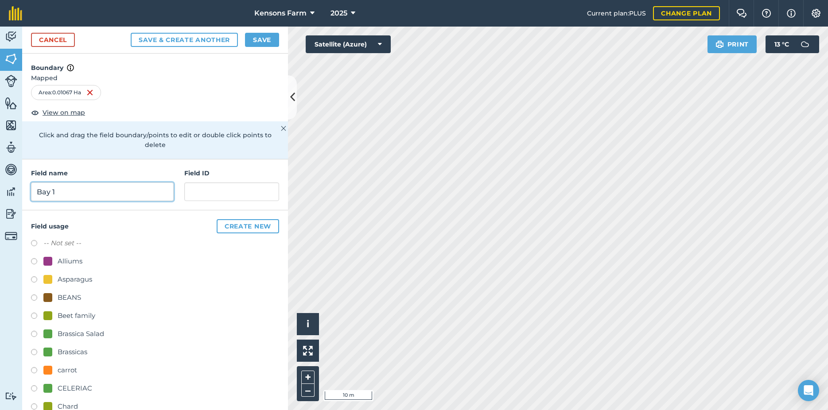
type input "Bay 1"
click at [263, 36] on button "Save" at bounding box center [262, 40] width 34 height 14
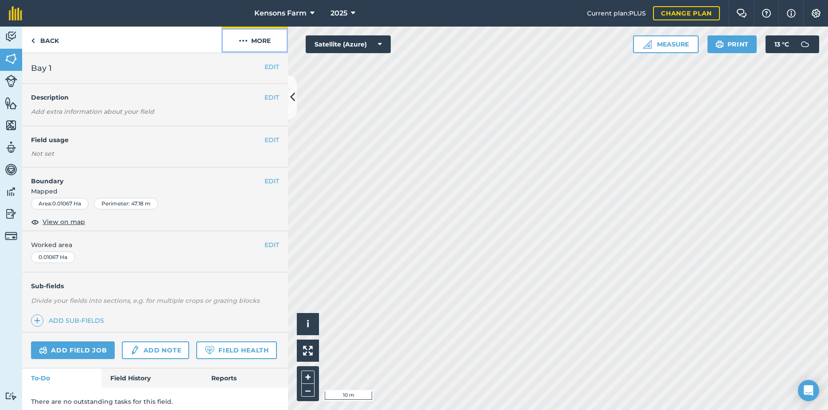
click at [244, 40] on img at bounding box center [243, 40] width 9 height 11
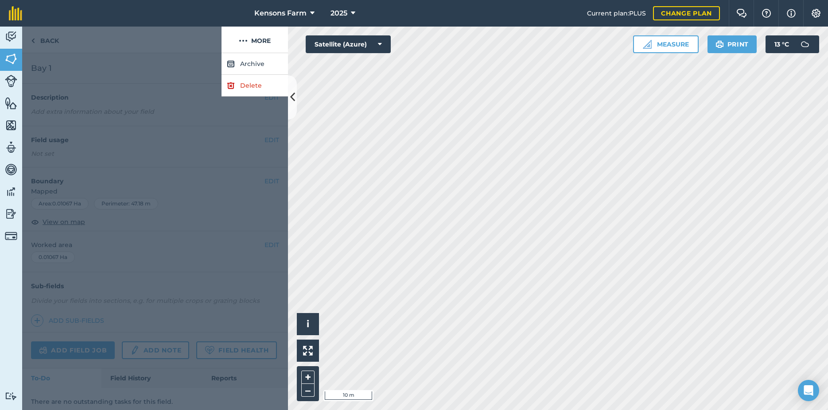
click at [162, 50] on div at bounding box center [121, 40] width 199 height 27
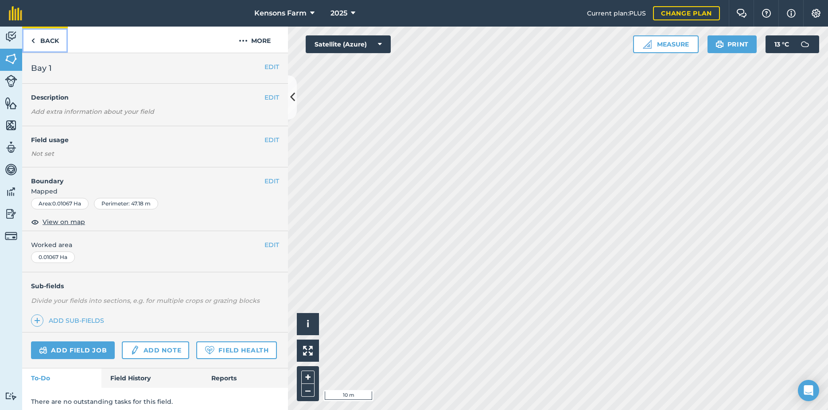
click at [41, 39] on link "Back" at bounding box center [45, 40] width 46 height 26
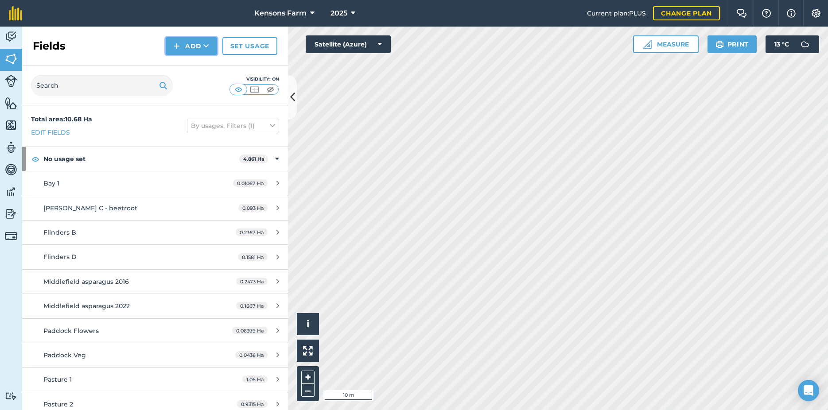
click at [195, 47] on button "Add" at bounding box center [191, 46] width 51 height 18
click at [194, 66] on link "Draw" at bounding box center [191, 65] width 49 height 19
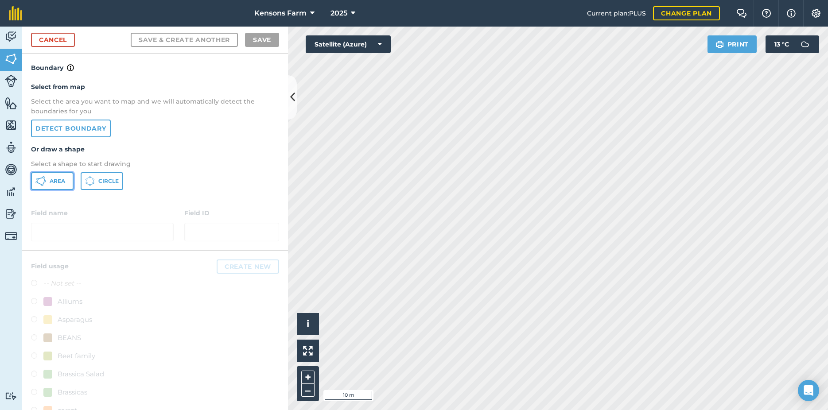
click at [62, 183] on span "Area" at bounding box center [57, 181] width 15 height 7
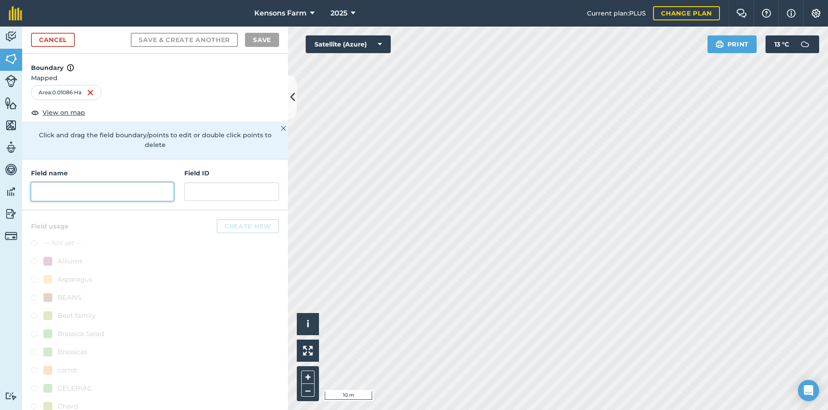
click at [87, 190] on input "text" at bounding box center [102, 191] width 143 height 19
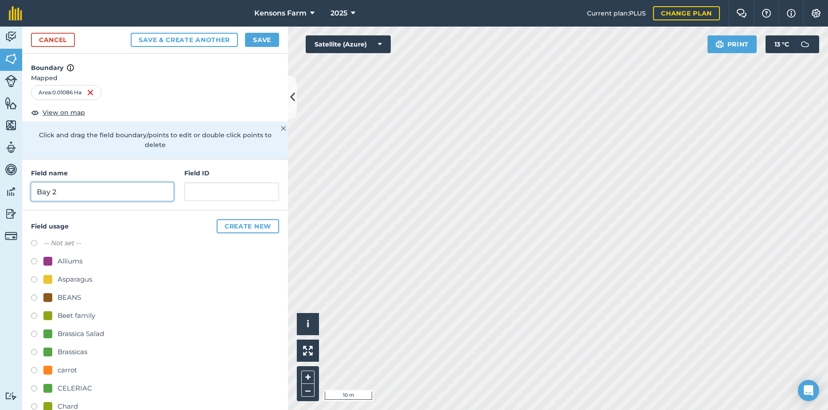
type input "Bay 2"
click at [259, 38] on button "Save" at bounding box center [262, 40] width 34 height 14
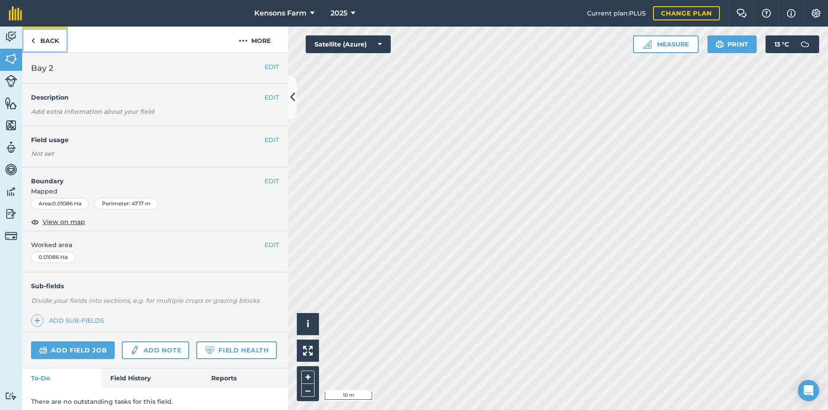
click at [38, 40] on link "Back" at bounding box center [45, 40] width 46 height 26
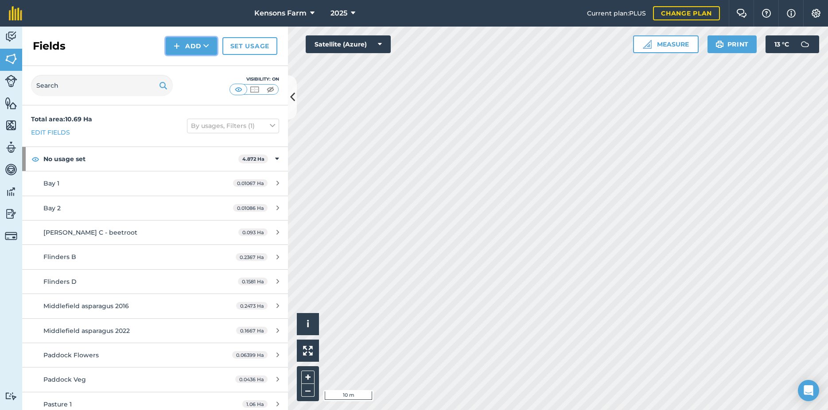
click at [183, 43] on button "Add" at bounding box center [191, 46] width 51 height 18
click at [188, 66] on link "Draw" at bounding box center [191, 65] width 49 height 19
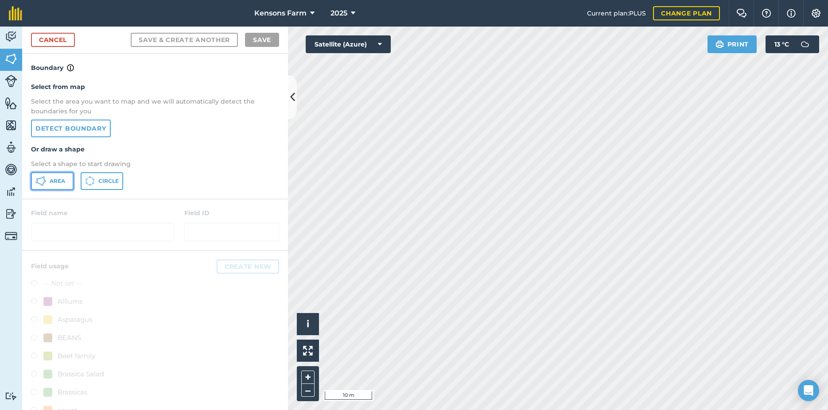
drag, startPoint x: 51, startPoint y: 183, endPoint x: 421, endPoint y: 190, distance: 369.8
click at [52, 183] on span "Area" at bounding box center [57, 181] width 15 height 7
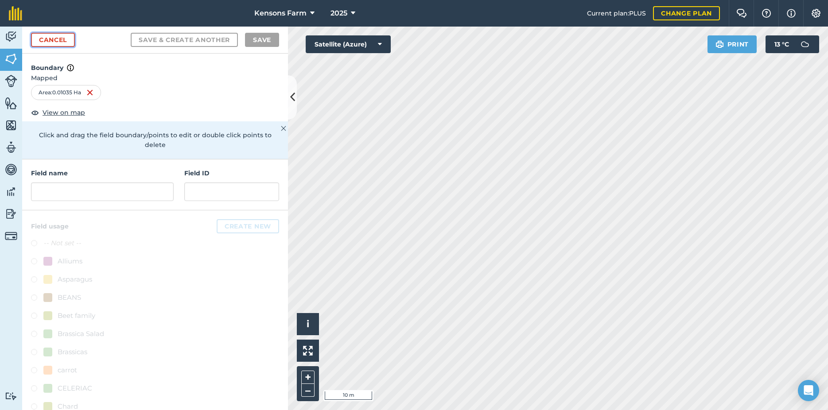
click at [55, 38] on link "Cancel" at bounding box center [53, 40] width 44 height 14
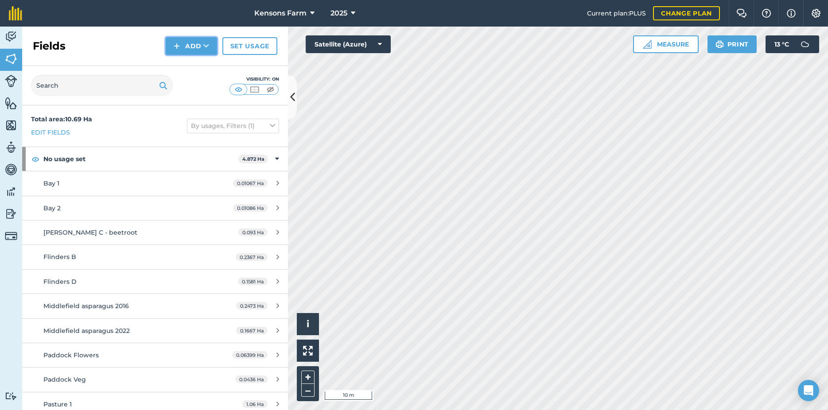
click at [190, 43] on button "Add" at bounding box center [191, 46] width 51 height 18
click at [189, 63] on link "Draw" at bounding box center [191, 65] width 49 height 19
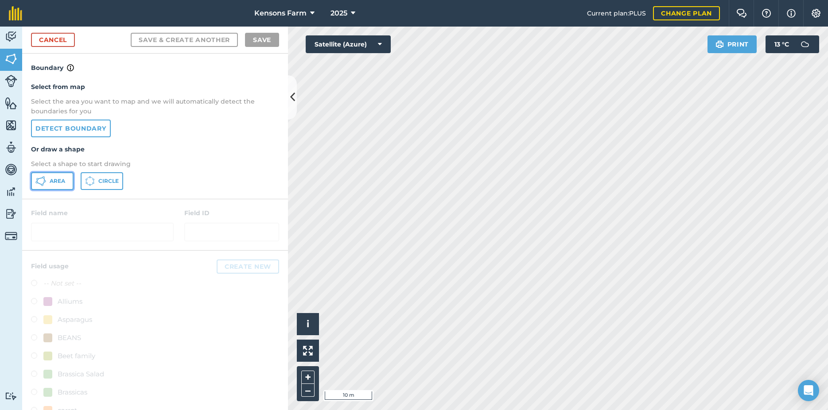
click at [51, 182] on span "Area" at bounding box center [57, 181] width 15 height 7
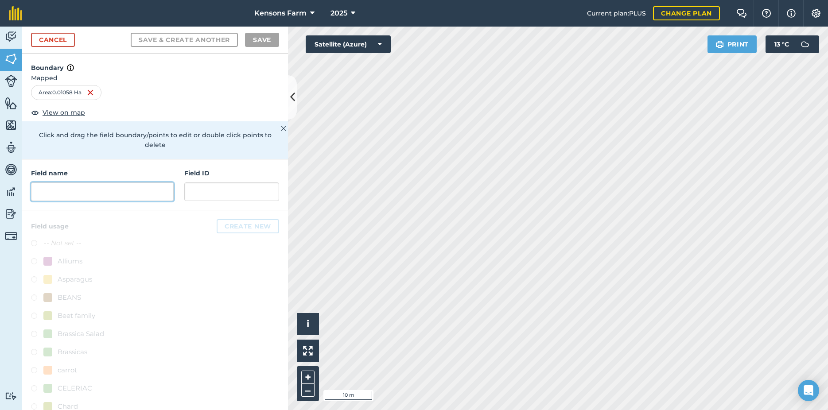
click at [81, 192] on input "text" at bounding box center [102, 191] width 143 height 19
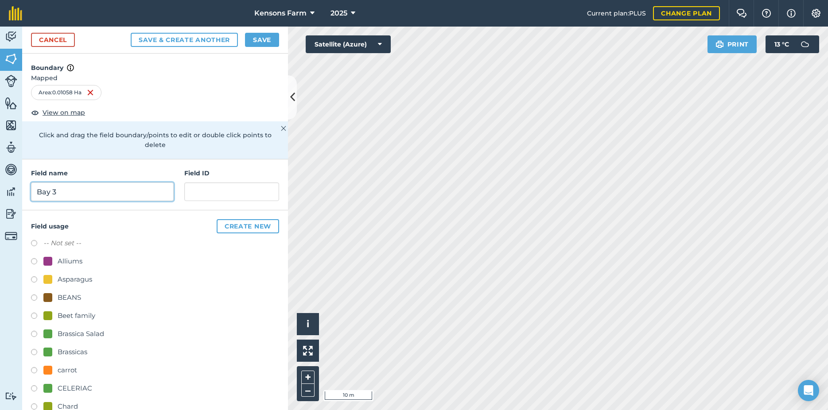
type input "Bay 3"
click at [263, 36] on button "Save" at bounding box center [262, 40] width 34 height 14
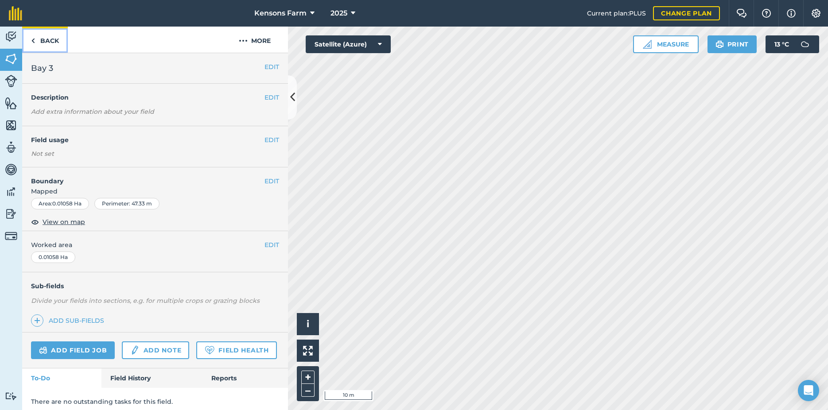
click at [37, 40] on link "Back" at bounding box center [45, 40] width 46 height 26
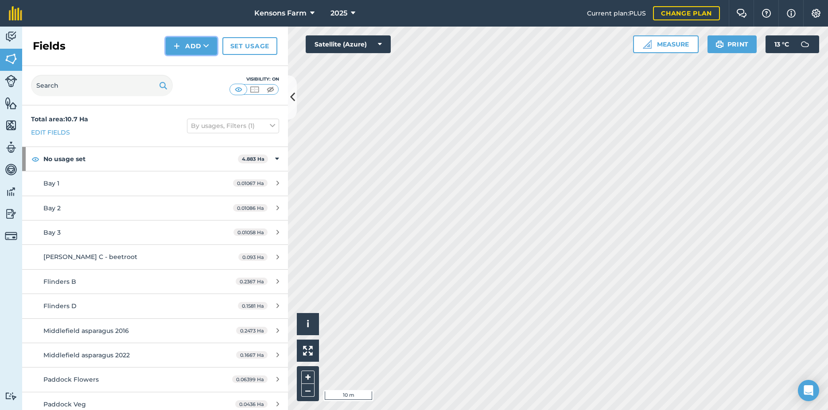
click at [190, 46] on button "Add" at bounding box center [191, 46] width 51 height 18
click at [188, 65] on link "Draw" at bounding box center [191, 65] width 49 height 19
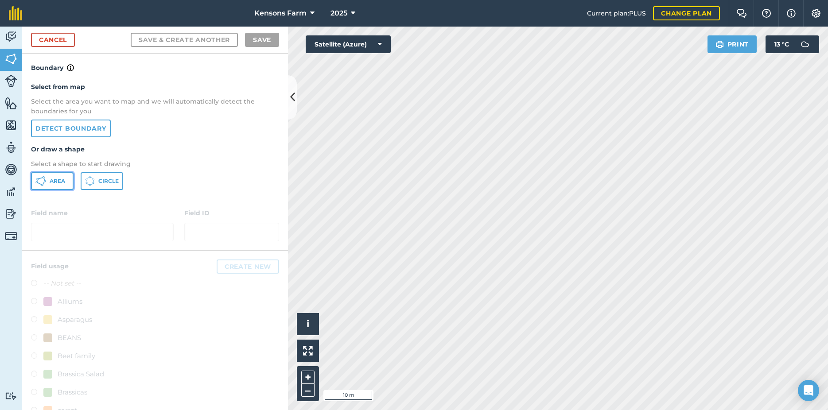
click at [53, 182] on span "Area" at bounding box center [57, 181] width 15 height 7
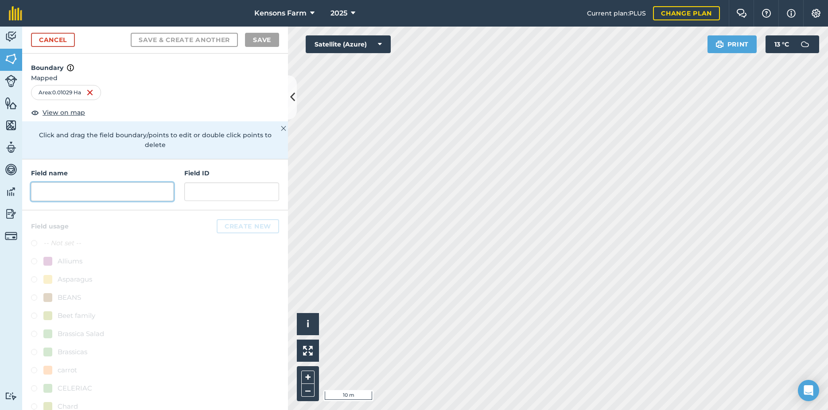
click at [124, 193] on input "text" at bounding box center [102, 191] width 143 height 19
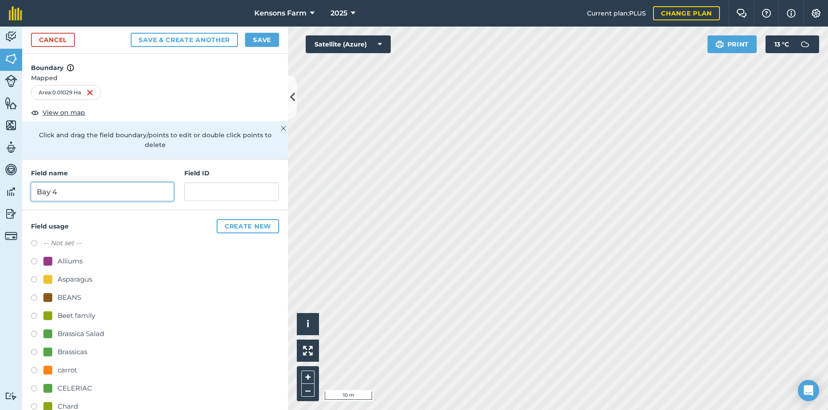
type input "Bay 4"
click at [267, 37] on button "Save" at bounding box center [262, 40] width 34 height 14
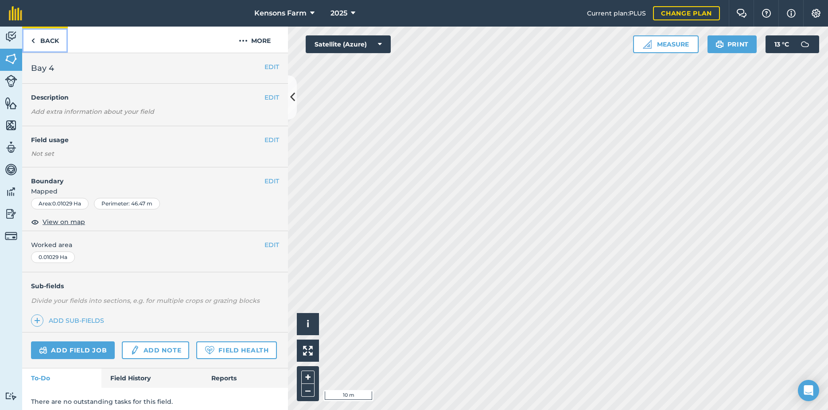
click at [34, 40] on img at bounding box center [33, 40] width 4 height 11
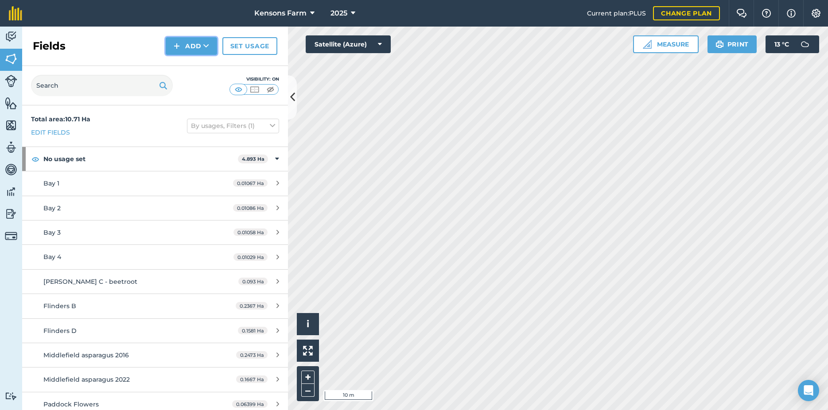
click at [189, 45] on button "Add" at bounding box center [191, 46] width 51 height 18
click at [194, 64] on link "Draw" at bounding box center [191, 65] width 49 height 19
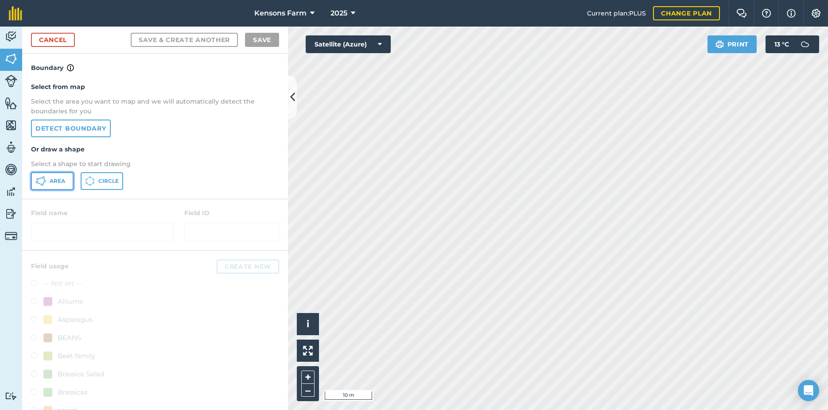
drag, startPoint x: 46, startPoint y: 183, endPoint x: 283, endPoint y: 180, distance: 236.5
click at [47, 183] on button "Area" at bounding box center [52, 181] width 43 height 18
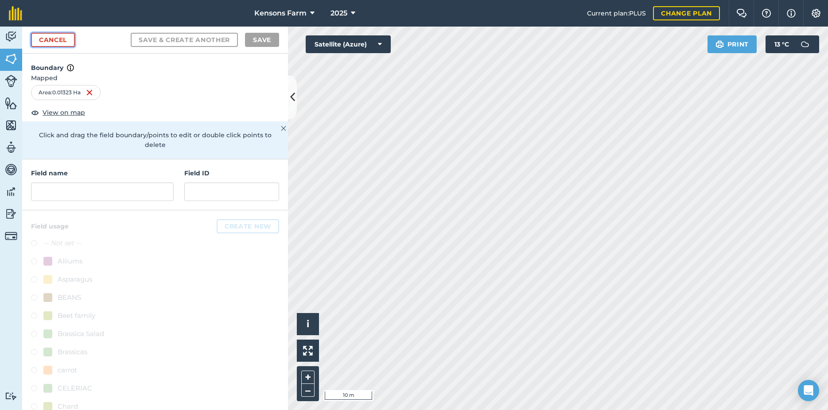
click at [71, 42] on link "Cancel" at bounding box center [53, 40] width 44 height 14
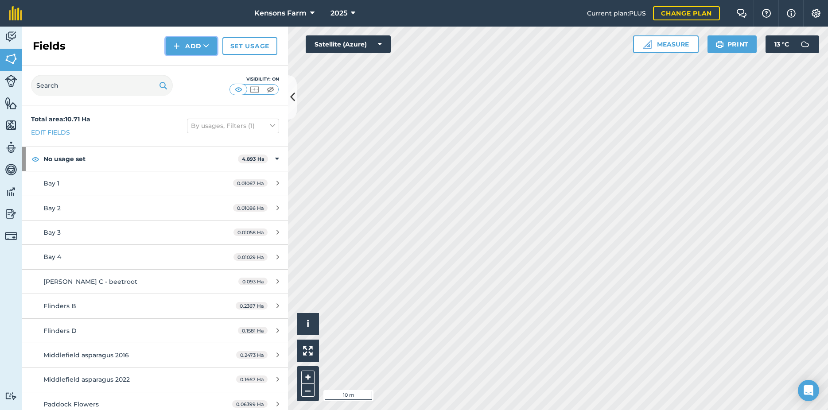
click at [195, 46] on button "Add" at bounding box center [191, 46] width 51 height 18
click at [197, 67] on link "Draw" at bounding box center [191, 65] width 49 height 19
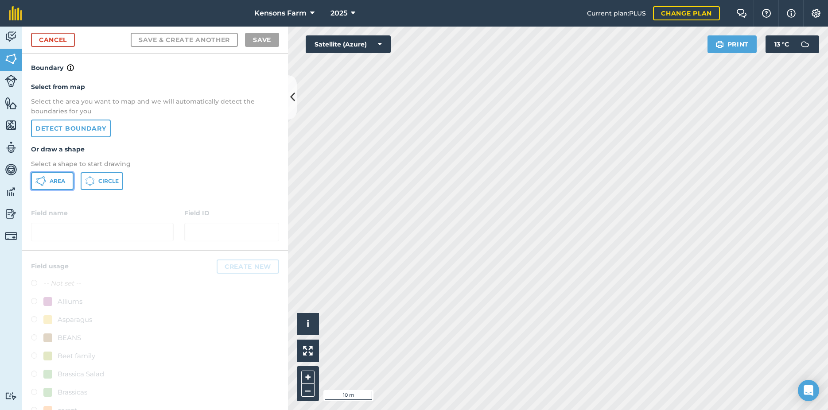
click at [41, 184] on icon at bounding box center [40, 181] width 11 height 11
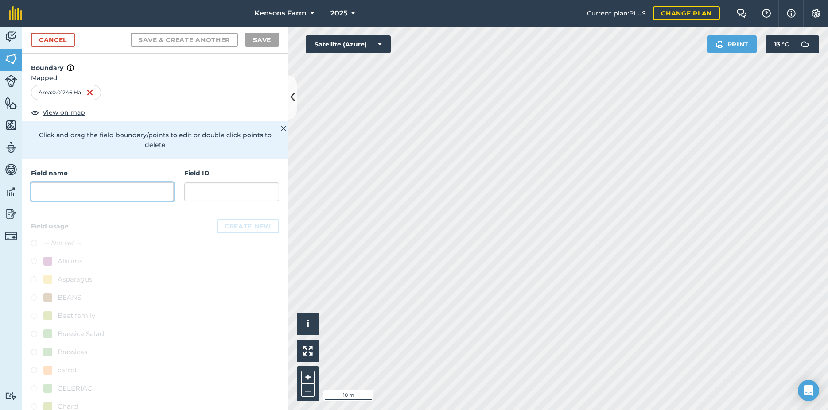
click at [98, 194] on input "text" at bounding box center [102, 191] width 143 height 19
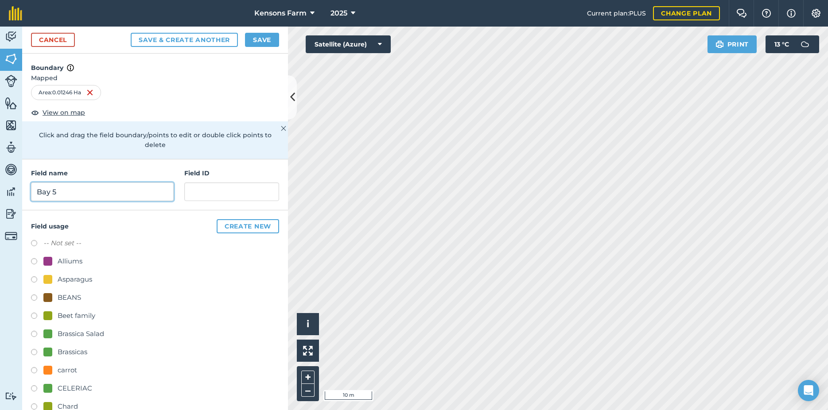
type input "Bay 5"
click at [269, 38] on button "Save" at bounding box center [262, 40] width 34 height 14
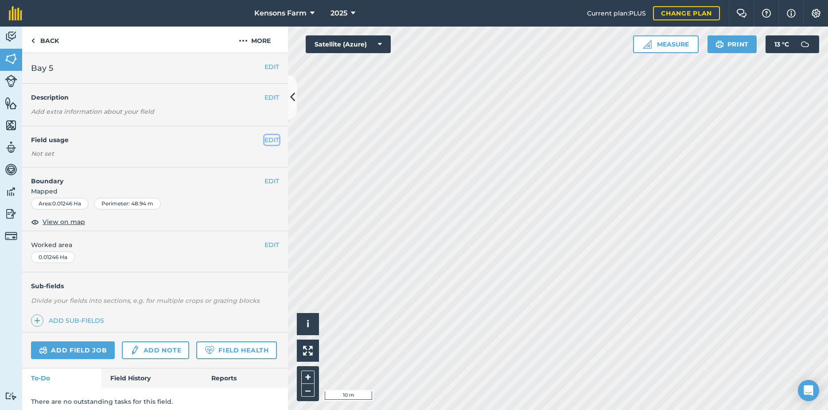
click at [269, 138] on button "EDIT" at bounding box center [271, 140] width 15 height 10
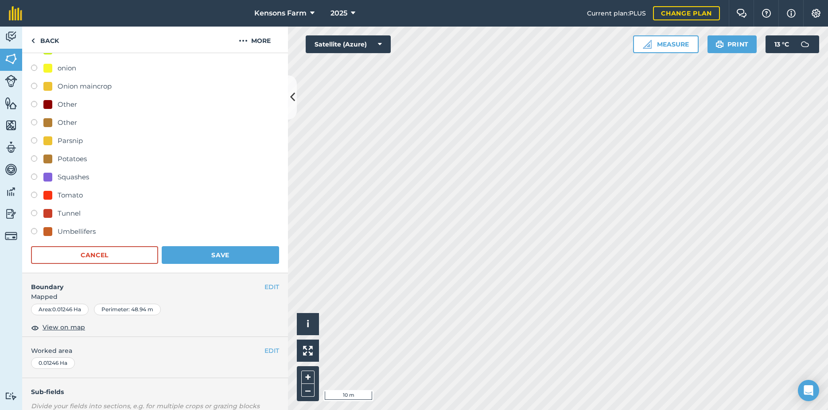
scroll to position [478, 0]
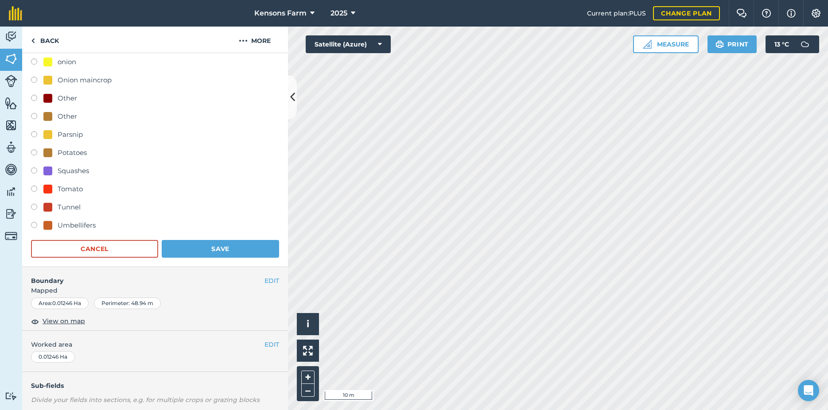
click at [35, 188] on label at bounding box center [37, 190] width 12 height 9
radio input "true"
radio input "false"
click at [209, 252] on button "Save" at bounding box center [220, 249] width 117 height 18
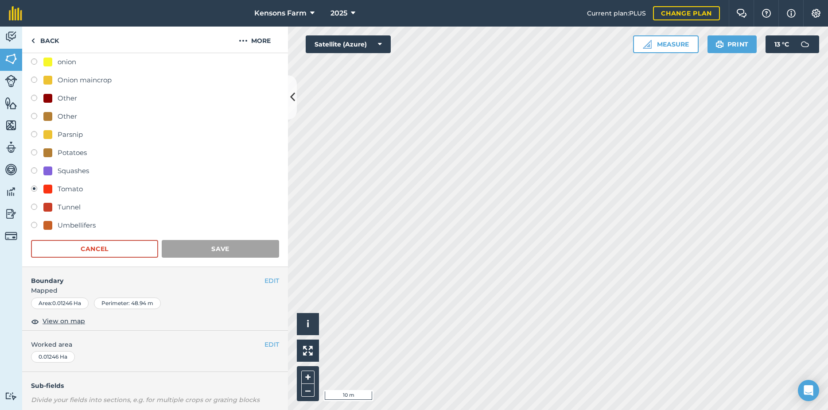
scroll to position [31, 0]
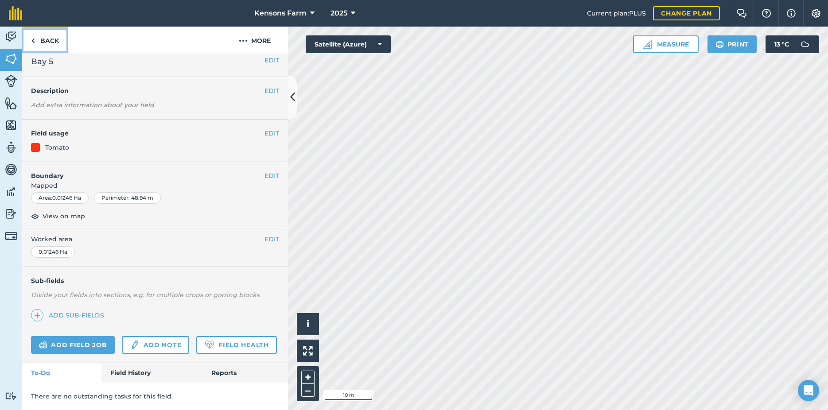
click at [37, 39] on link "Back" at bounding box center [45, 40] width 46 height 26
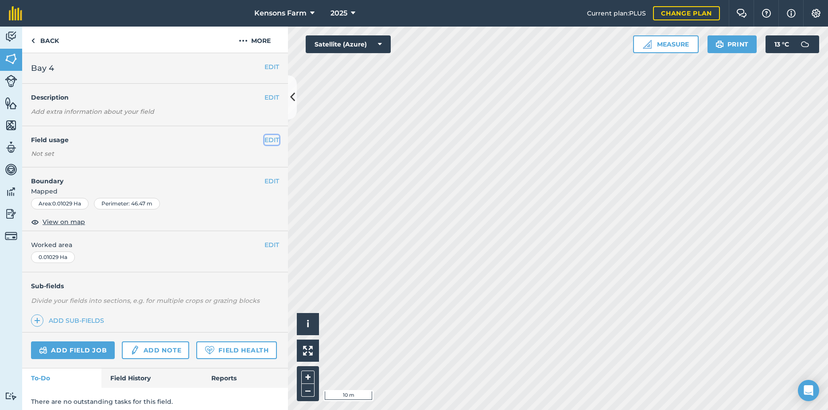
click at [265, 139] on button "EDIT" at bounding box center [271, 140] width 15 height 10
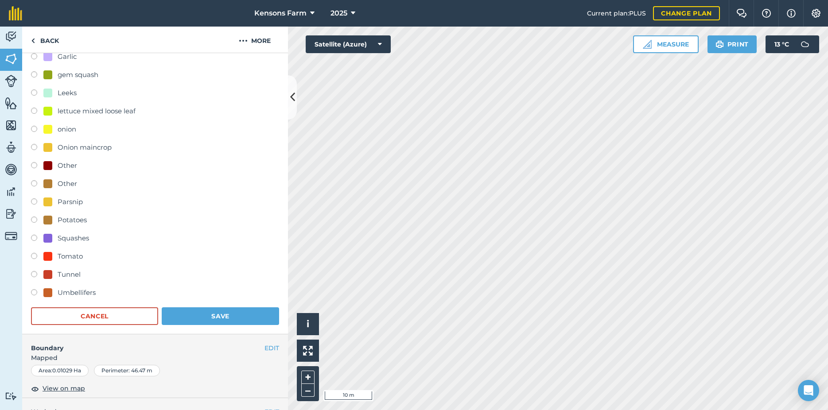
scroll to position [430, 0]
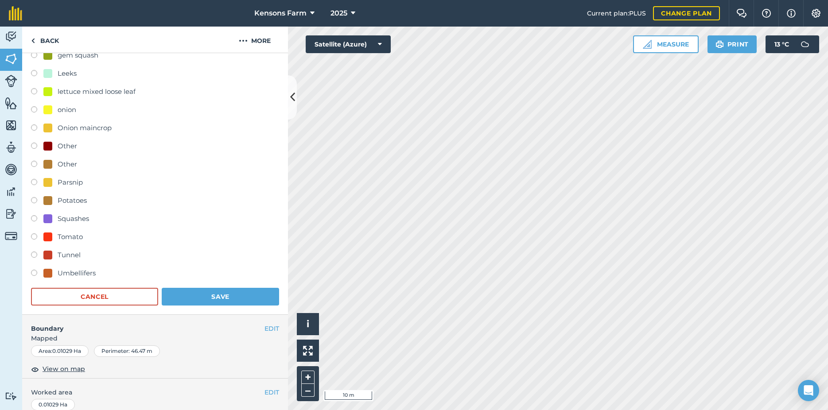
click at [32, 236] on label at bounding box center [37, 237] width 12 height 9
radio input "true"
radio input "false"
click at [223, 294] on button "Save" at bounding box center [220, 297] width 117 height 18
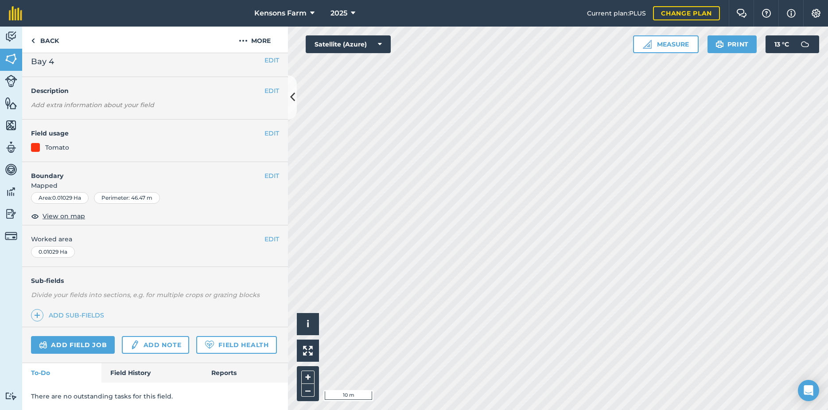
scroll to position [31, 0]
click at [38, 42] on link "Back" at bounding box center [45, 40] width 46 height 26
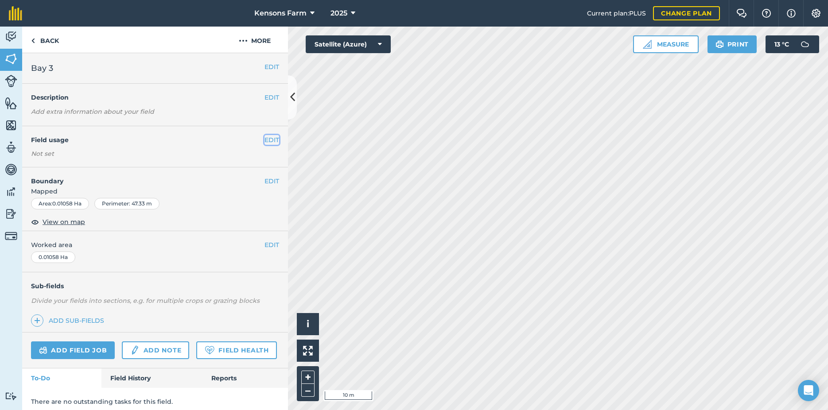
click at [264, 139] on button "EDIT" at bounding box center [271, 140] width 15 height 10
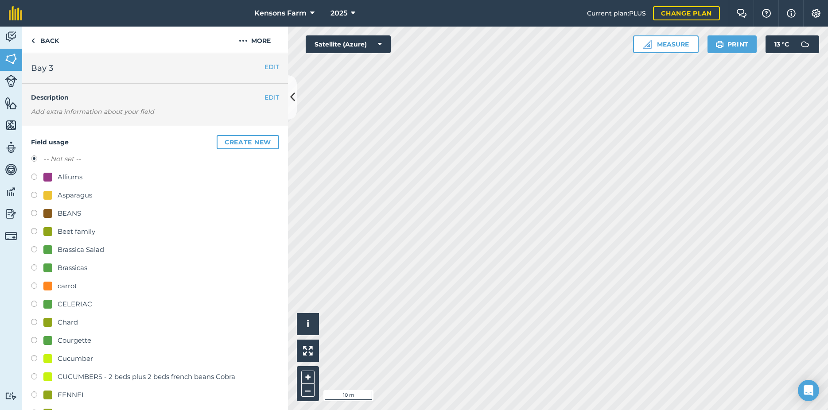
click at [35, 215] on label at bounding box center [37, 214] width 12 height 9
radio input "true"
radio input "false"
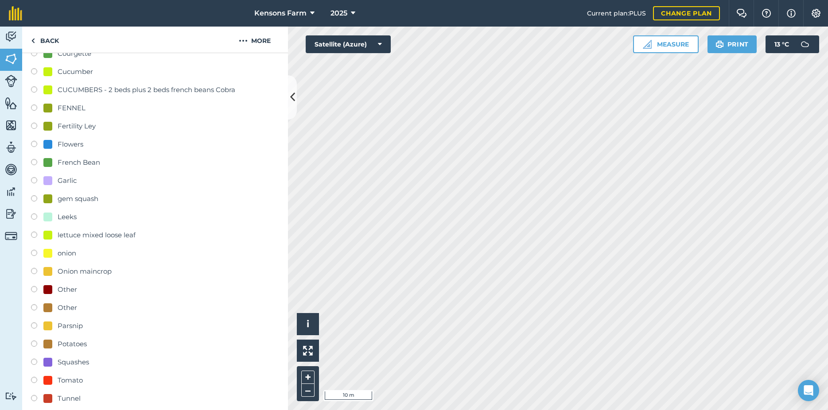
scroll to position [574, 0]
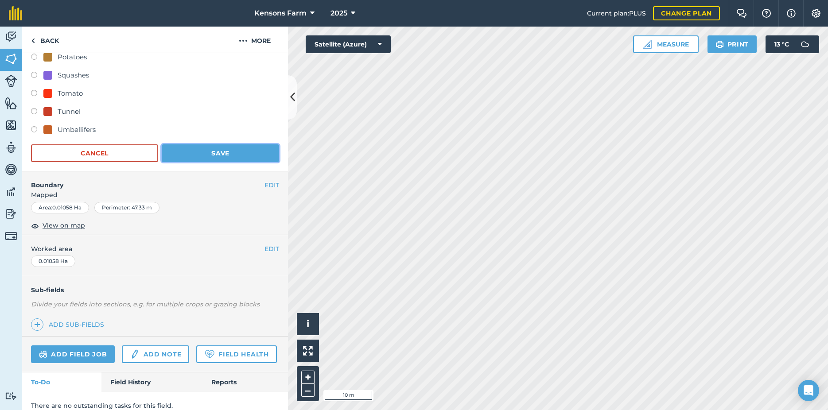
click at [205, 157] on button "Save" at bounding box center [220, 153] width 117 height 18
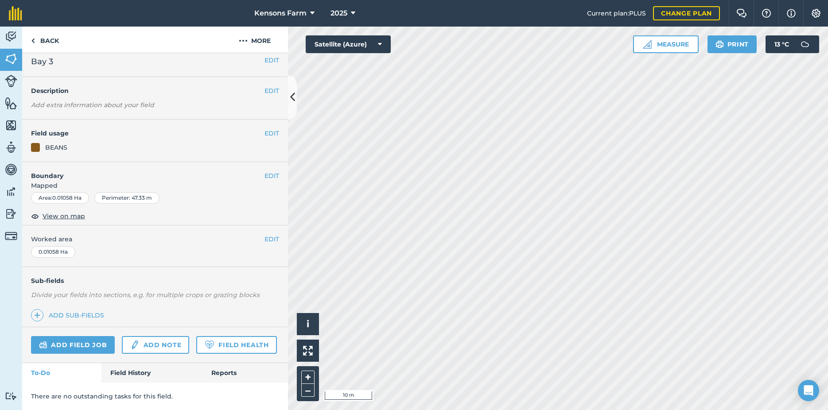
scroll to position [31, 0]
click at [265, 129] on button "EDIT" at bounding box center [271, 134] width 15 height 10
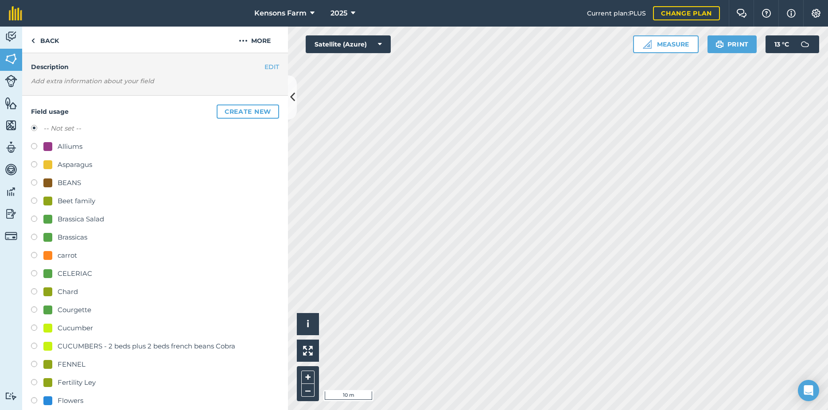
click at [34, 201] on label at bounding box center [37, 201] width 12 height 9
radio input "true"
radio input "false"
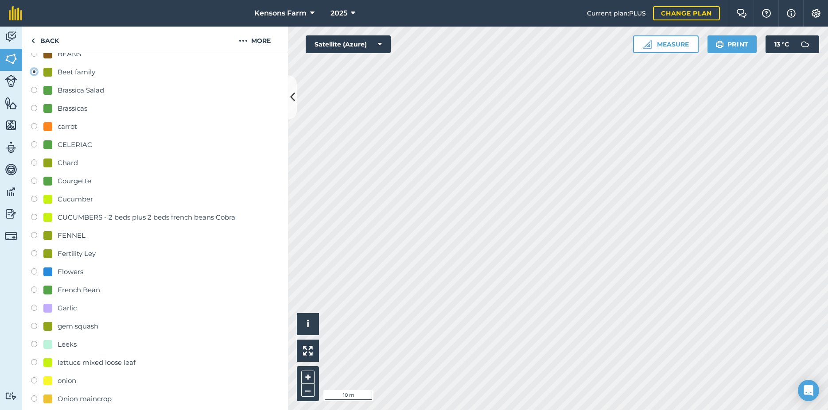
scroll to position [365, 0]
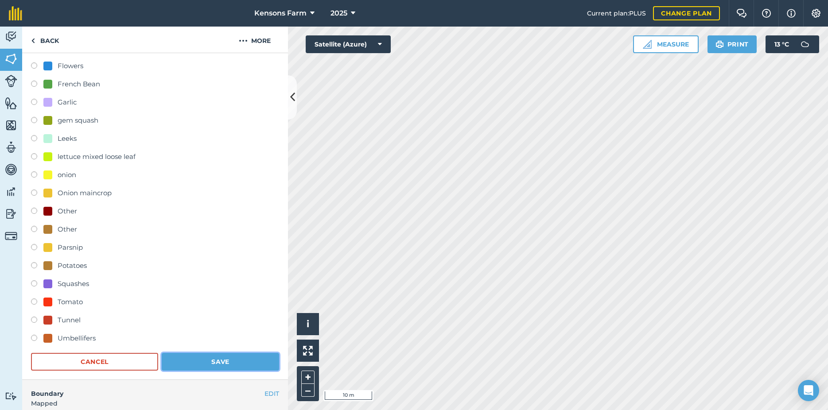
click at [212, 363] on button "Save" at bounding box center [220, 362] width 117 height 18
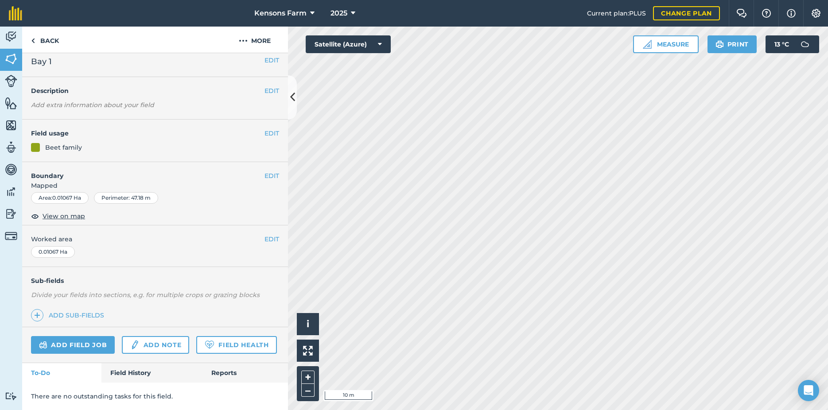
scroll to position [31, 0]
click at [36, 39] on link "Back" at bounding box center [45, 40] width 46 height 26
drag, startPoint x: 130, startPoint y: 373, endPoint x: 139, endPoint y: 350, distance: 25.2
click at [130, 373] on link "Field History" at bounding box center [151, 372] width 101 height 19
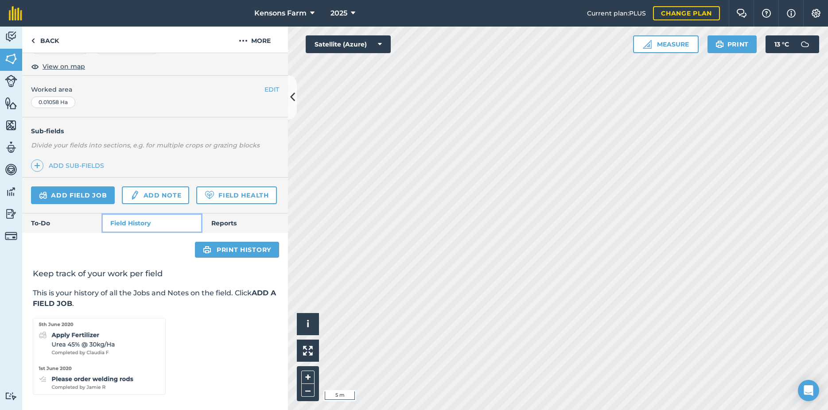
scroll to position [186, 0]
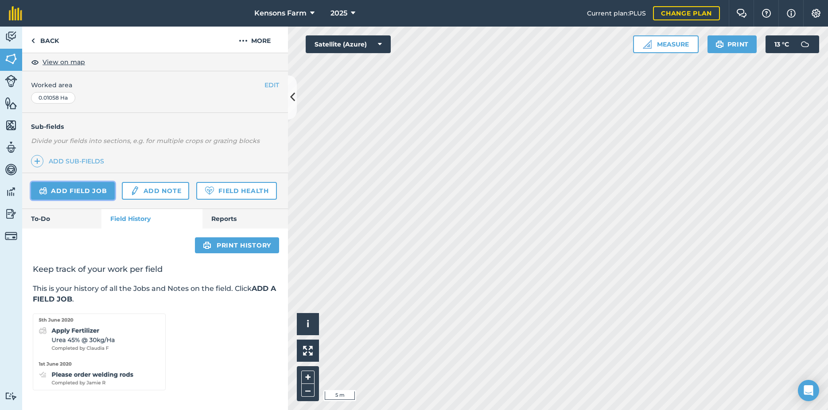
click at [72, 182] on link "Add field job" at bounding box center [73, 191] width 84 height 18
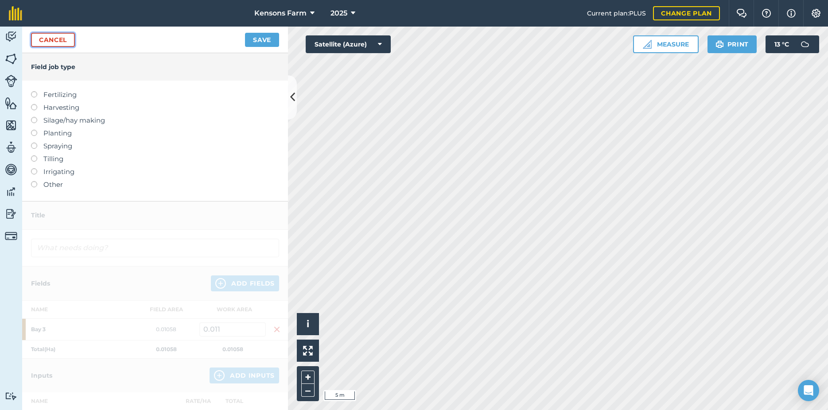
click at [52, 37] on link "Cancel" at bounding box center [53, 40] width 44 height 14
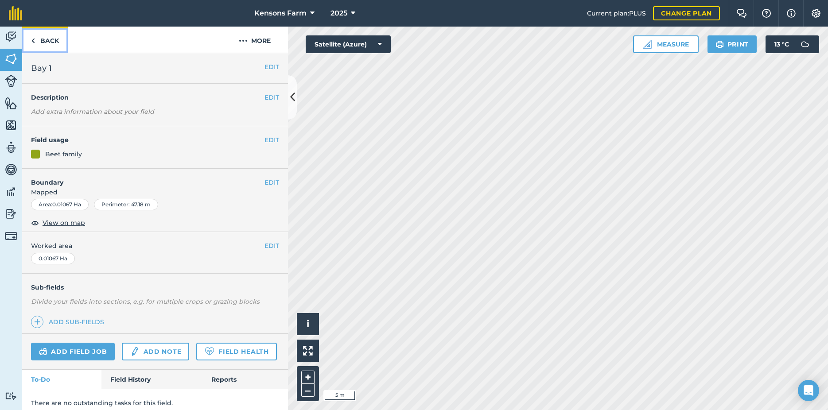
click at [31, 39] on link "Back" at bounding box center [45, 40] width 46 height 26
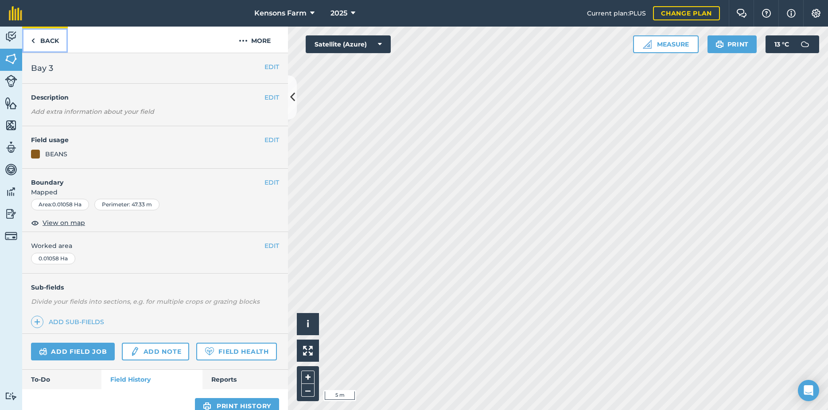
click at [33, 41] on img at bounding box center [33, 40] width 4 height 11
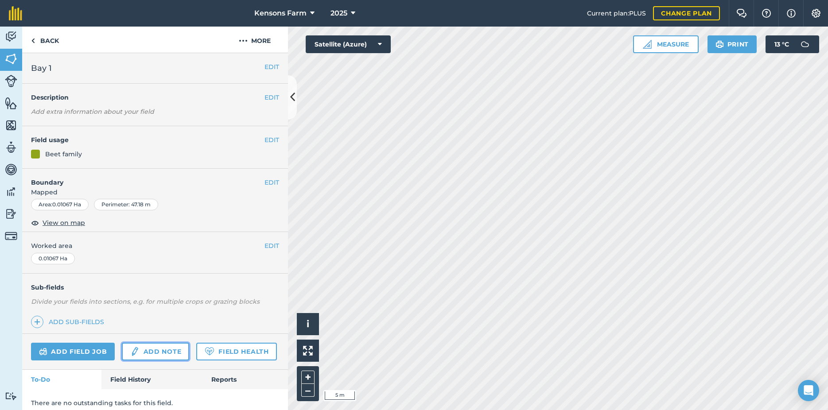
click at [158, 352] on link "Add note" at bounding box center [155, 352] width 67 height 18
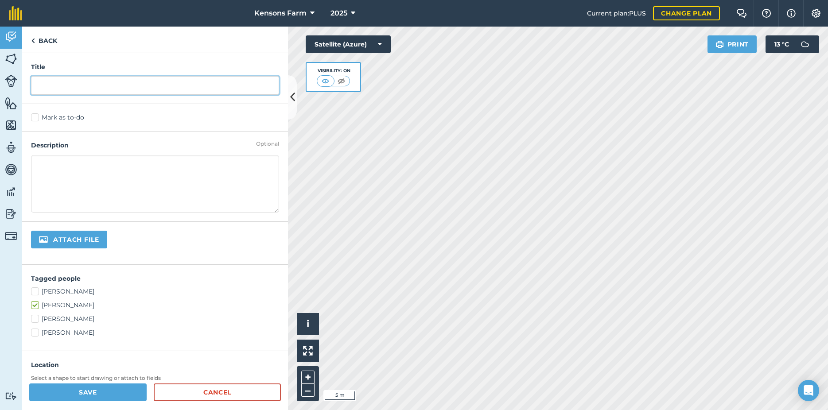
click at [67, 85] on input "text" at bounding box center [155, 85] width 248 height 19
type input "buckwheat green manuare [DATE]"
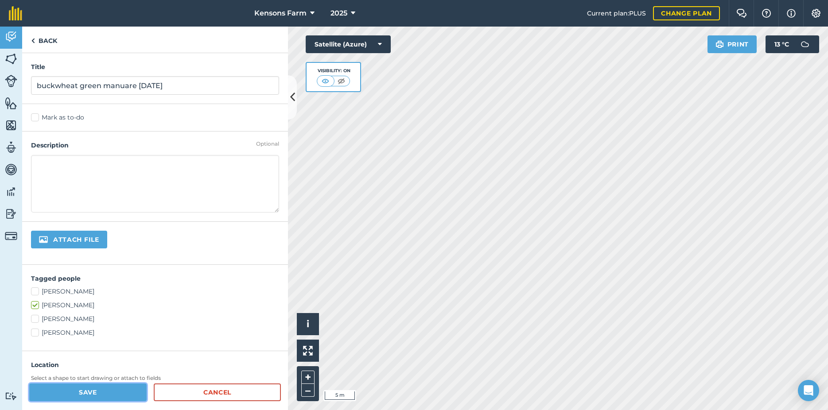
click at [114, 394] on button "Save" at bounding box center [87, 392] width 117 height 18
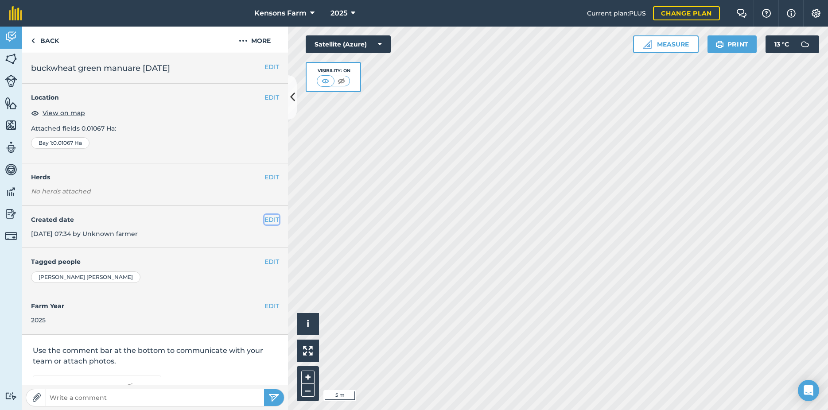
click at [264, 217] on button "EDIT" at bounding box center [271, 220] width 15 height 10
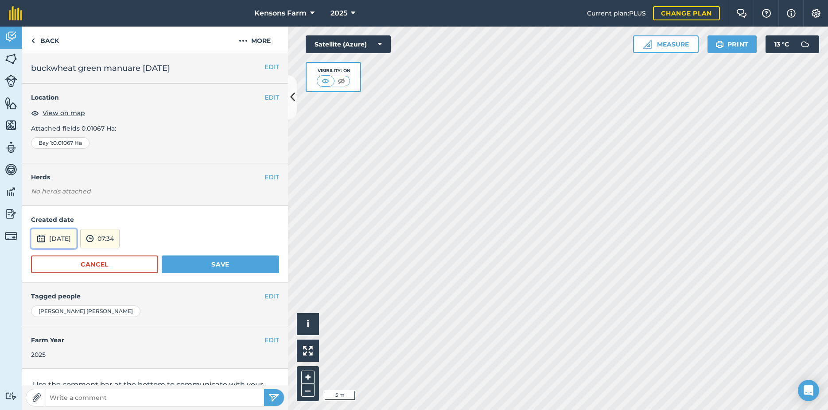
click at [41, 240] on img at bounding box center [41, 238] width 9 height 11
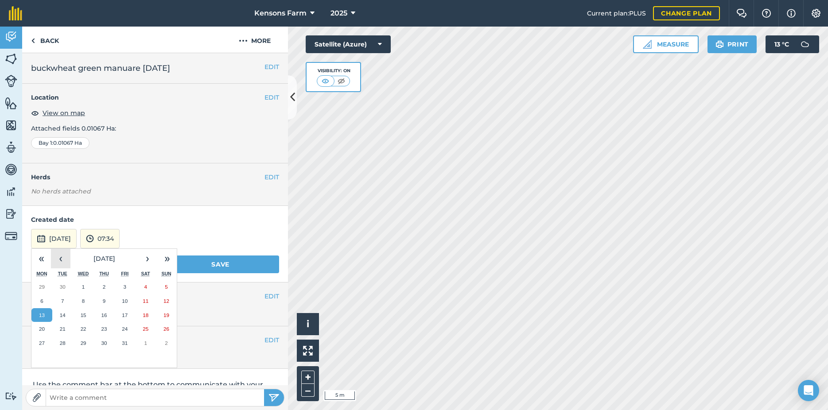
click at [59, 259] on button "‹" at bounding box center [60, 258] width 19 height 19
click at [64, 289] on abbr "1" at bounding box center [62, 287] width 3 height 6
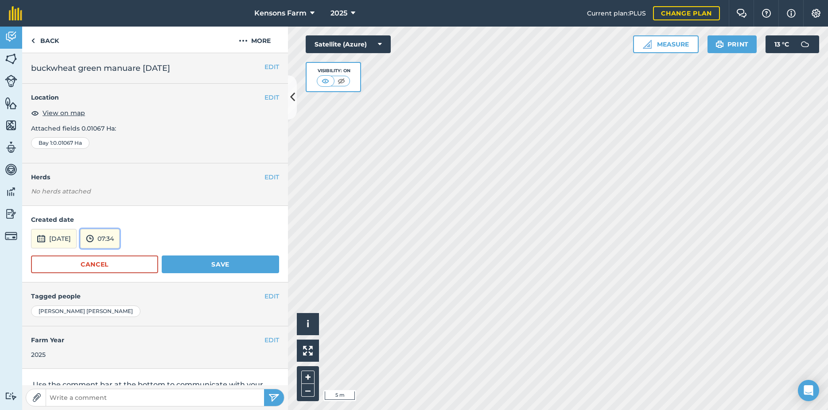
click at [94, 236] on img at bounding box center [90, 238] width 8 height 11
click at [113, 289] on button "16:00" at bounding box center [102, 286] width 42 height 14
click at [192, 263] on button "Save" at bounding box center [220, 264] width 117 height 18
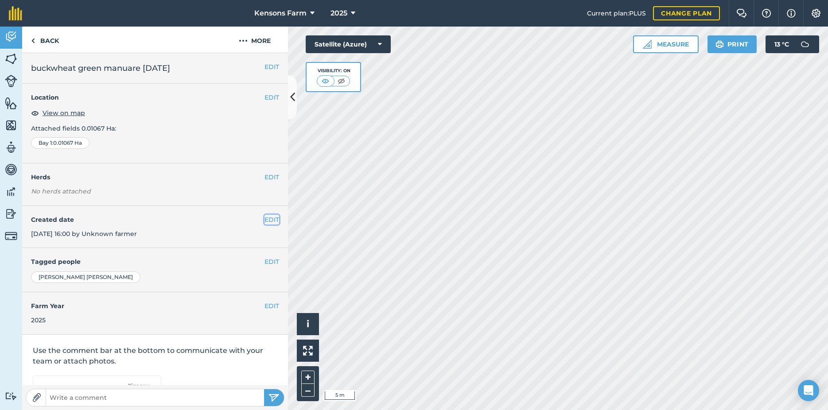
click at [264, 218] on button "EDIT" at bounding box center [271, 220] width 15 height 10
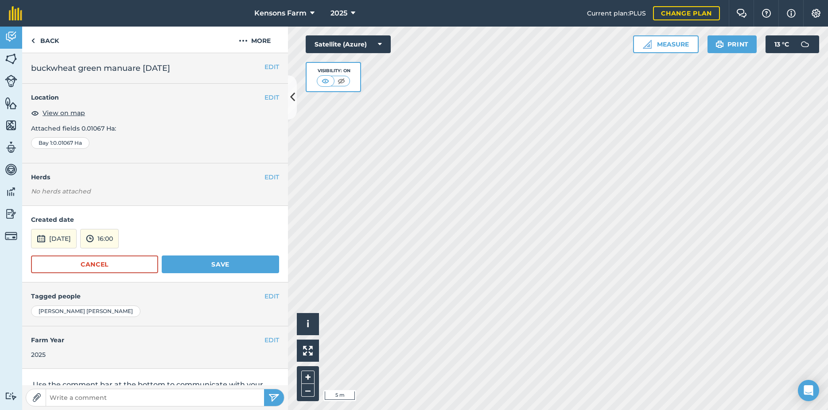
click at [210, 228] on form "Created date [DATE] 16:00 Cancel Save" at bounding box center [155, 244] width 248 height 58
click at [178, 233] on div "[DATE] 16:00" at bounding box center [155, 238] width 248 height 19
click at [114, 265] on button "Cancel" at bounding box center [94, 264] width 127 height 18
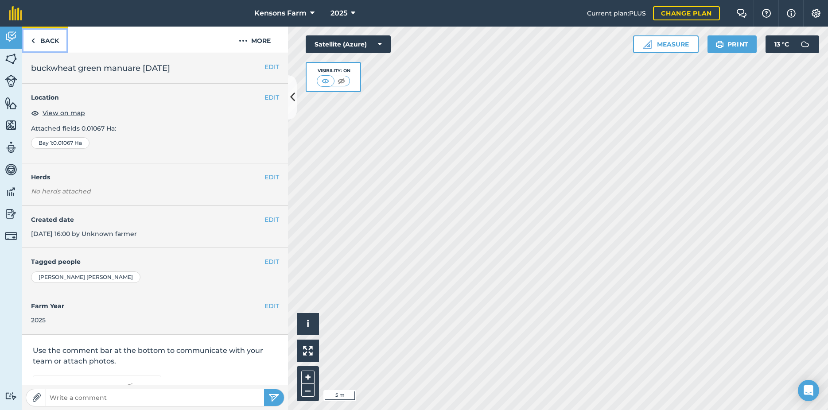
click at [33, 38] on img at bounding box center [33, 40] width 4 height 11
